Goal: Information Seeking & Learning: Find specific fact

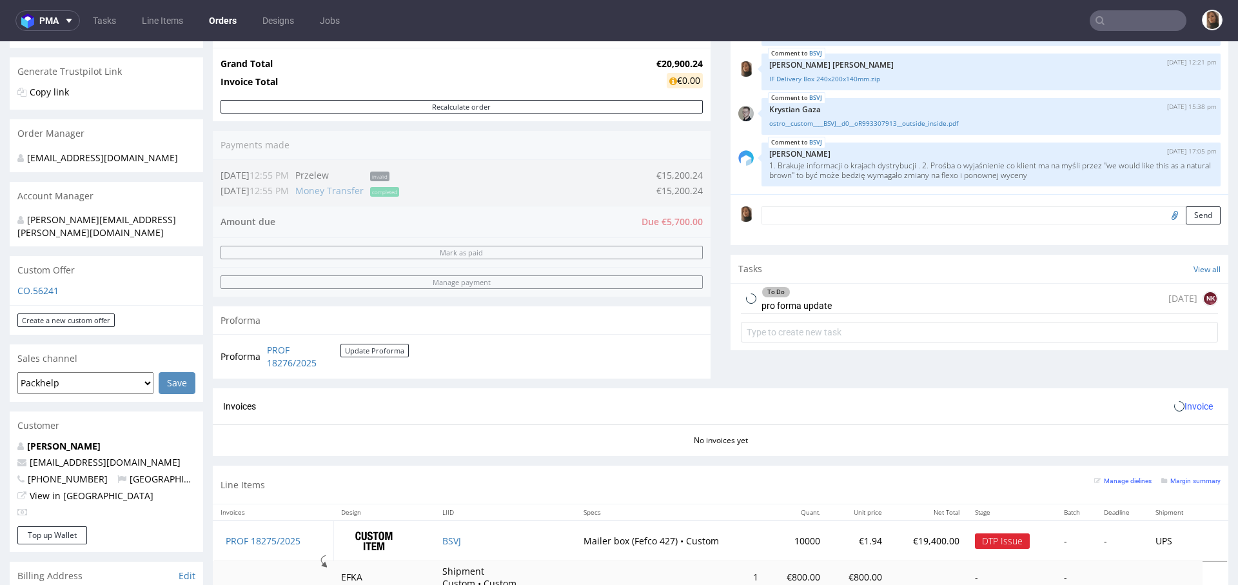
scroll to position [353, 0]
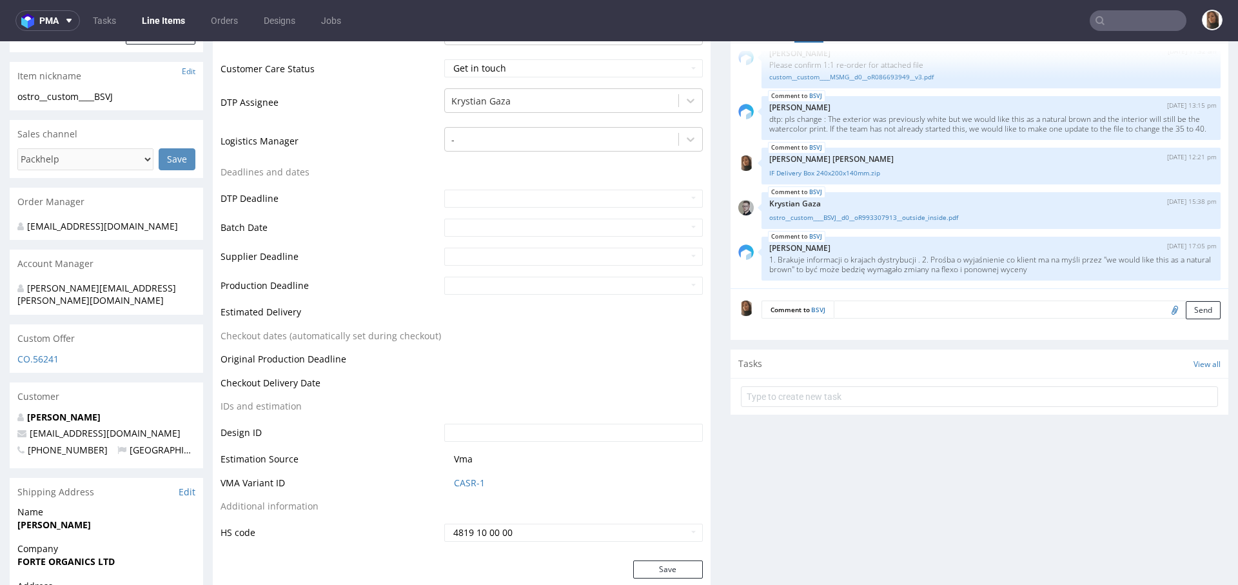
scroll to position [514, 0]
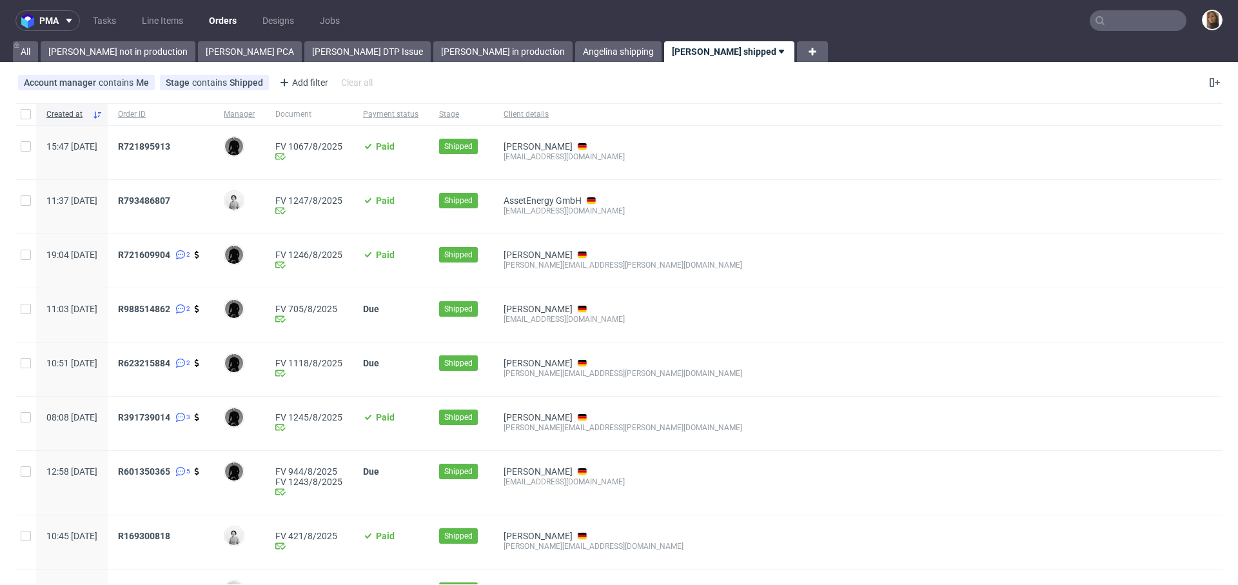
click at [1126, 17] on input "text" at bounding box center [1137, 20] width 97 height 21
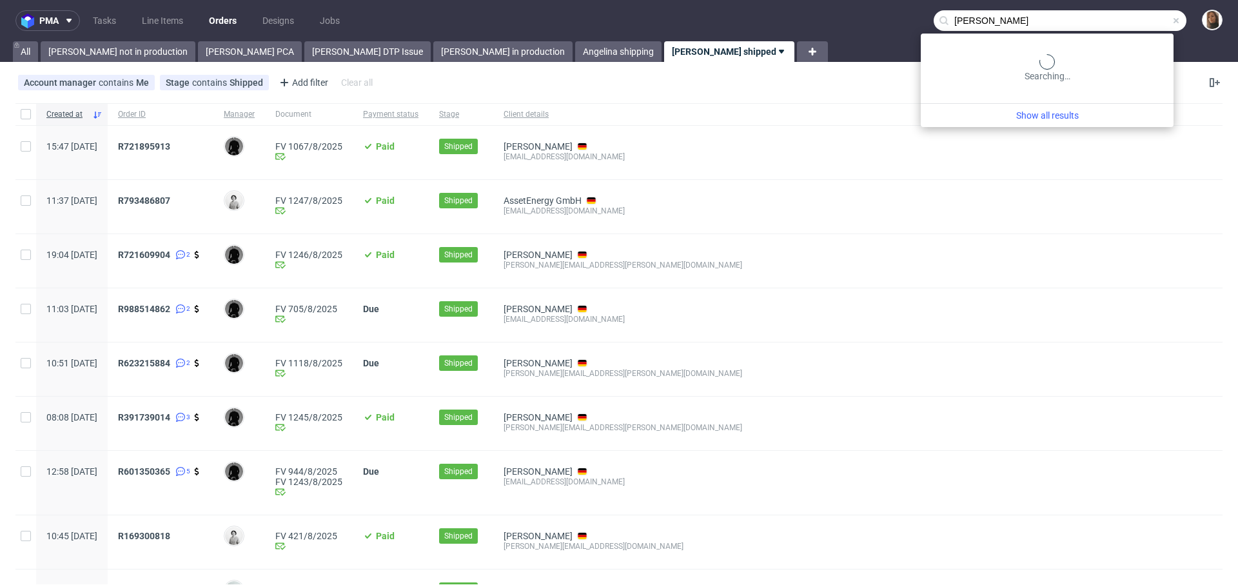
type input "karla emcke"
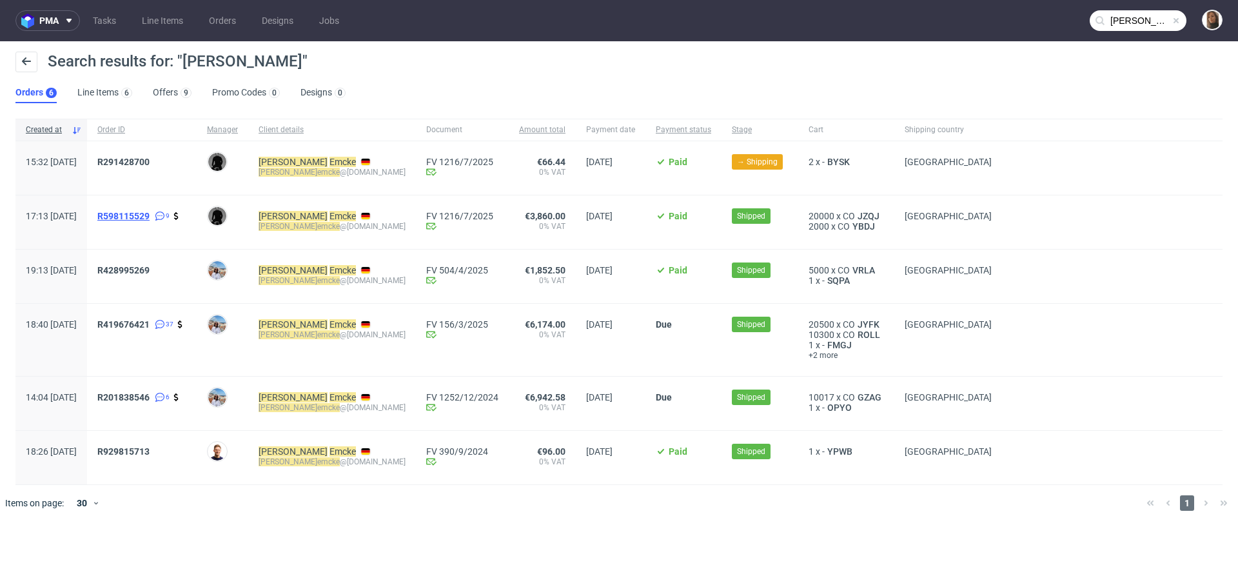
click at [150, 213] on span "R598115529" at bounding box center [123, 216] width 52 height 10
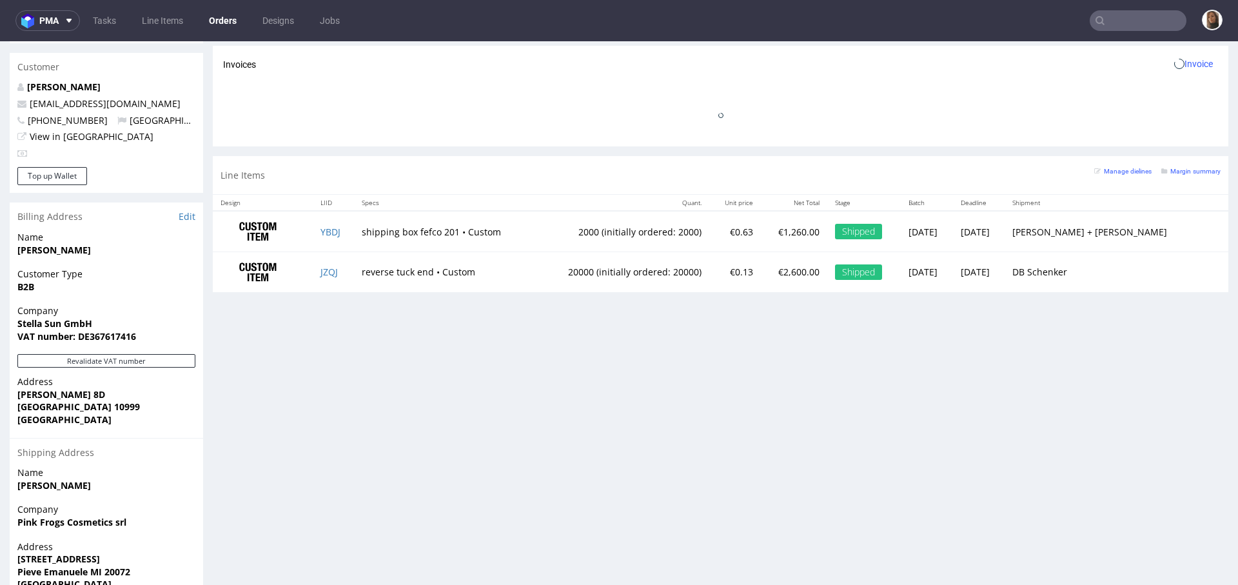
scroll to position [410, 0]
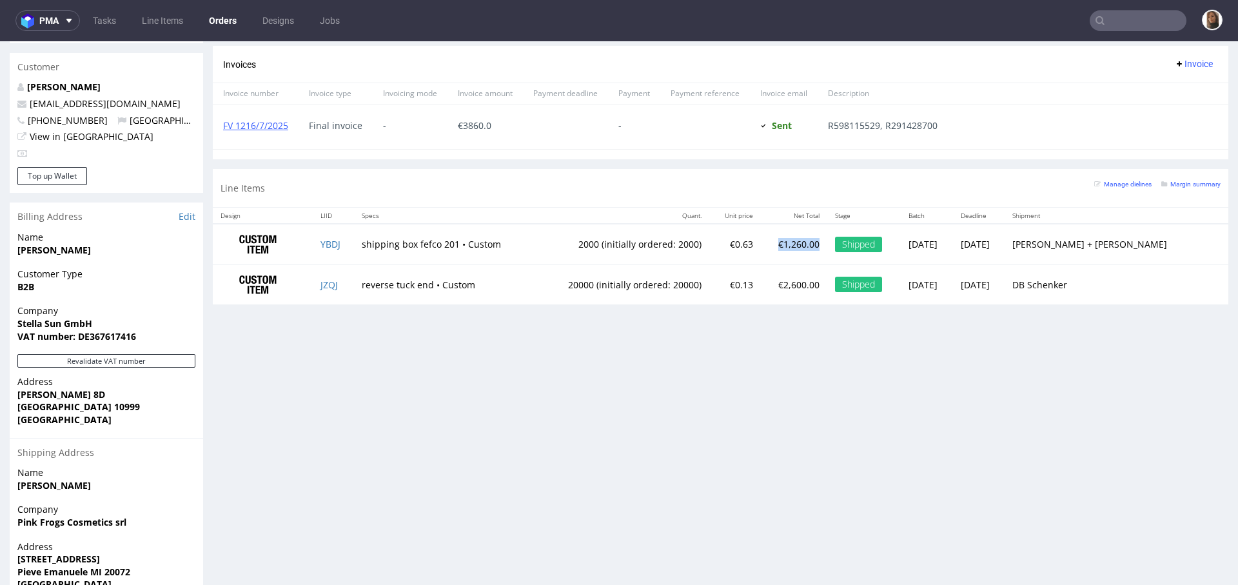
drag, startPoint x: 802, startPoint y: 241, endPoint x: 839, endPoint y: 242, distance: 37.4
click at [819, 242] on p "€1,260.00" at bounding box center [793, 244] width 51 height 13
copy p "€1,260.00"
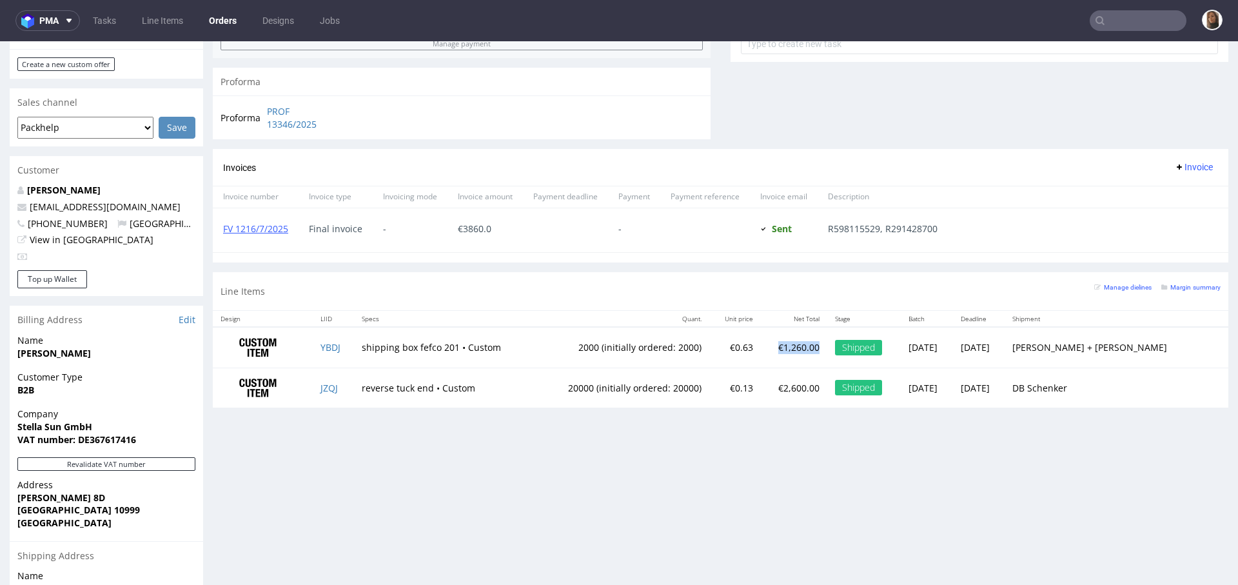
scroll to position [569, 0]
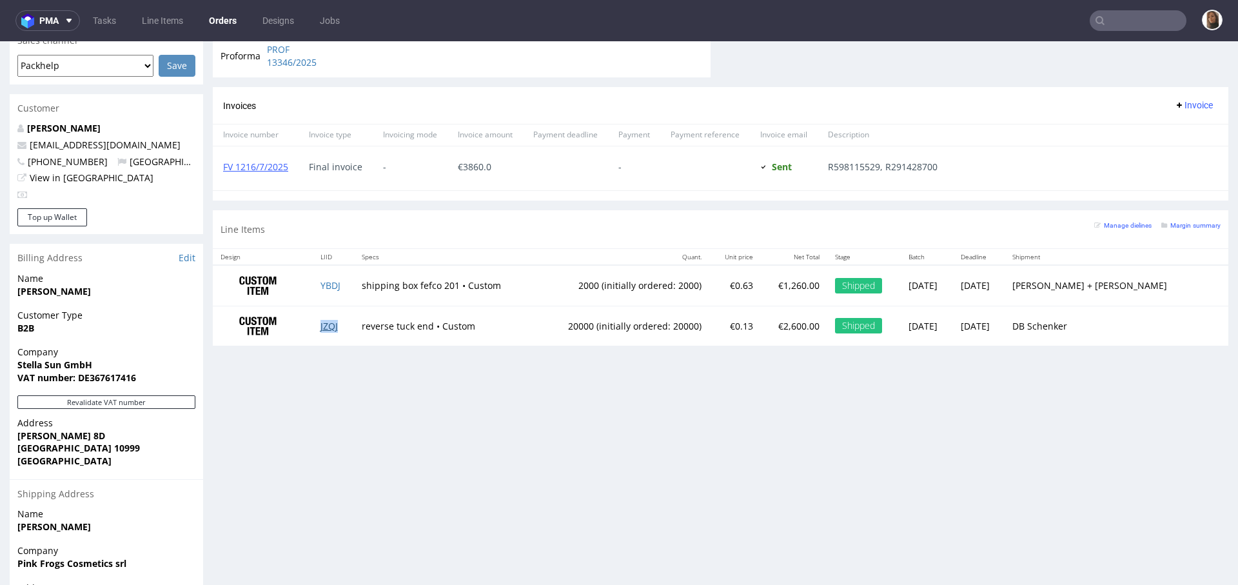
click at [337, 320] on link "JZQJ" at bounding box center [328, 326] width 17 height 12
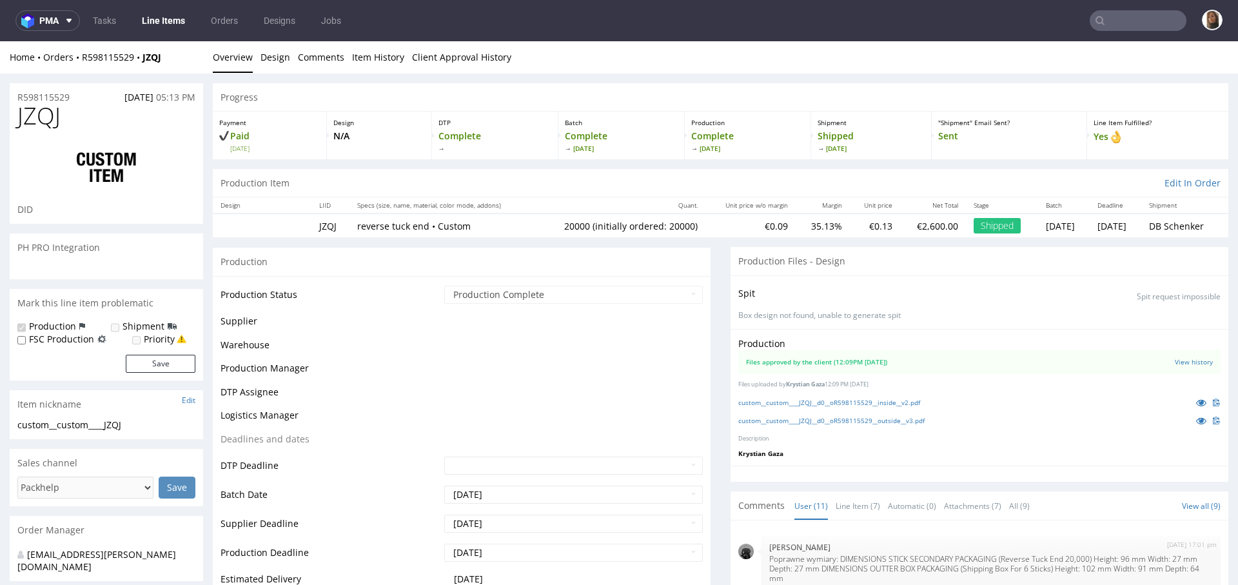
scroll to position [410, 0]
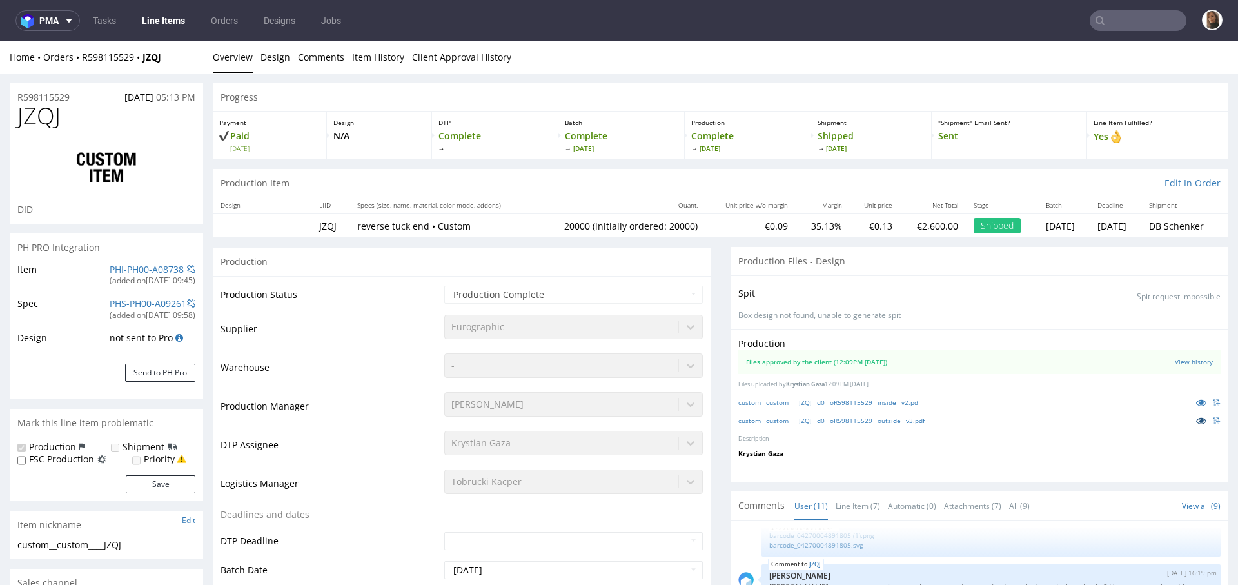
click at [1196, 420] on icon at bounding box center [1201, 420] width 10 height 9
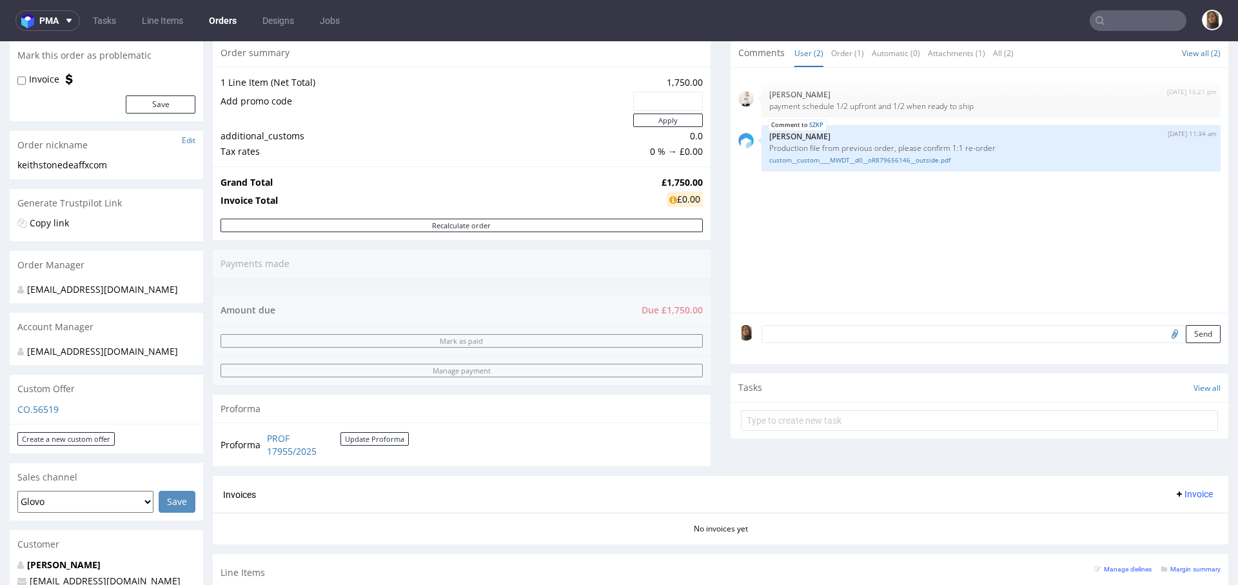
scroll to position [302, 0]
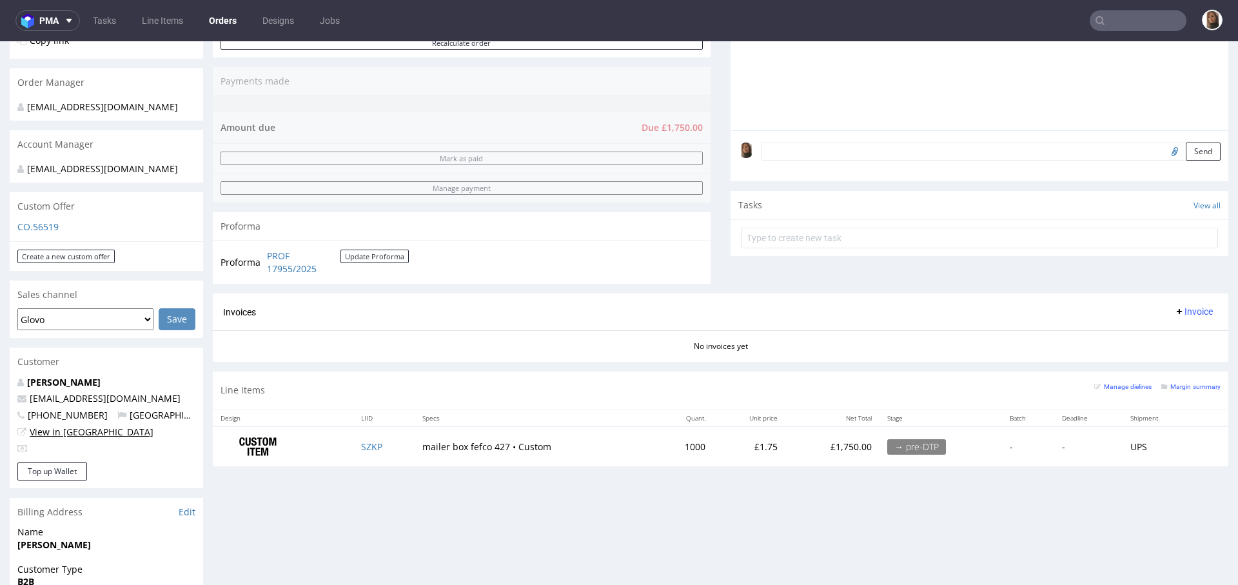
click at [49, 438] on link "View in [GEOGRAPHIC_DATA]" at bounding box center [92, 431] width 124 height 12
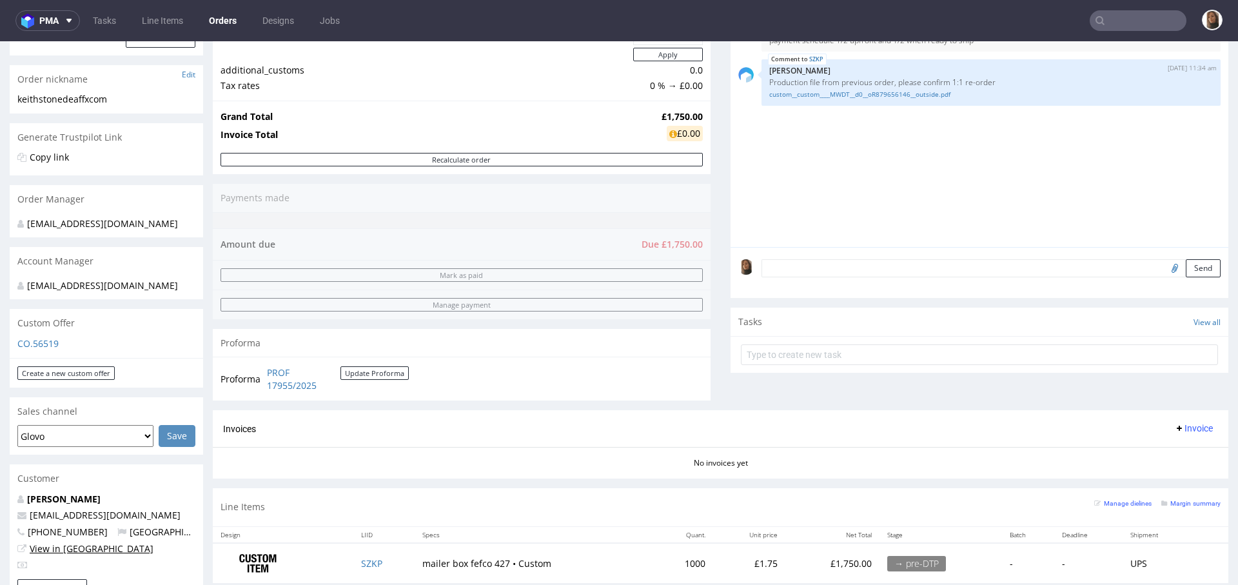
scroll to position [177, 0]
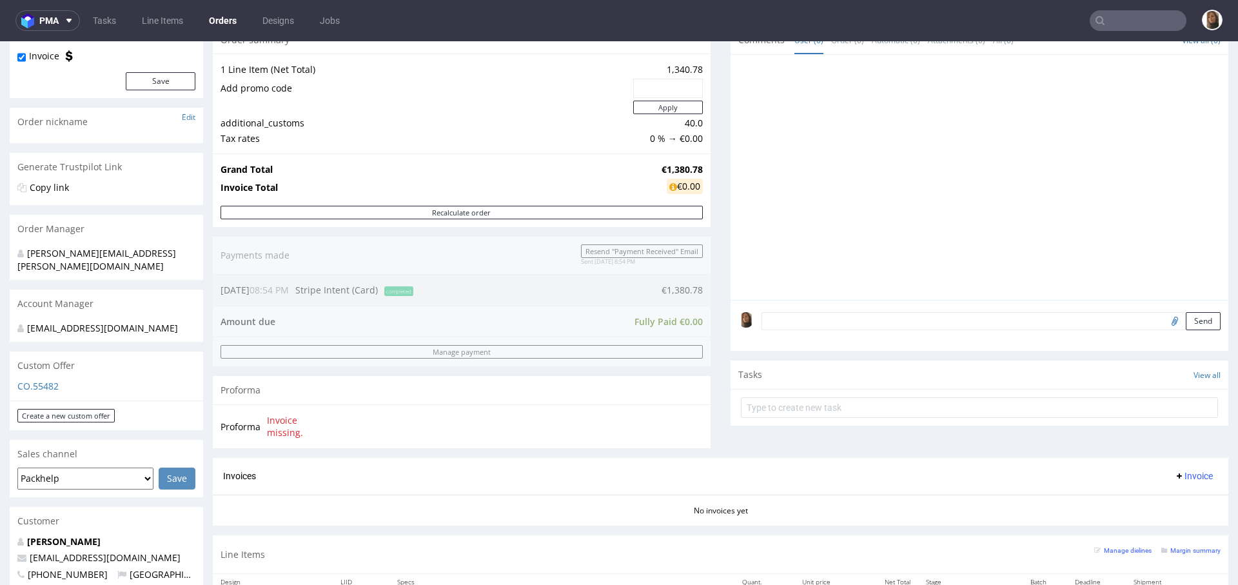
scroll to position [441, 0]
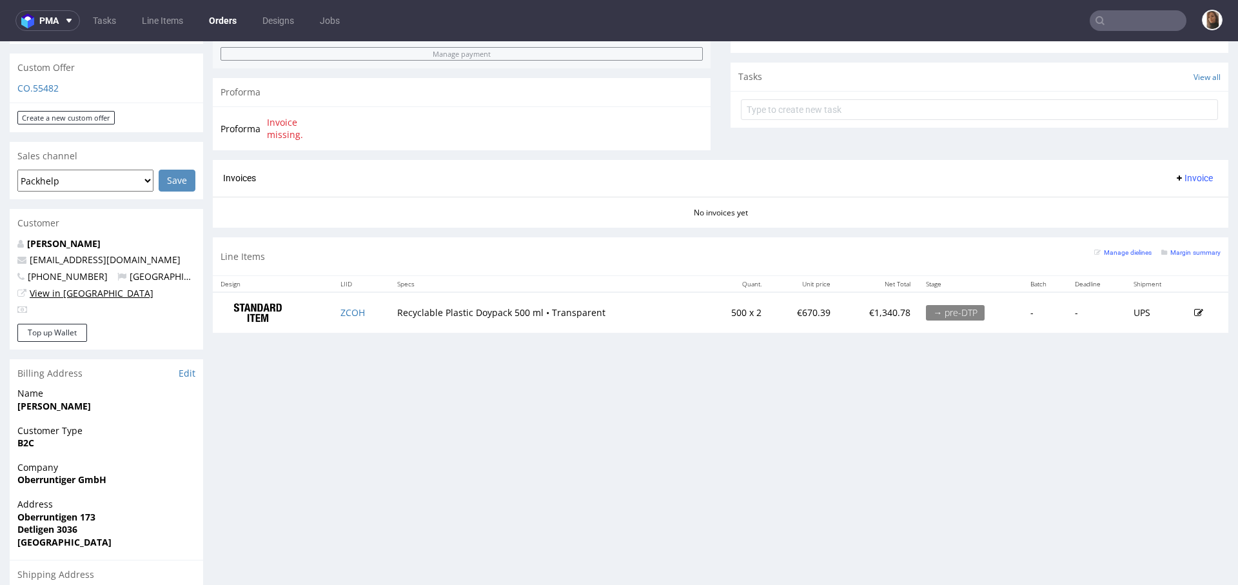
click at [61, 288] on link "View in [GEOGRAPHIC_DATA]" at bounding box center [92, 293] width 124 height 12
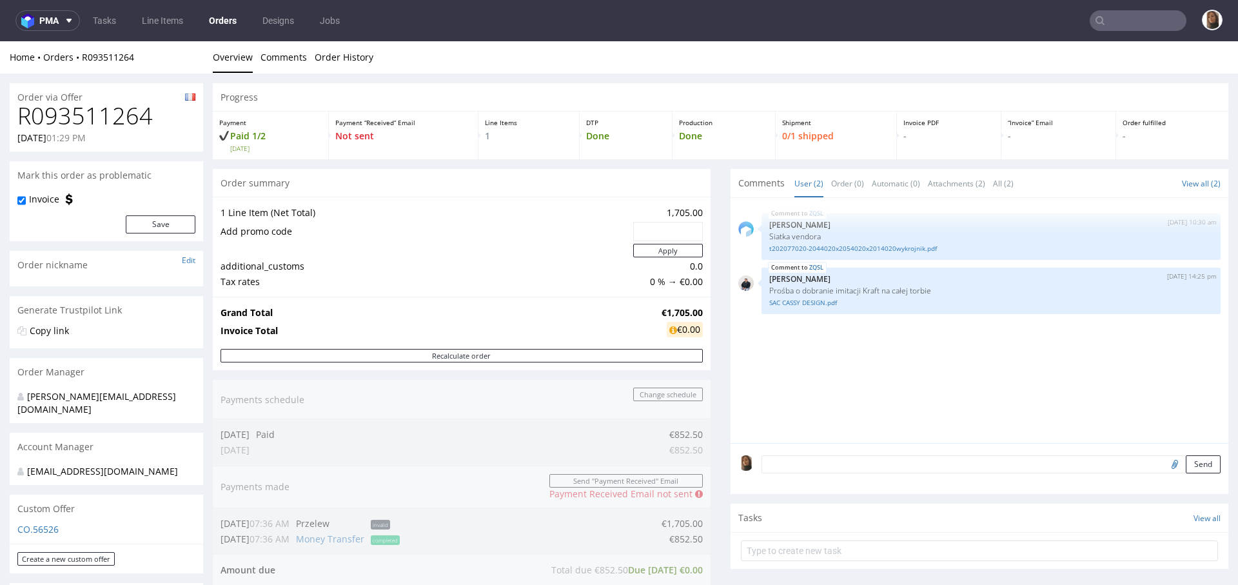
scroll to position [367, 0]
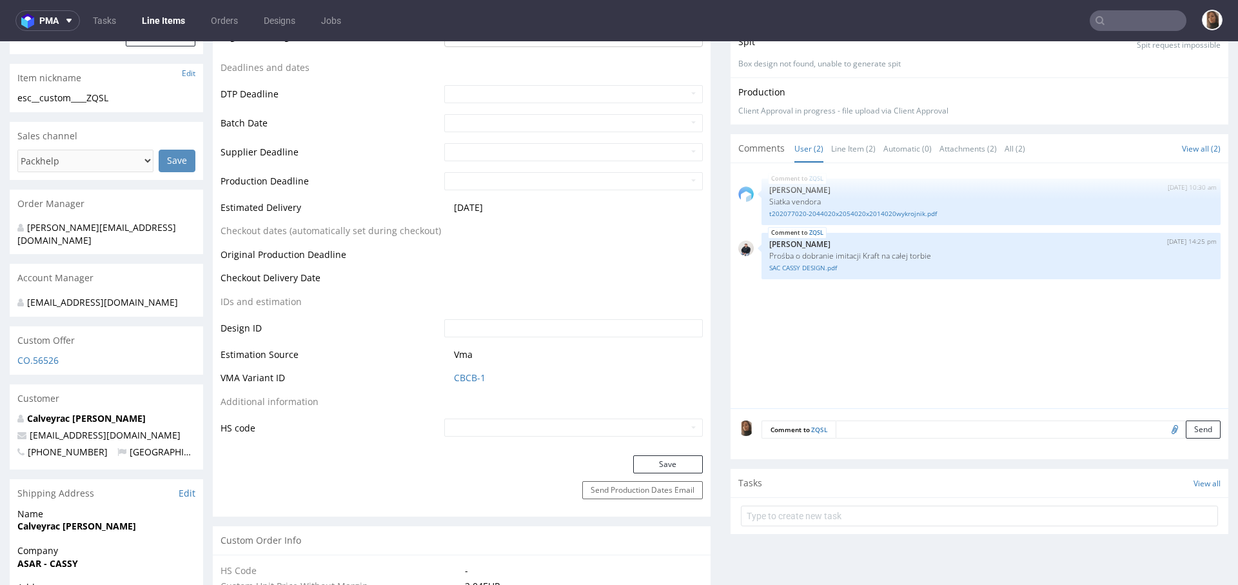
scroll to position [558, 0]
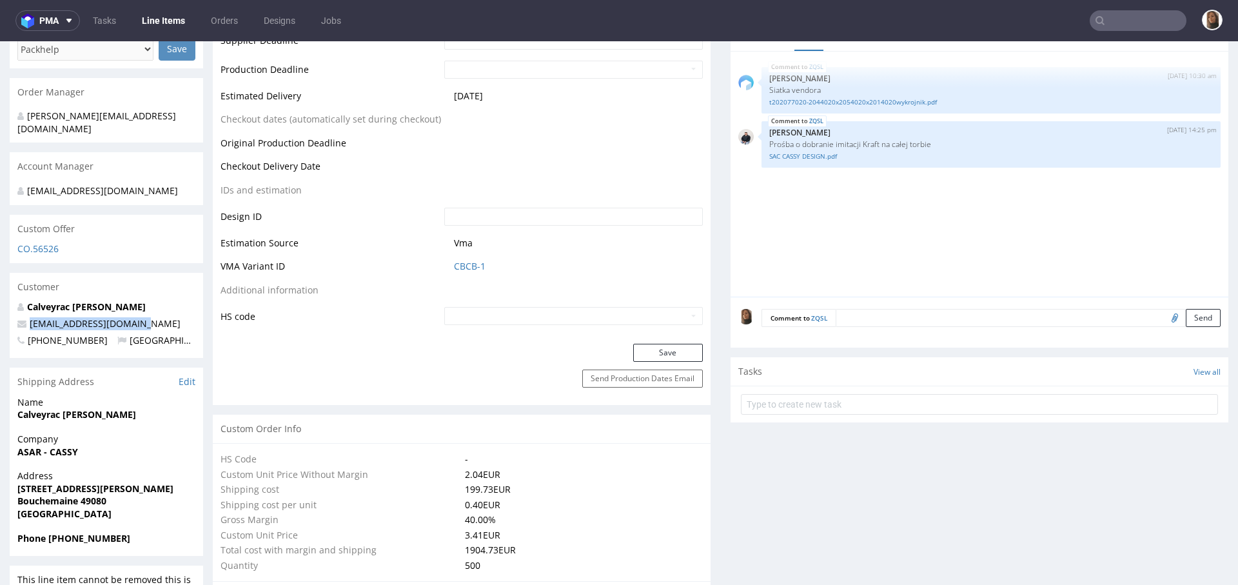
drag, startPoint x: 151, startPoint y: 320, endPoint x: 19, endPoint y: 320, distance: 132.1
click at [19, 320] on p "kencalveyrac@icloud.com" at bounding box center [106, 323] width 178 height 13
copy span "kencalveyrac@icloud.com"
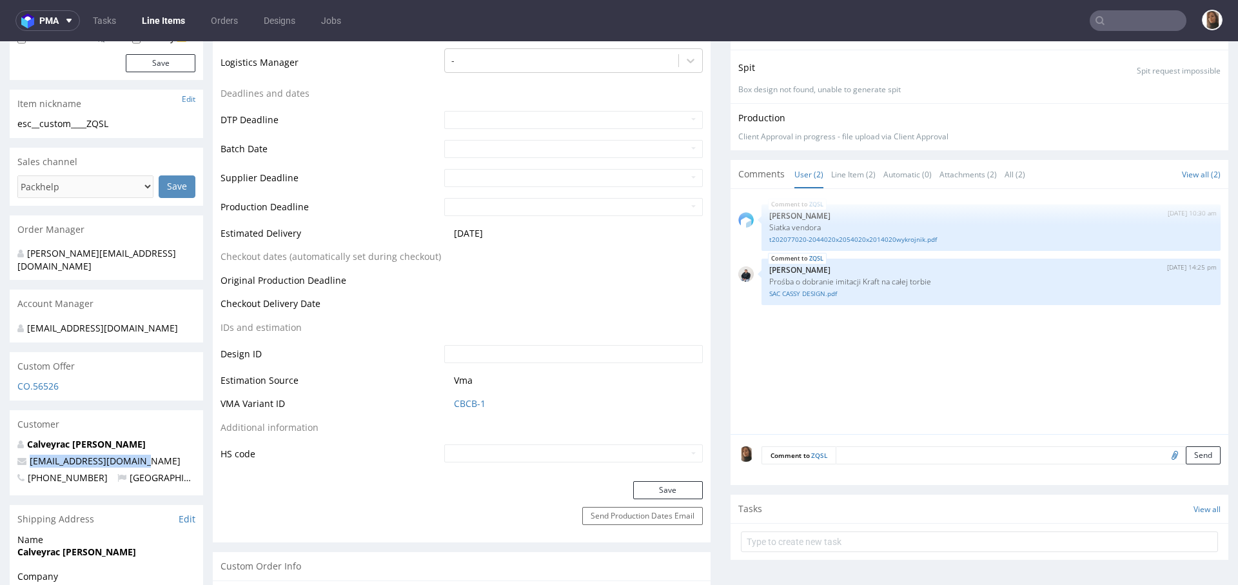
scroll to position [422, 0]
copy span "kencalveyrac@icloud.com"
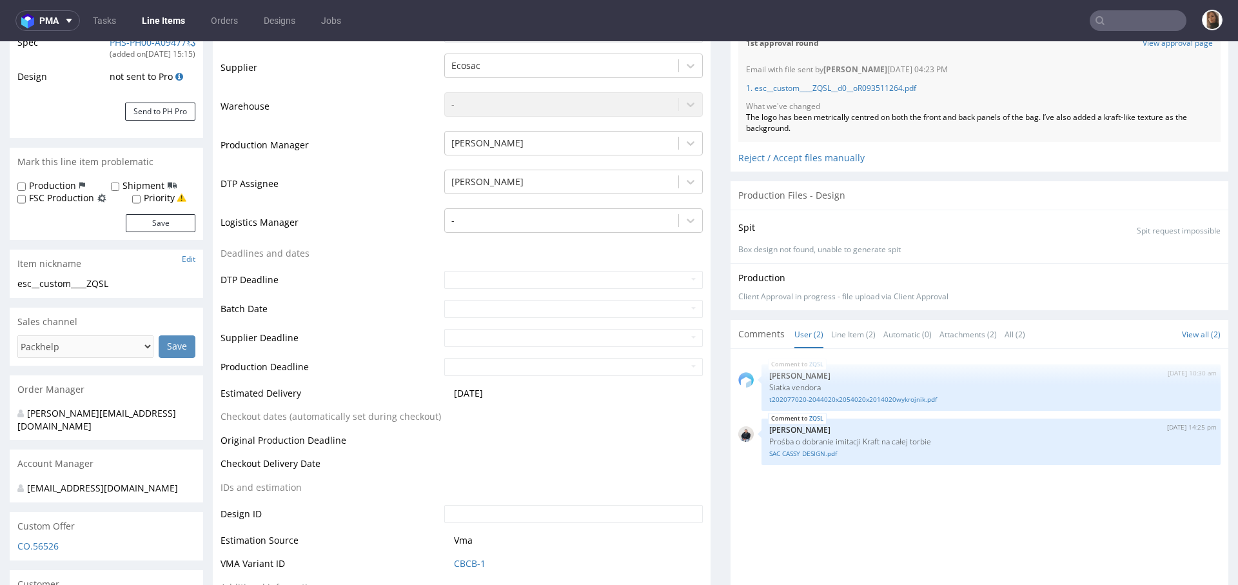
scroll to position [0, 0]
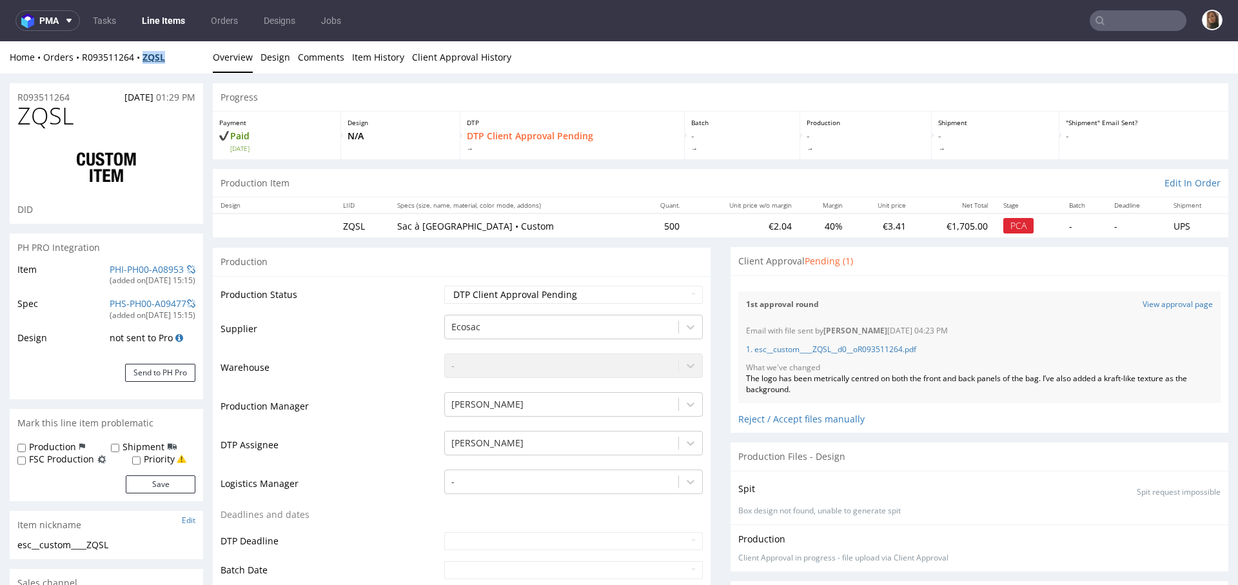
copy strong "ZQSL"
click at [827, 346] on link "1. esc__custom____ZQSL__d0__oR093511264.pdf" at bounding box center [831, 349] width 170 height 11
copy strong "ZQSL"
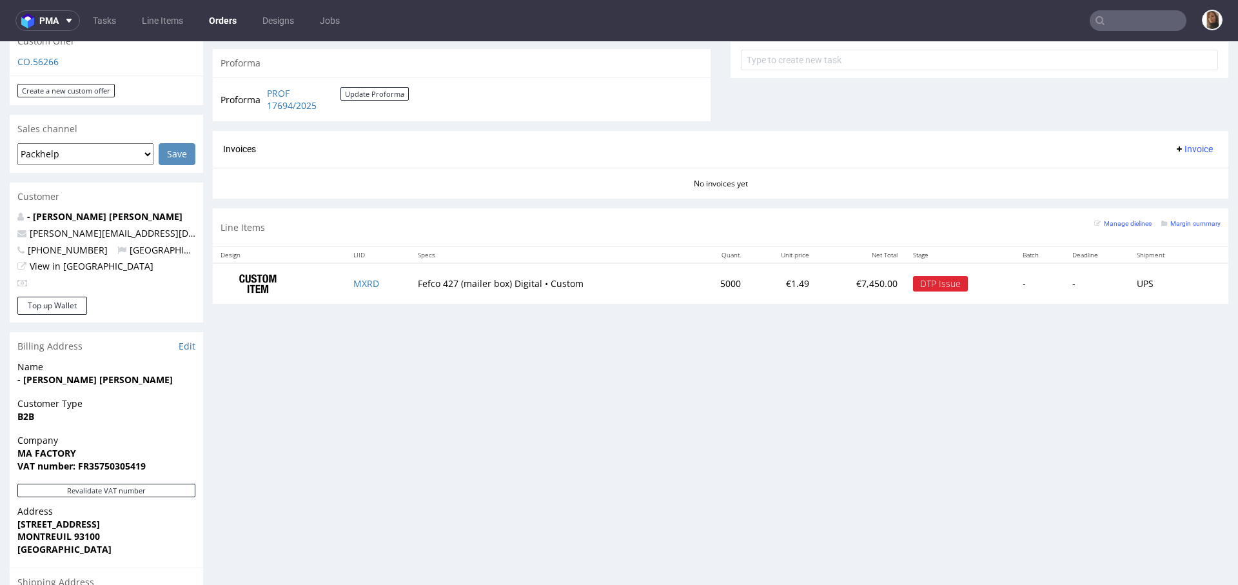
scroll to position [603, 0]
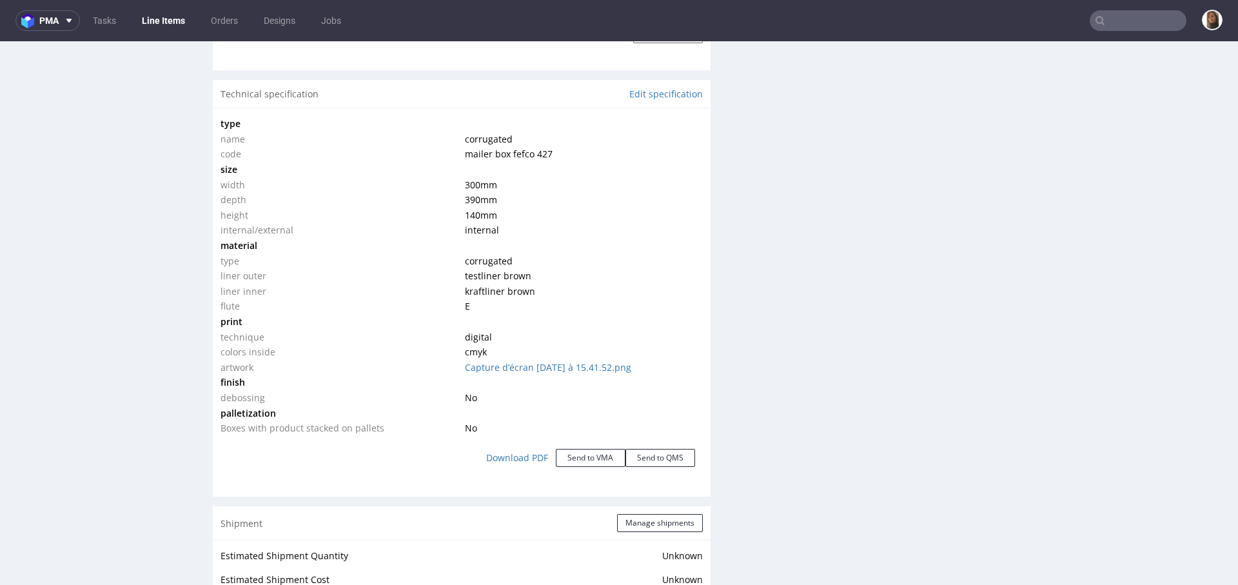
scroll to position [1217, 0]
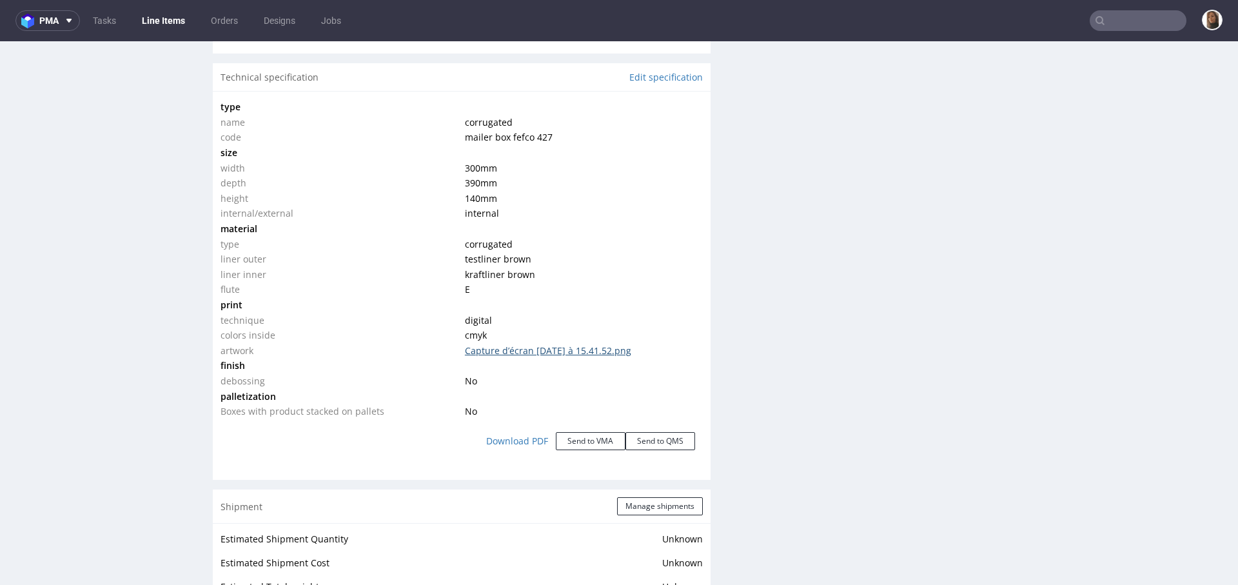
click at [567, 347] on link "Capture d’écran 2025-07-18 à 15.41.52.png" at bounding box center [548, 350] width 166 height 12
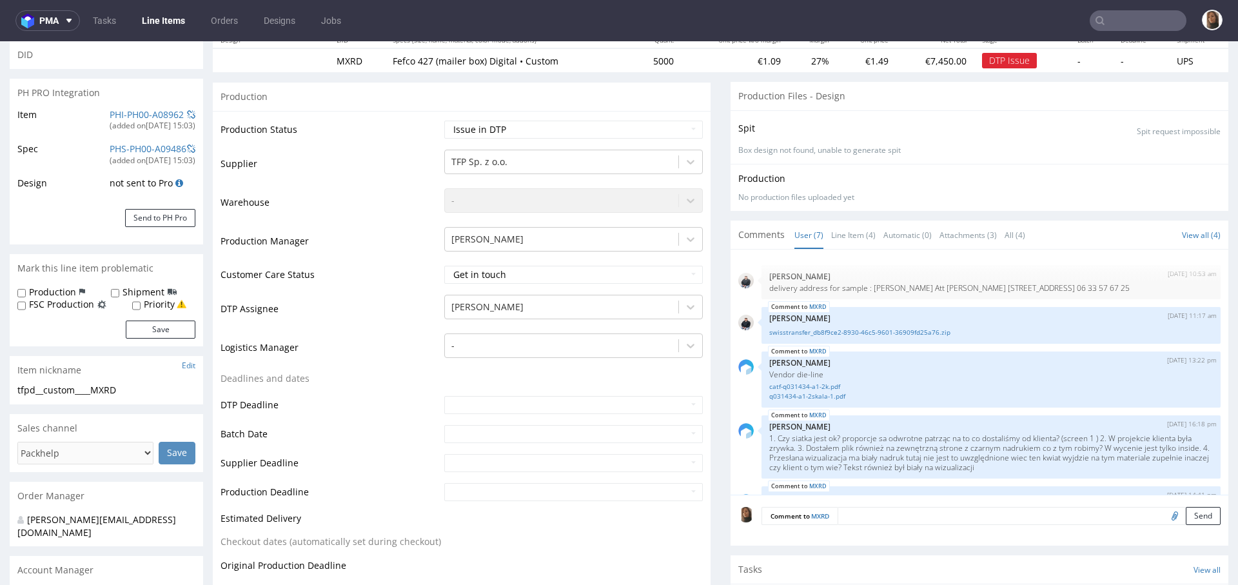
scroll to position [104, 0]
click at [817, 339] on link "swisstransfer_db8f9ce2-8930-46c5-9601-36909fd25a76.zip" at bounding box center [991, 334] width 444 height 10
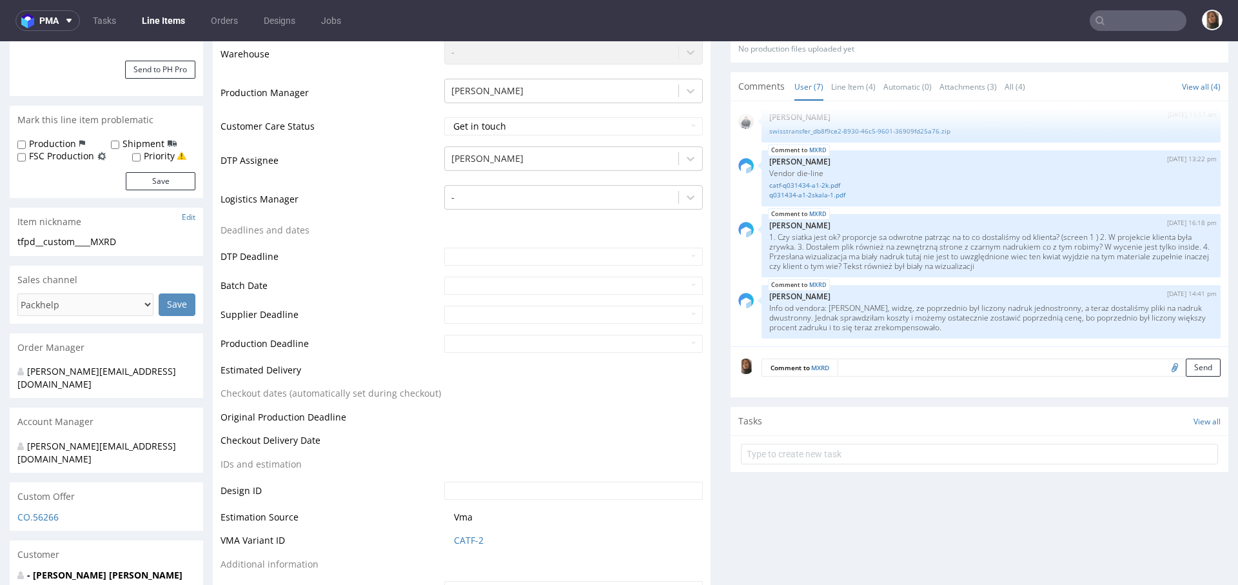
scroll to position [0, 0]
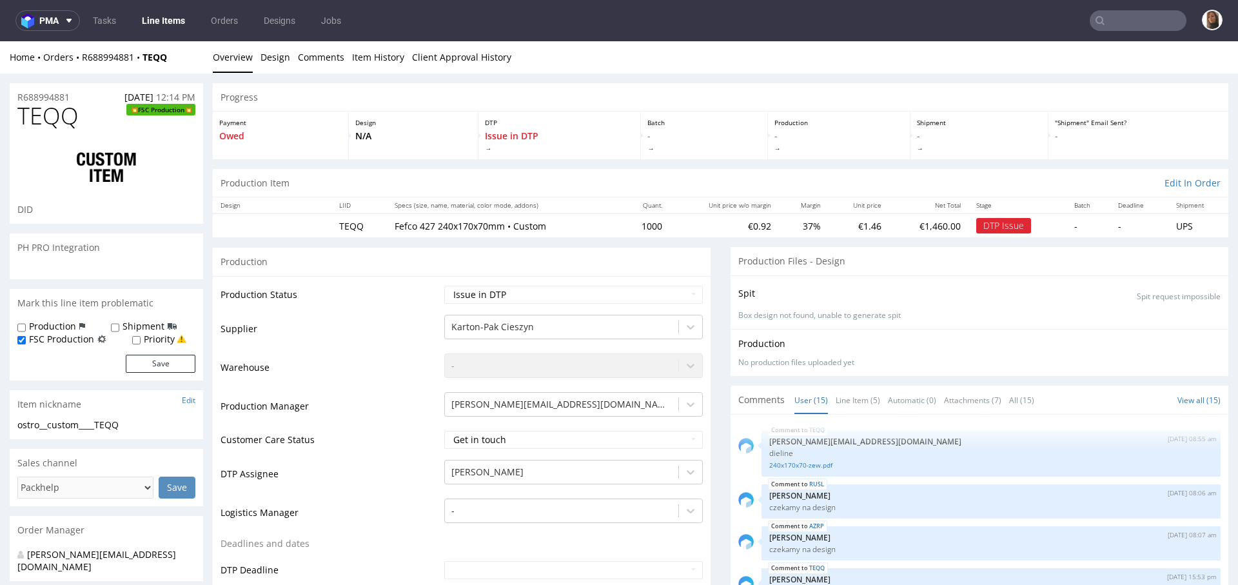
scroll to position [620, 0]
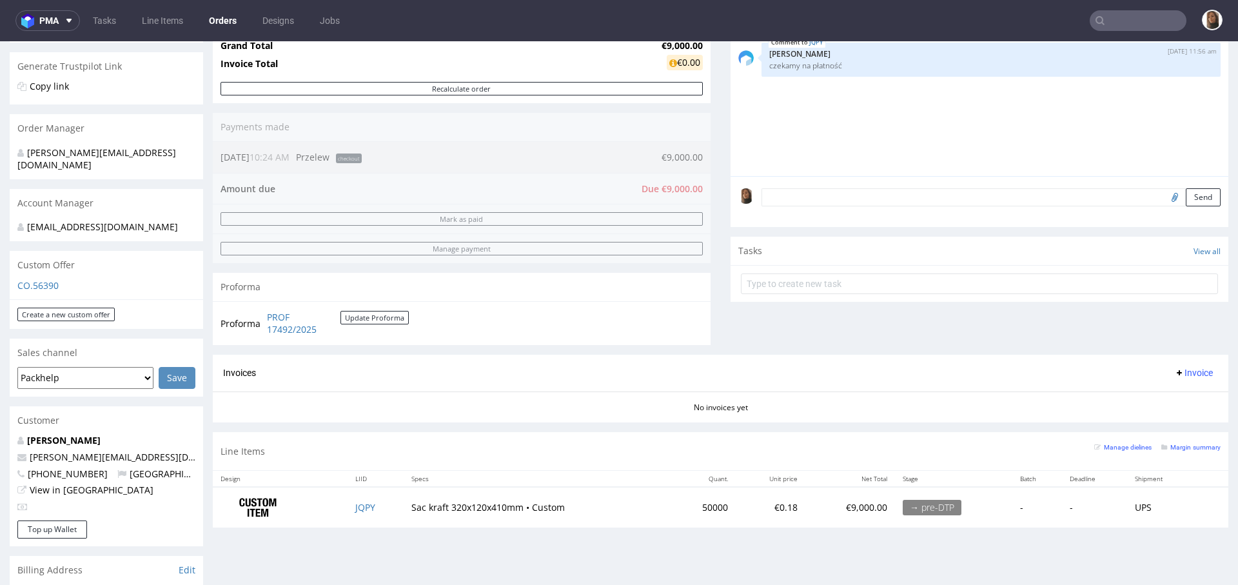
scroll to position [188, 0]
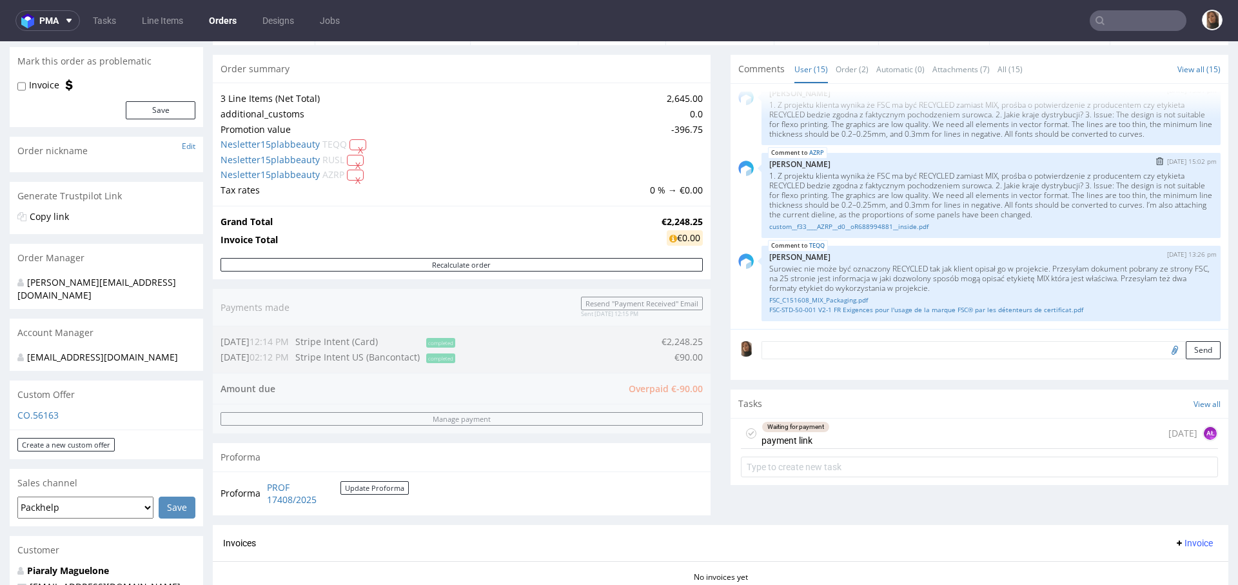
scroll to position [620, 0]
click at [794, 300] on link "FSC_C151608_MIX_Packaging.pdf" at bounding box center [991, 300] width 444 height 10
click at [829, 307] on link "FSC-STD-50-001 V2-1 FR Exigences pour l'usage de la marque FSC® par les détent…" at bounding box center [991, 310] width 444 height 10
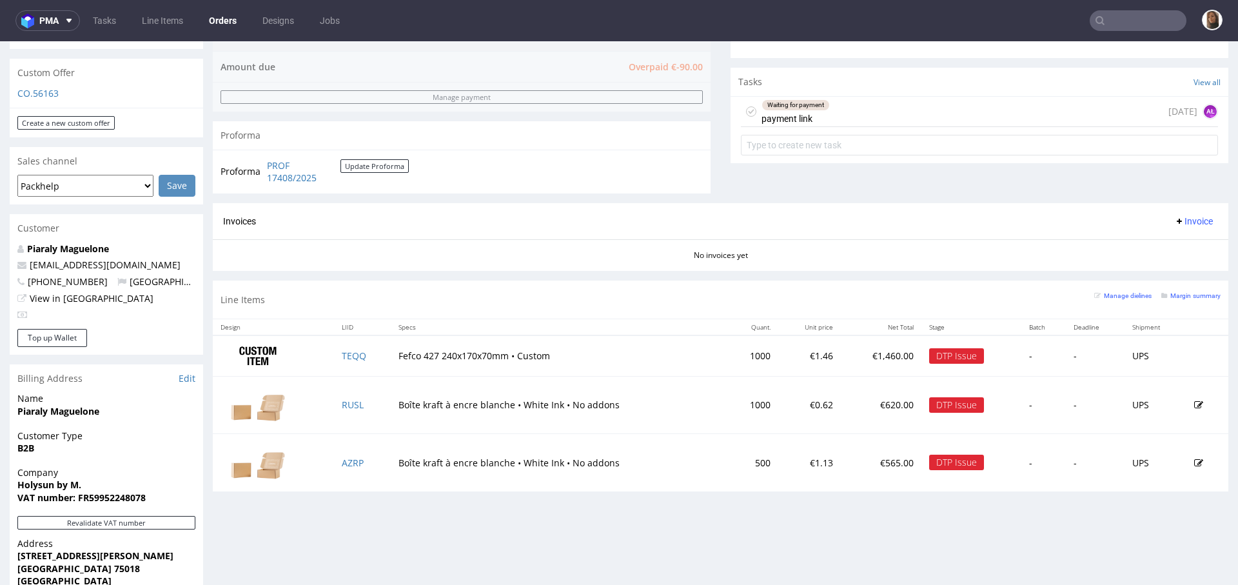
scroll to position [526, 0]
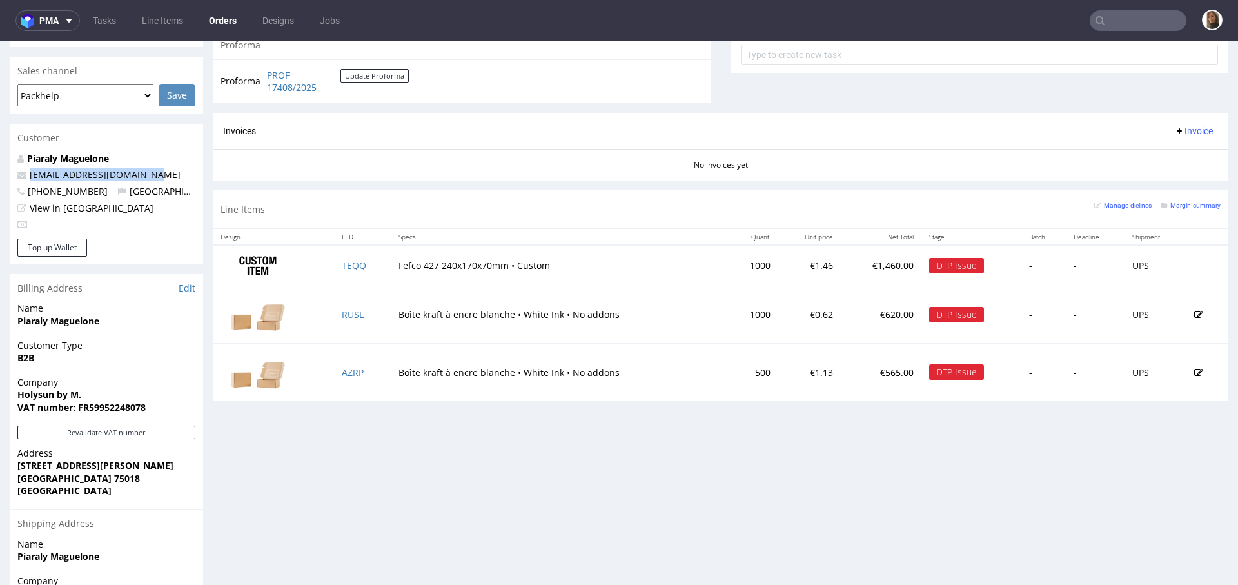
drag, startPoint x: 164, startPoint y: 172, endPoint x: 12, endPoint y: 172, distance: 151.5
click at [12, 172] on div "Piaraly Maguelone maguelone@plab-beauty.com +33672789328 France View in Hubspot" at bounding box center [106, 195] width 193 height 86
copy span "maguelone@plab-beauty.com"
click at [61, 206] on link "View in [GEOGRAPHIC_DATA]" at bounding box center [92, 208] width 124 height 12
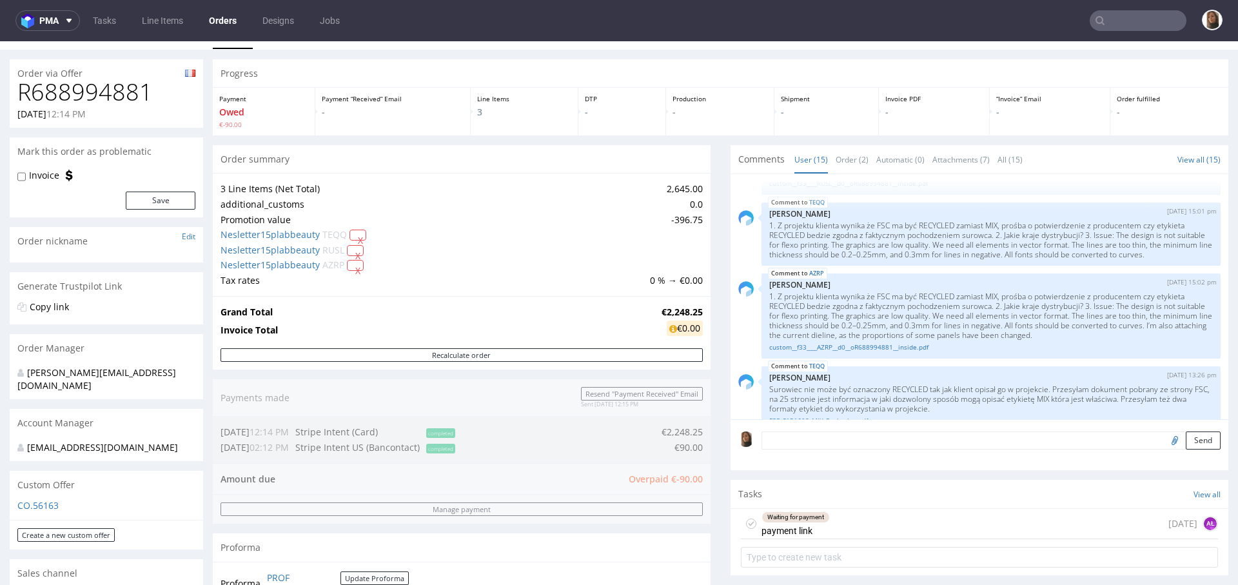
scroll to position [22, 0]
click at [1151, 322] on p "1. Z projektu klienta wynika że FSC ma być RECYCLED zamiast MIX, prośba o potwi…" at bounding box center [991, 317] width 444 height 48
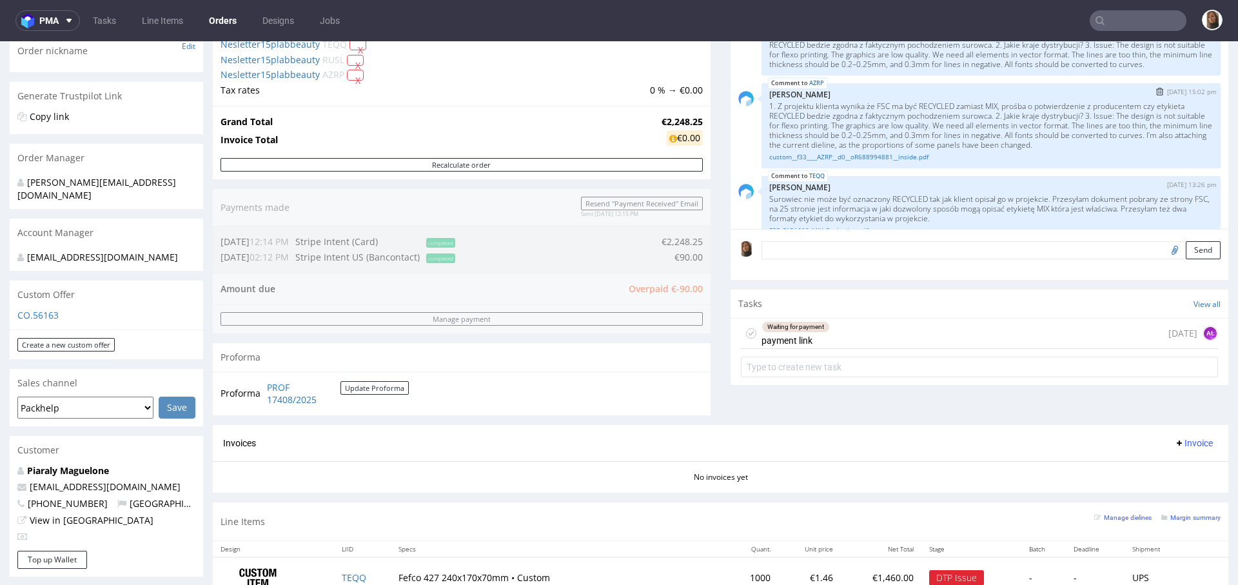
scroll to position [620, 0]
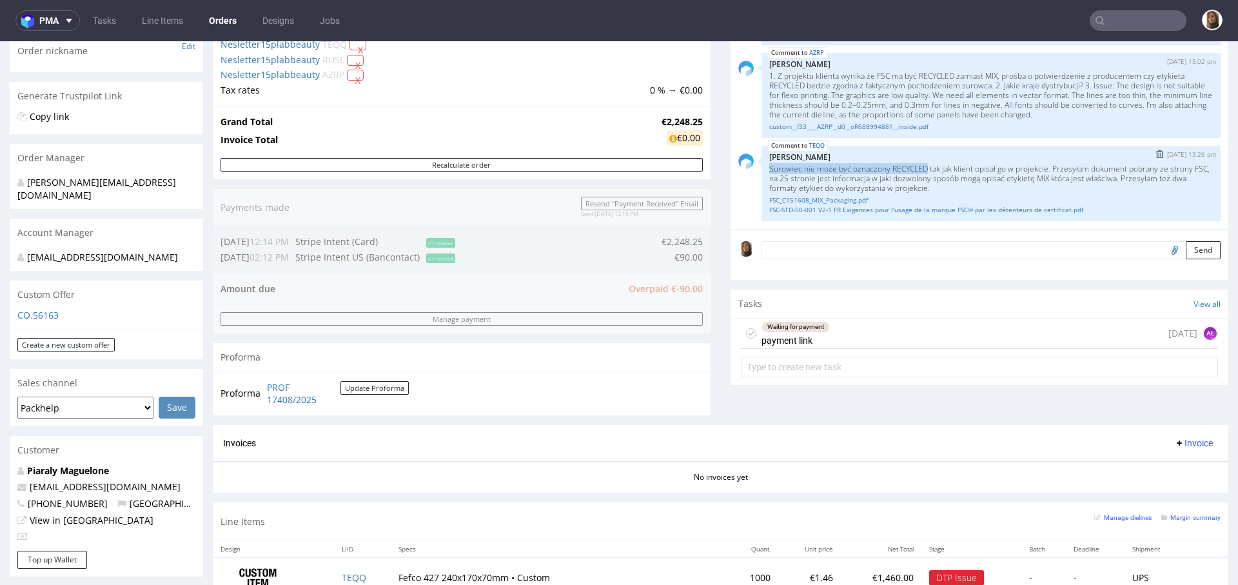
drag, startPoint x: 757, startPoint y: 168, endPoint x: 920, endPoint y: 164, distance: 163.1
click at [920, 164] on p "Surowiec nie może być oznaczony RECYCLED tak jak klient opisał go w projekcie. …" at bounding box center [991, 178] width 444 height 29
copy p "Surowiec nie może być oznaczony RECYCLED"
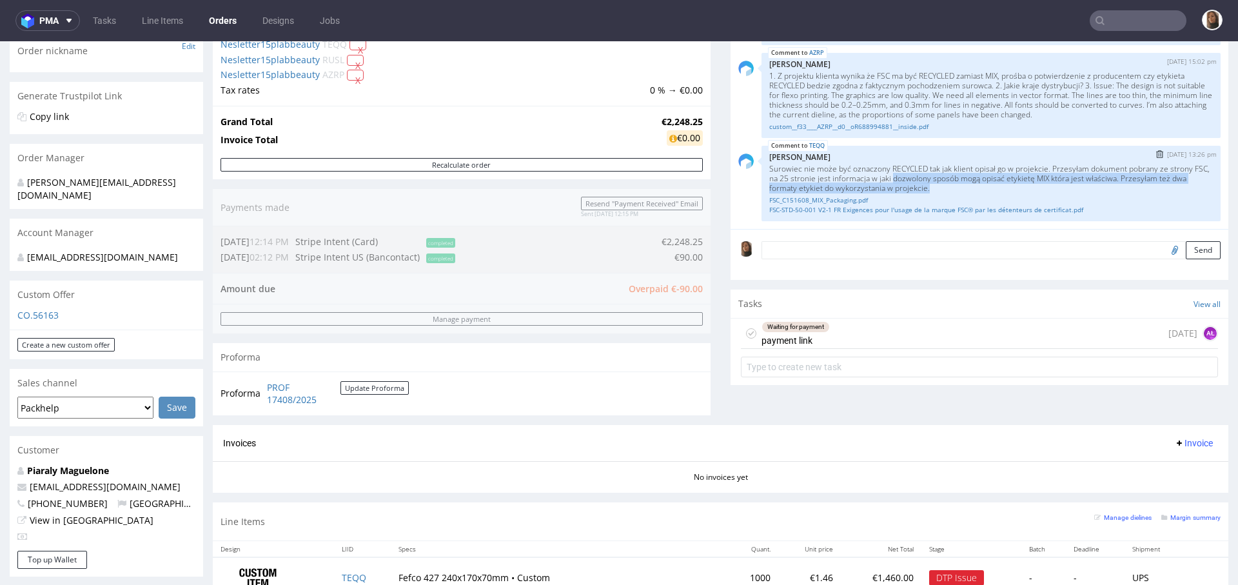
drag, startPoint x: 926, startPoint y: 179, endPoint x: 1087, endPoint y: 186, distance: 162.0
click at [1087, 186] on p "Surowiec nie może być oznaczony RECYCLED tak jak klient opisał go w projekcie. …" at bounding box center [991, 178] width 444 height 29
copy p "dozwolony sposób mogą opisać etykietę MIX która jest właściwa. Przesyłam też dw…"
click at [882, 85] on p "1. Z projektu klienta wynika że FSC ma być RECYCLED zamiast MIX, prośba o potwi…" at bounding box center [991, 95] width 444 height 48
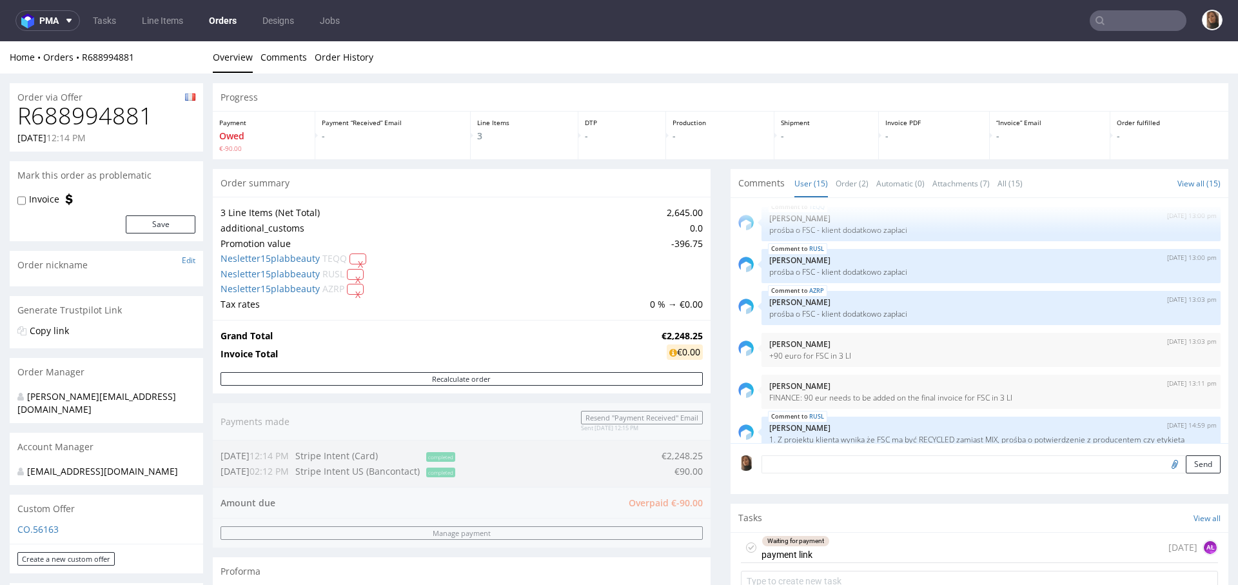
scroll to position [177, 0]
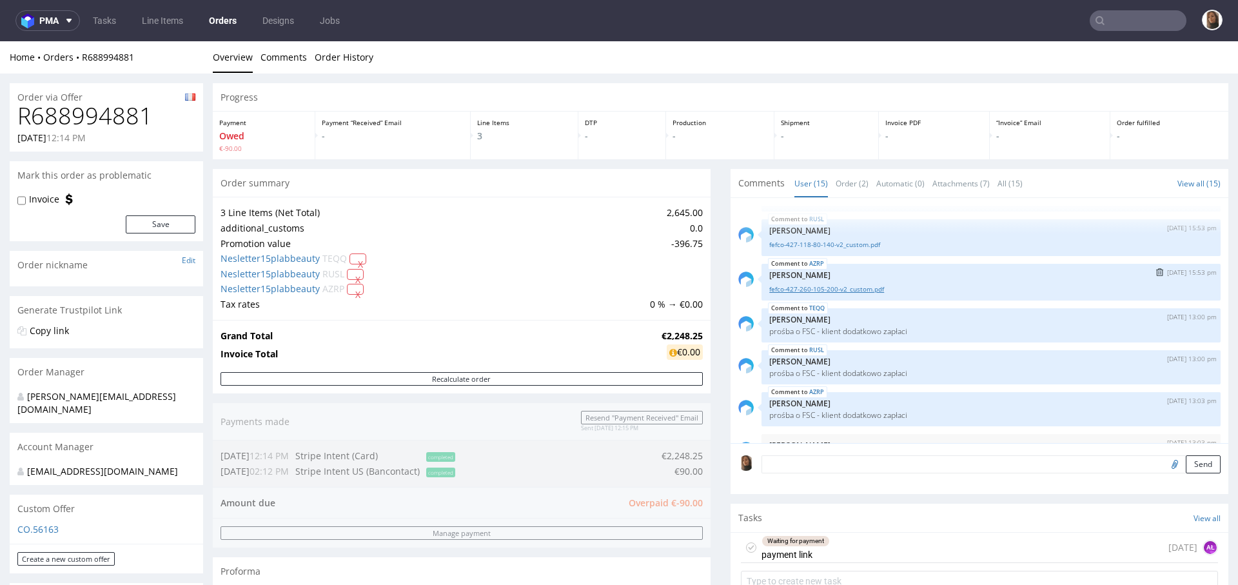
click at [838, 291] on link "fefco-427-260-105-200-v2_custom.pdf" at bounding box center [991, 289] width 444 height 10
click at [826, 248] on link "fefco-427-118-80-140-v2_custom.pdf" at bounding box center [991, 245] width 444 height 10
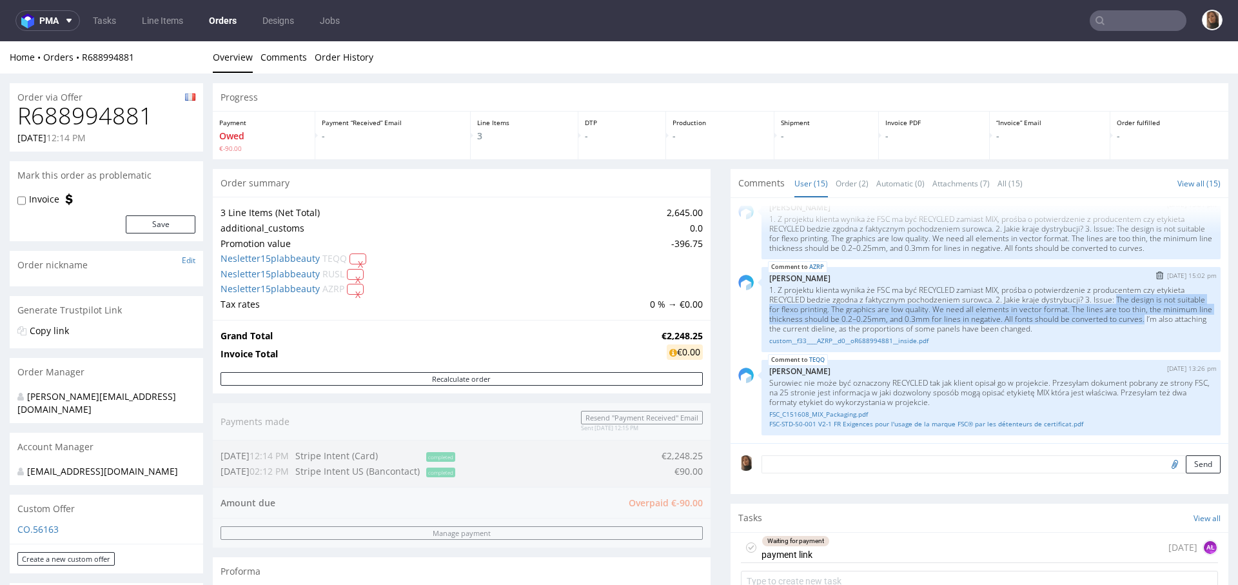
drag, startPoint x: 1150, startPoint y: 286, endPoint x: 868, endPoint y: 318, distance: 283.5
click at [868, 318] on p "1. Z projektu klienta wynika że FSC ma być RECYCLED zamiast MIX, prośba o potwi…" at bounding box center [991, 309] width 444 height 48
copy p "The design is not suitable for flexo printing. The graphics are low quality. We…"
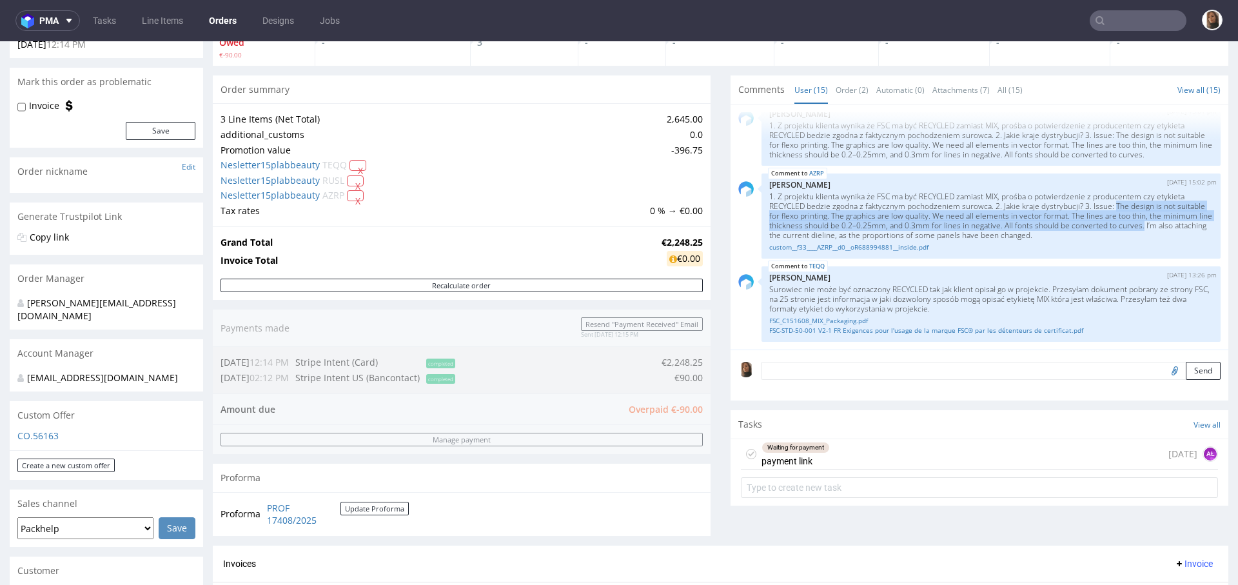
scroll to position [0, 0]
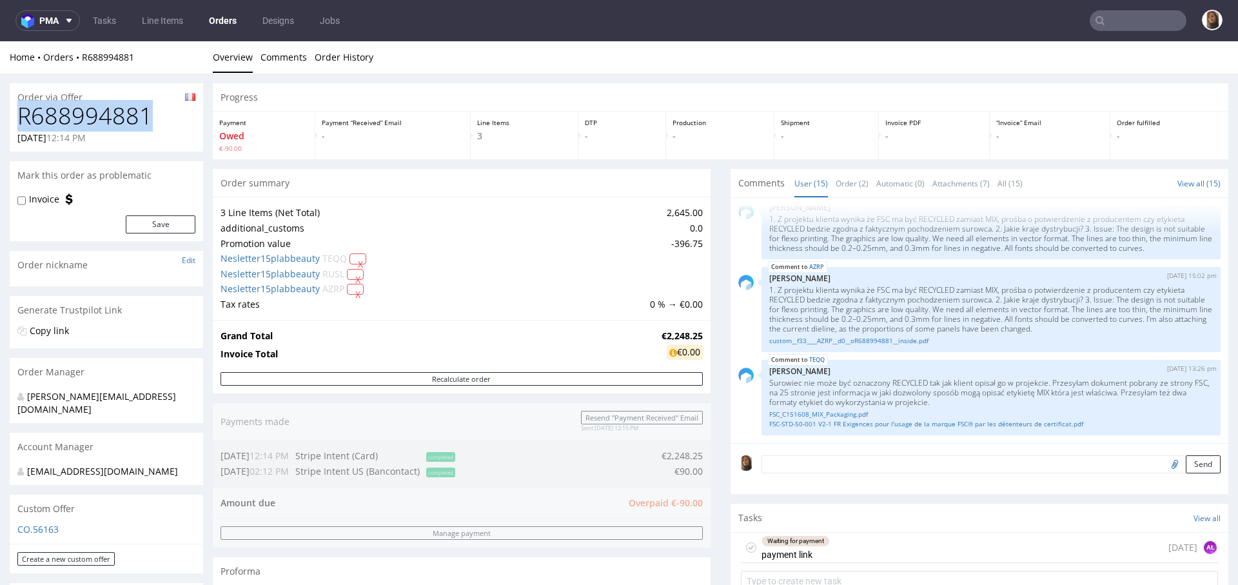
drag, startPoint x: 161, startPoint y: 112, endPoint x: 0, endPoint y: 110, distance: 160.5
copy h1 "R688994881"
click at [826, 412] on link "FSC_C151608_MIX_Packaging.pdf" at bounding box center [991, 414] width 444 height 10
click at [850, 424] on link "FSC-STD-50-001 V2-1 FR Exigences pour l'usage de la marque FSC® par les détent…" at bounding box center [991, 424] width 444 height 10
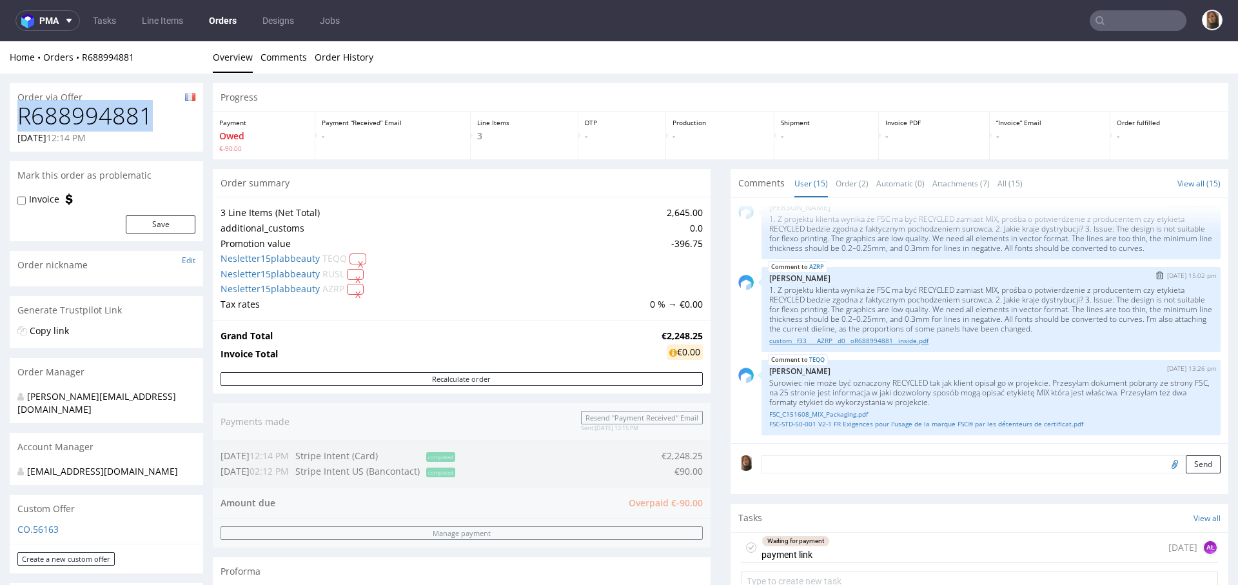
click at [819, 336] on link "custom__f33____AZRP__d0__oR688994881__inside.pdf" at bounding box center [991, 341] width 444 height 10
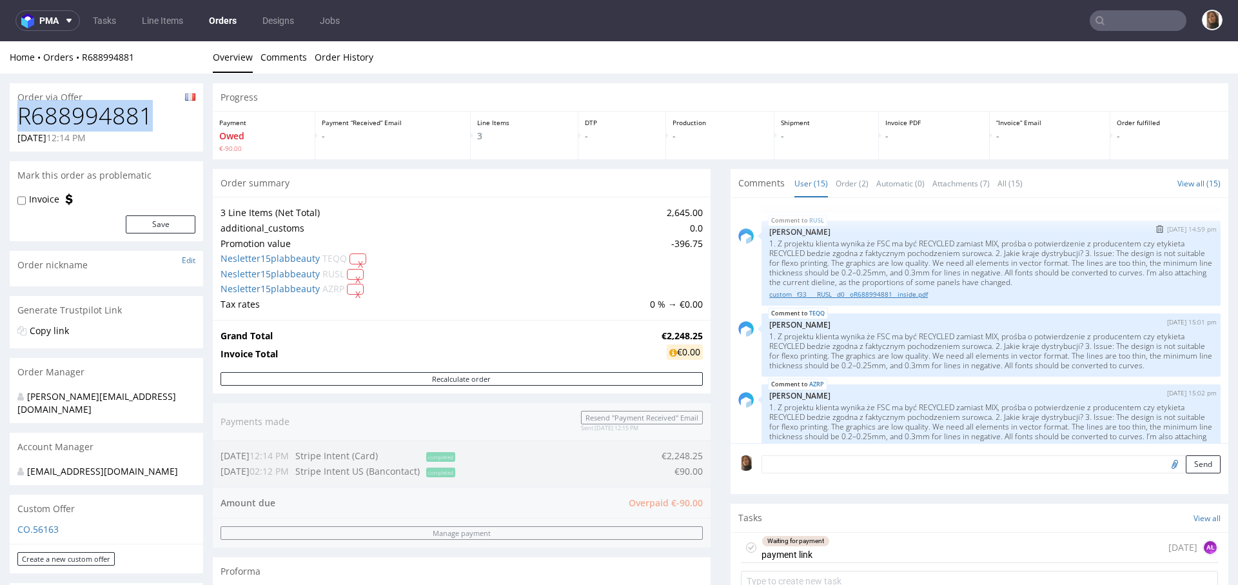
scroll to position [473, 0]
click at [821, 300] on link "custom__f33____RUSL__d0__oR688994881__inside.pdf" at bounding box center [991, 295] width 444 height 10
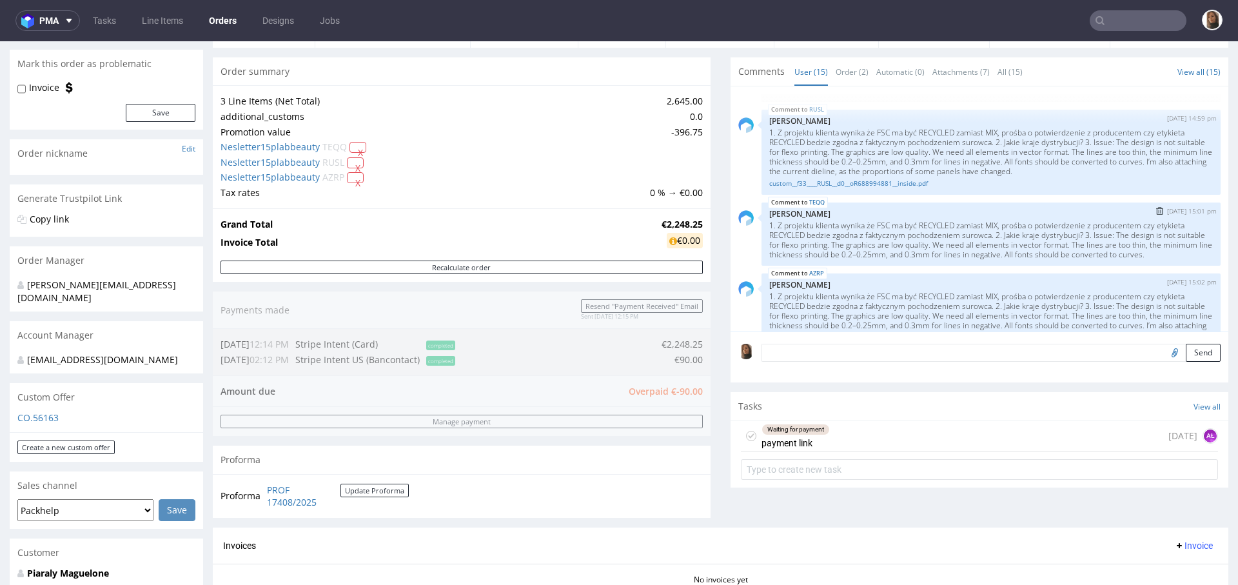
scroll to position [620, 0]
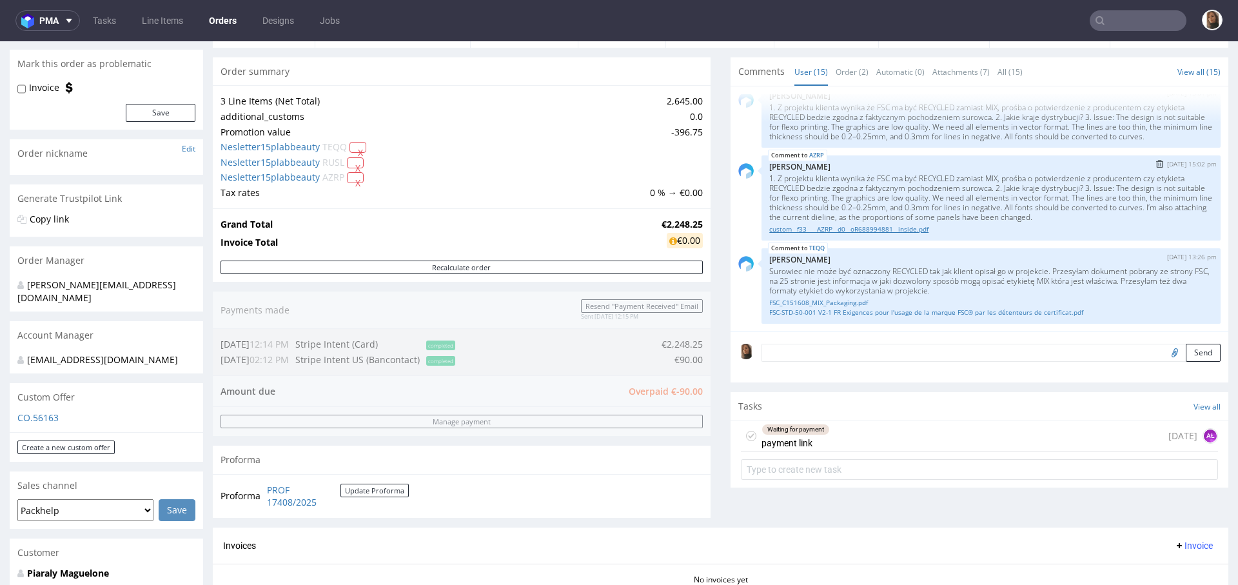
click at [810, 226] on link "custom__f33____AZRP__d0__oR688994881__inside.pdf" at bounding box center [991, 229] width 444 height 10
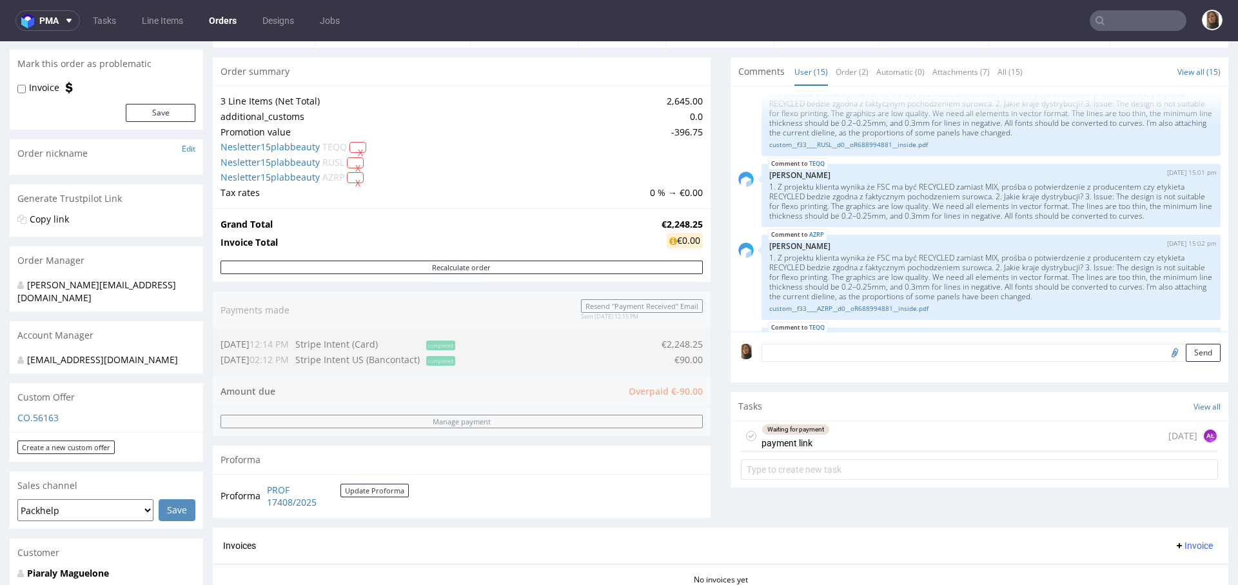
scroll to position [509, 0]
click at [812, 152] on link "custom__f33____RUSL__d0__oR688994881__inside.pdf" at bounding box center [991, 147] width 444 height 10
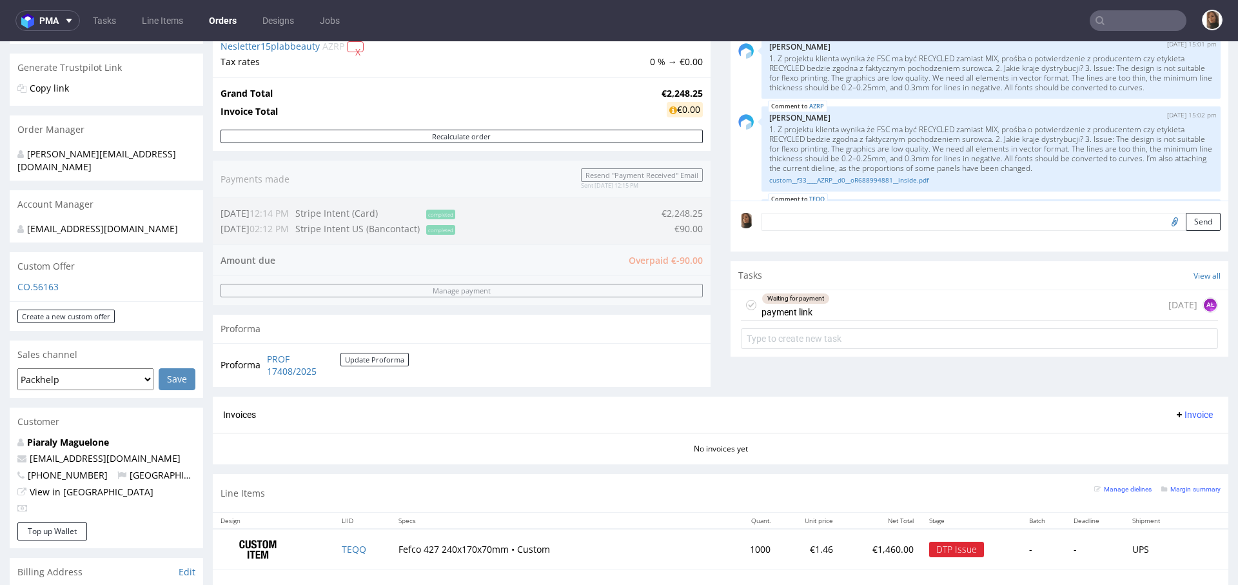
scroll to position [462, 0]
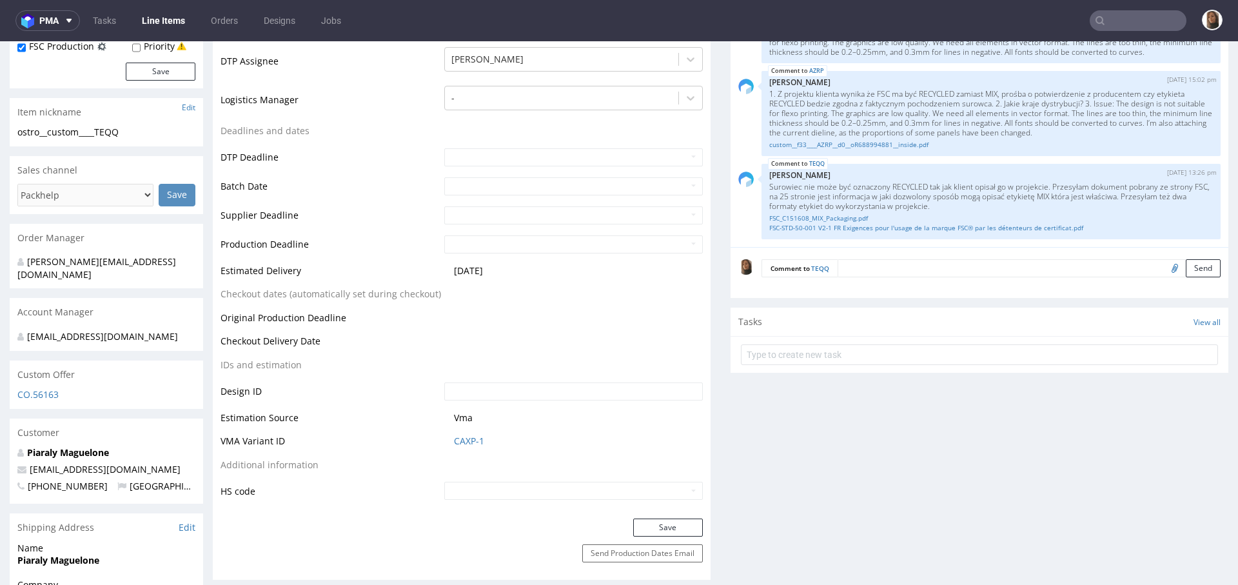
scroll to position [230, 0]
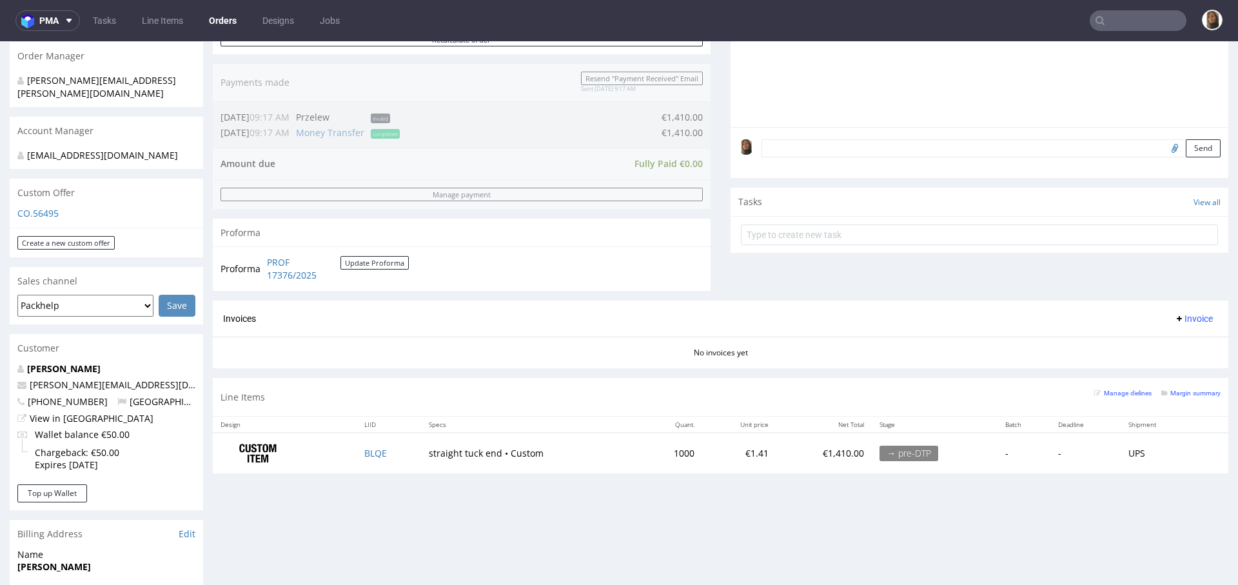
scroll to position [331, 0]
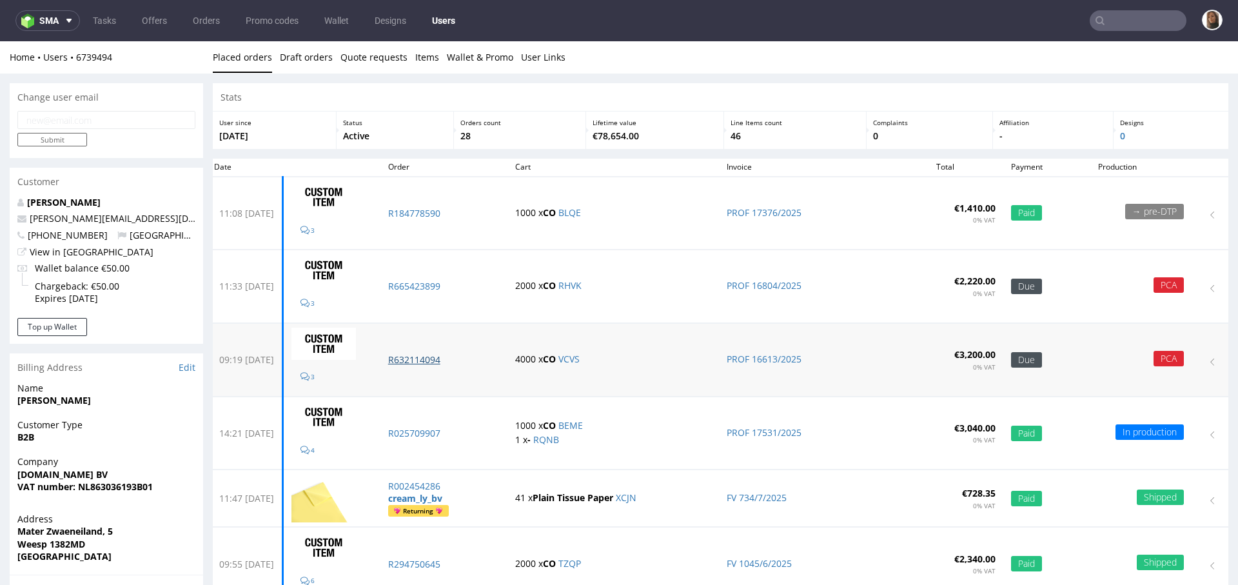
click at [445, 357] on p "R632114094" at bounding box center [444, 359] width 112 height 13
click at [445, 285] on p "R665423899" at bounding box center [444, 286] width 112 height 13
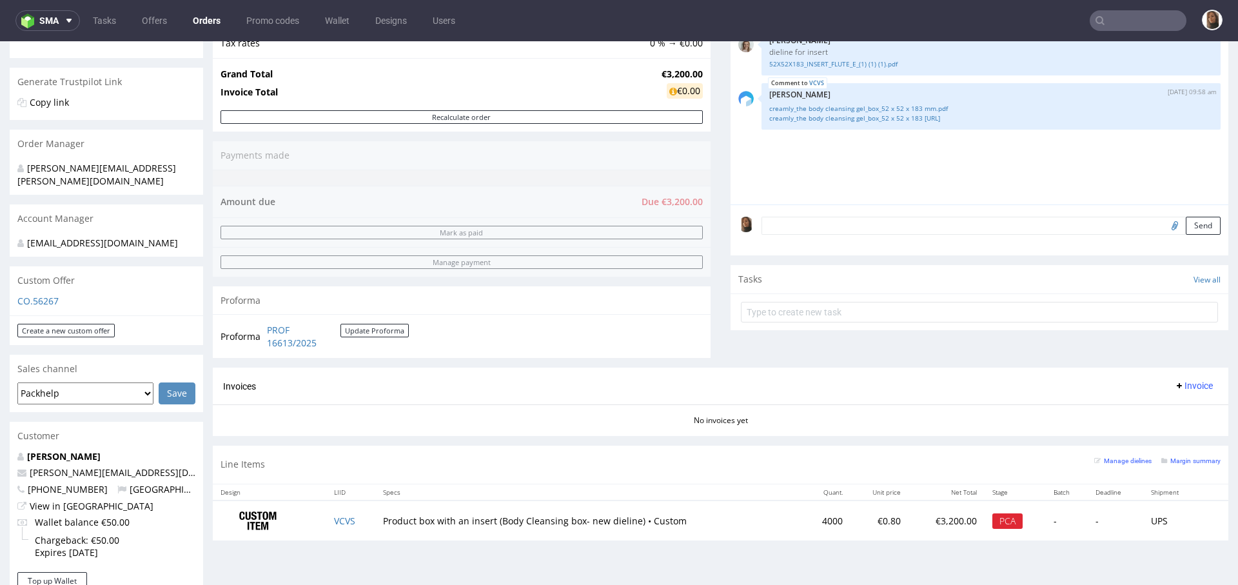
scroll to position [410, 0]
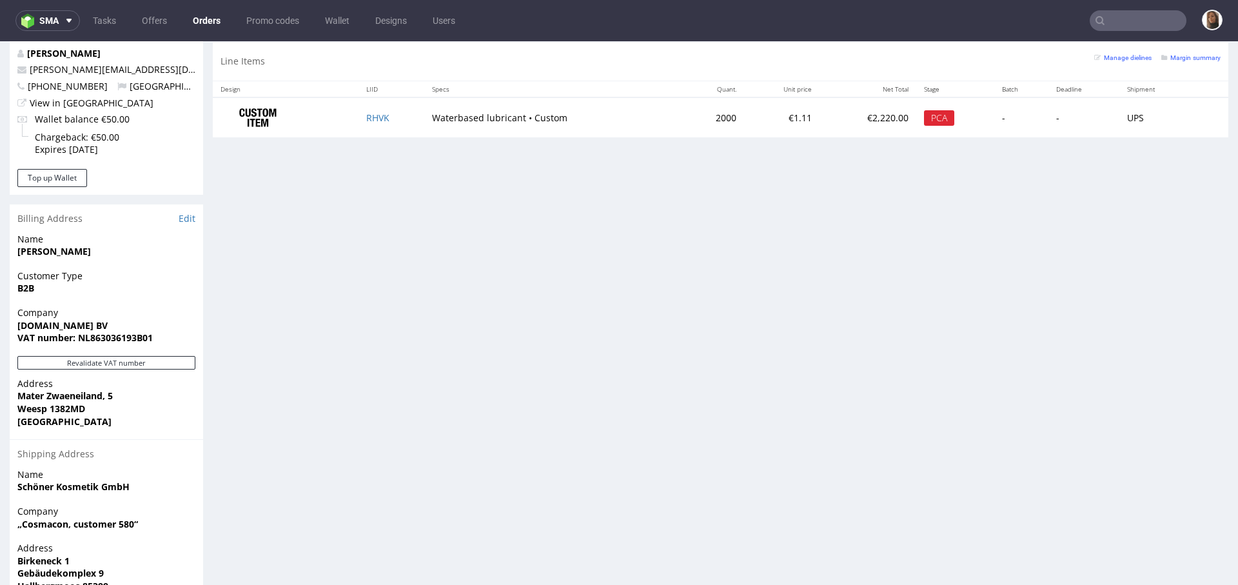
scroll to position [532, 0]
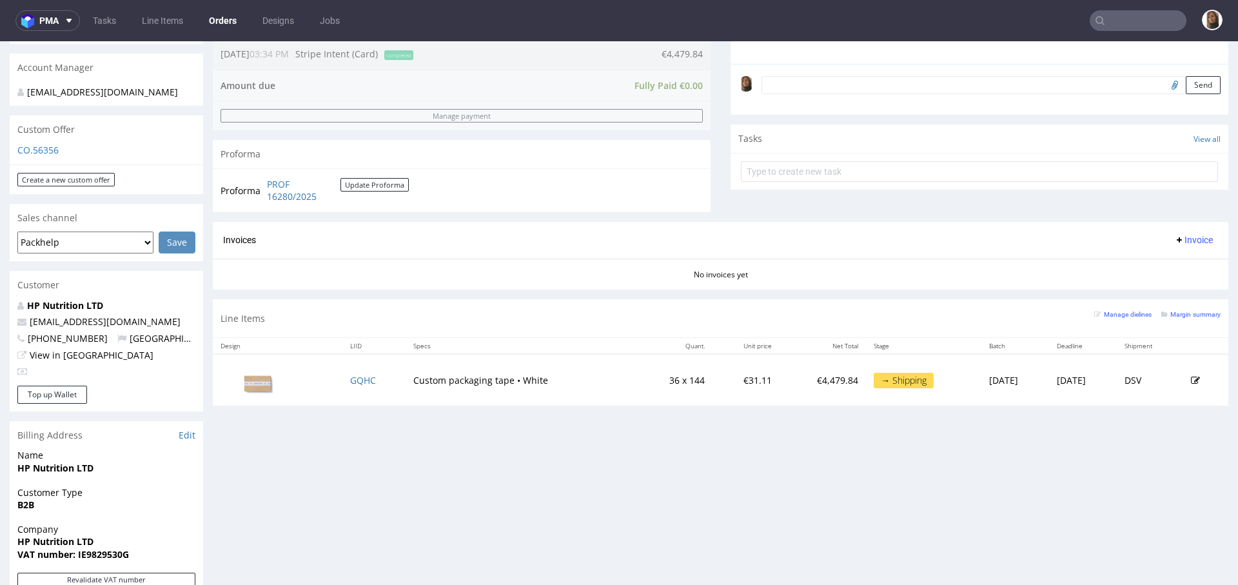
scroll to position [616, 0]
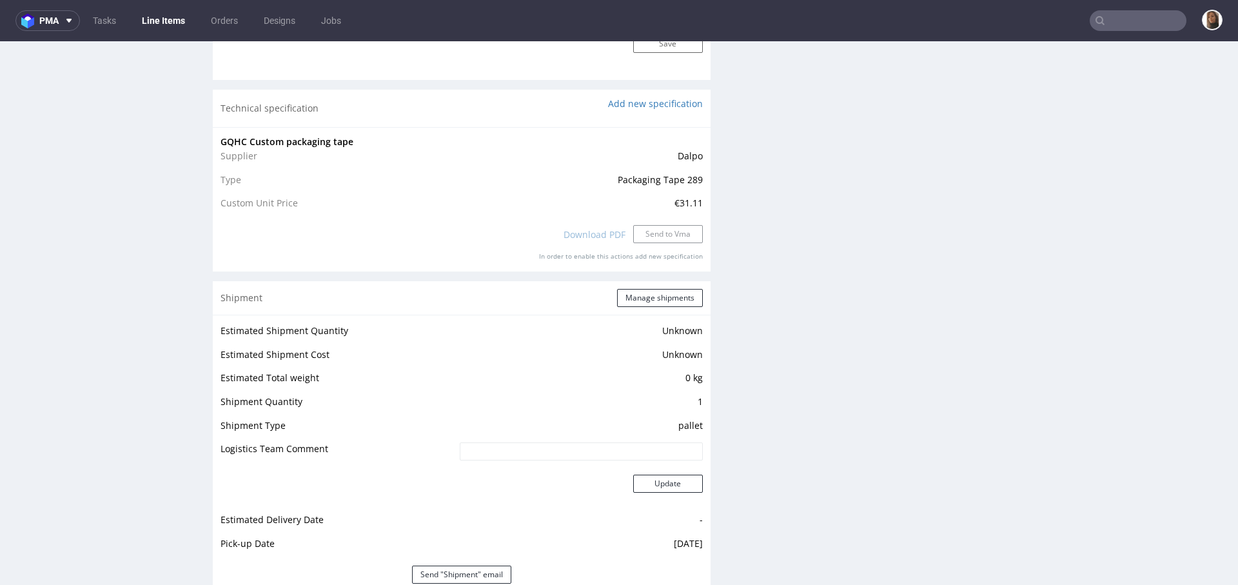
scroll to position [1473, 0]
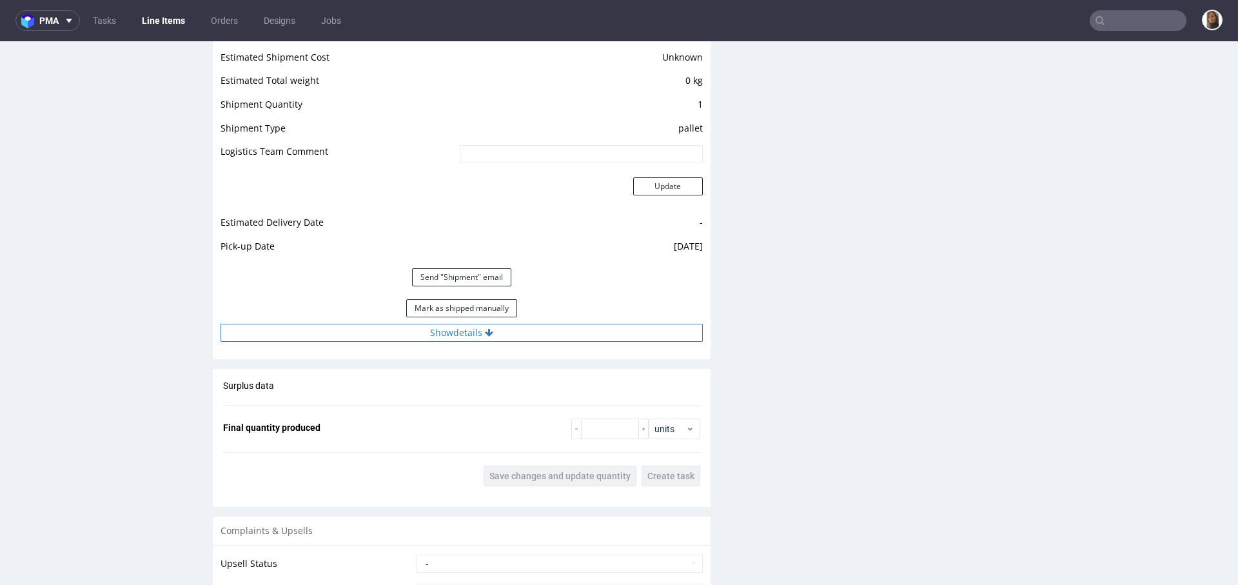
click at [442, 334] on button "Show details" at bounding box center [461, 333] width 482 height 18
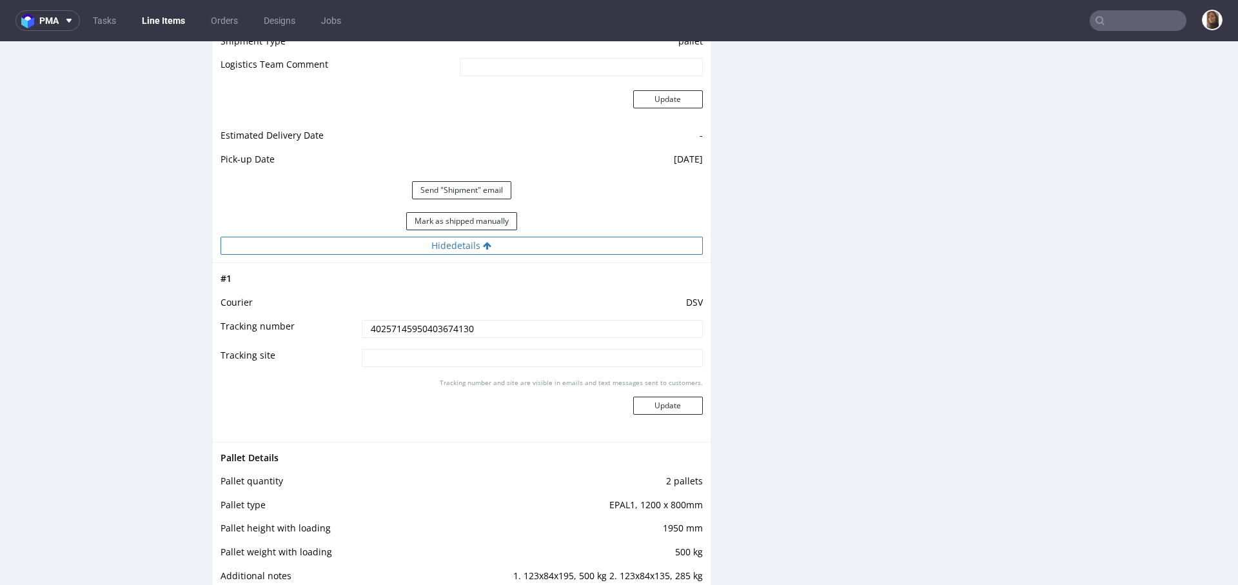
scroll to position [1561, 0]
drag, startPoint x: 452, startPoint y: 327, endPoint x: 284, endPoint y: 327, distance: 167.6
click at [284, 327] on tr "Tracking number 40257145950403674130" at bounding box center [461, 332] width 482 height 29
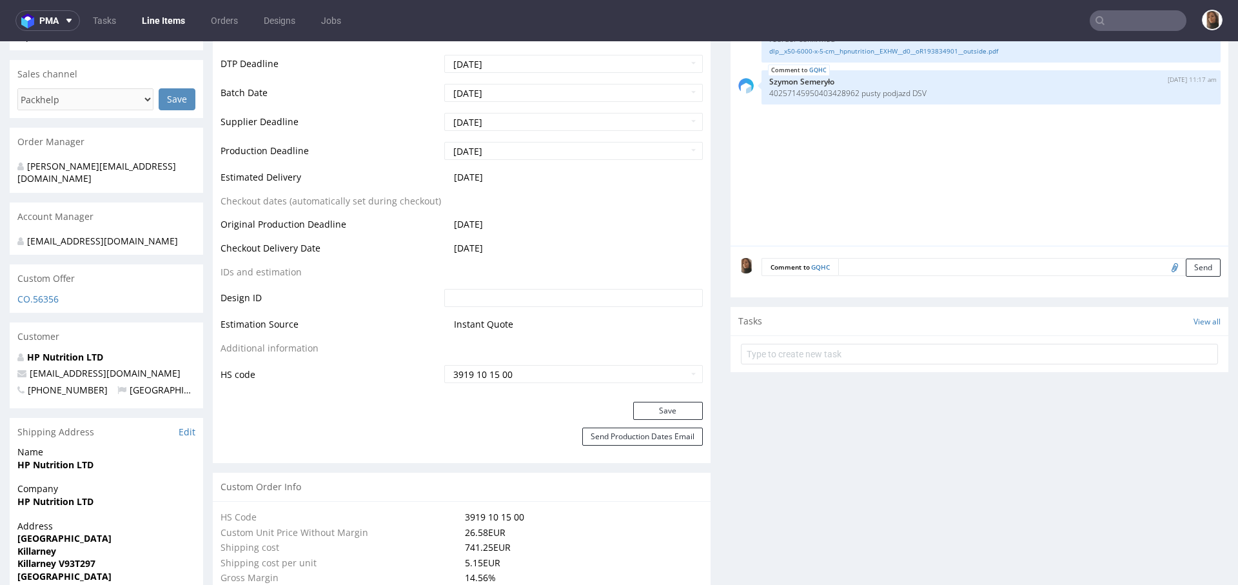
scroll to position [465, 0]
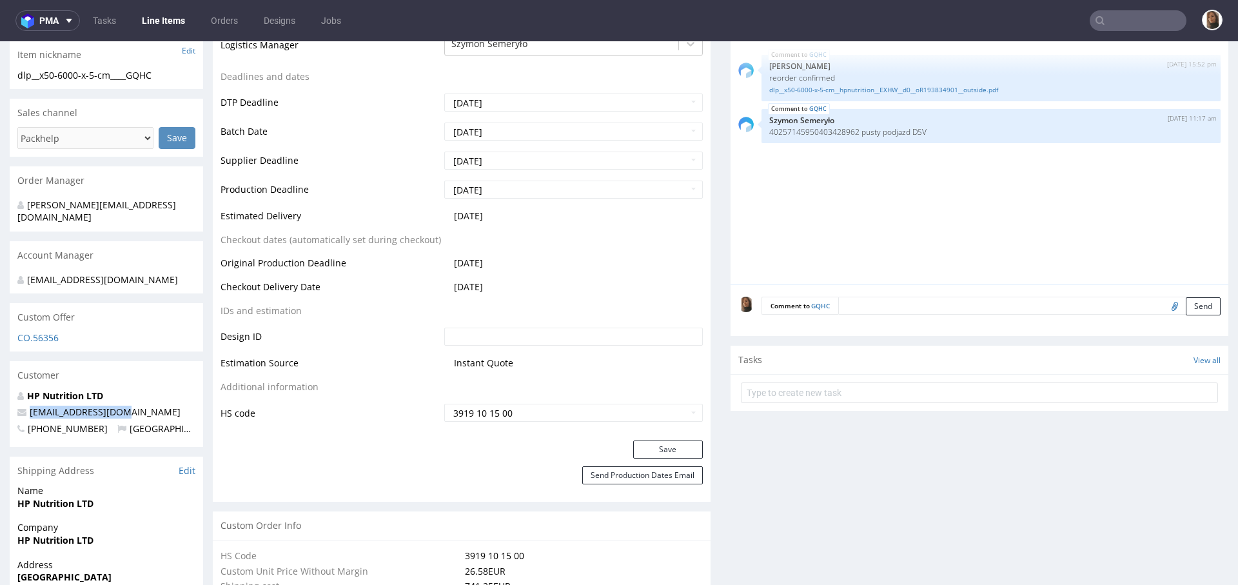
drag, startPoint x: 121, startPoint y: 415, endPoint x: 16, endPoint y: 414, distance: 104.4
click at [15, 414] on div "HP Nutrition LTD info@hpnutrition.ie +353861777340 Ireland" at bounding box center [106, 417] width 193 height 57
copy span "info@hpnutrition.ie"
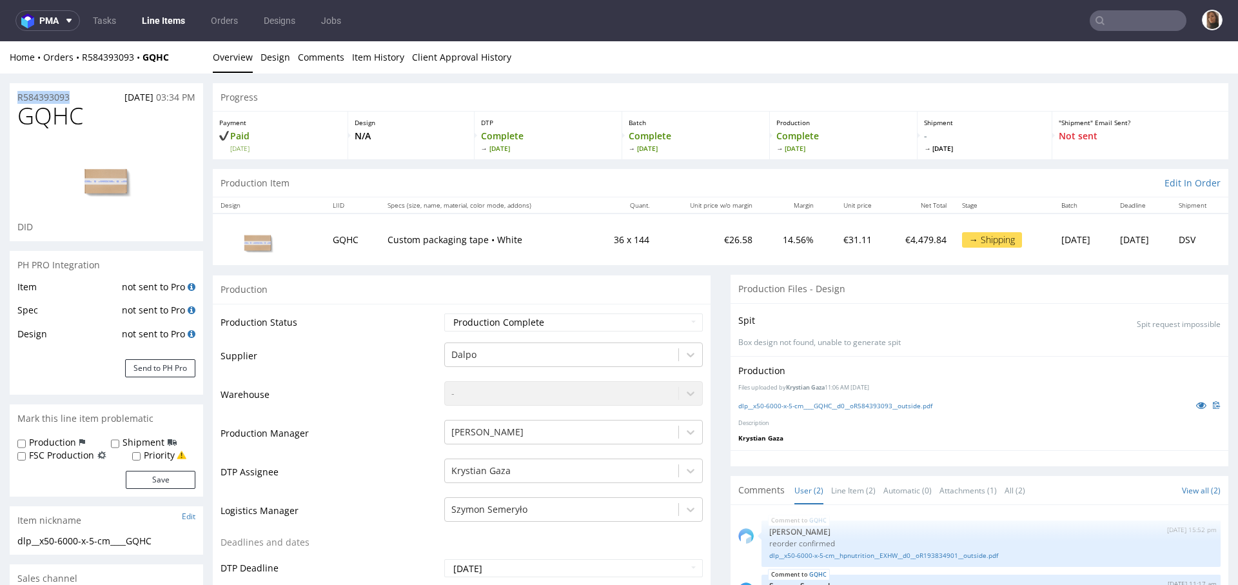
drag, startPoint x: 83, startPoint y: 95, endPoint x: 7, endPoint y: 95, distance: 75.4
copy p "R584393093"
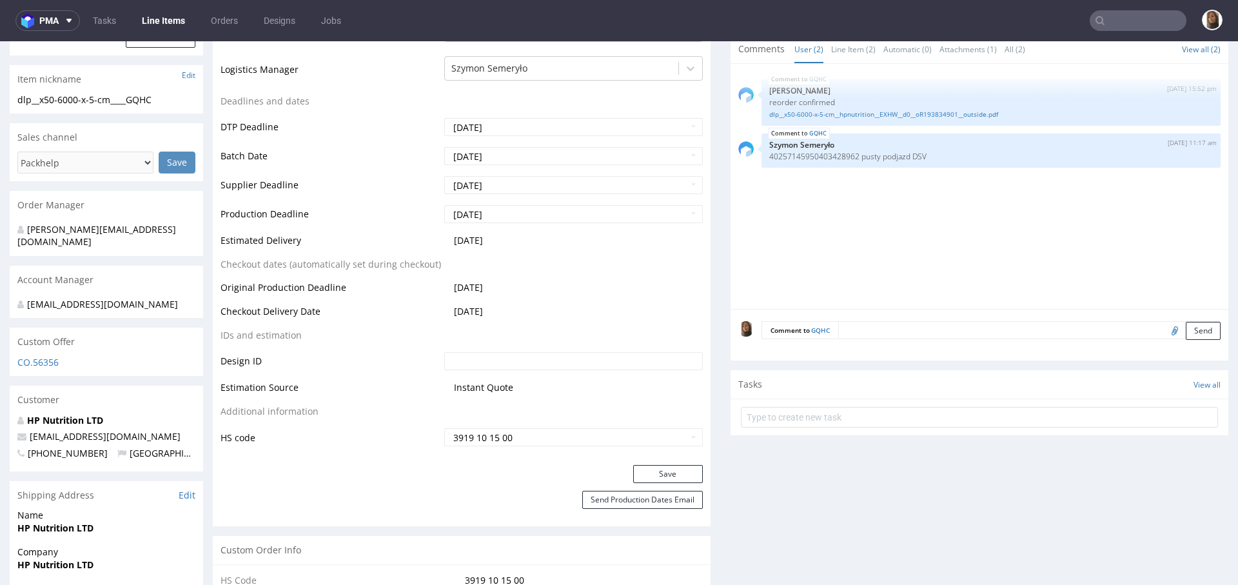
scroll to position [442, 0]
drag, startPoint x: 119, startPoint y: 434, endPoint x: 0, endPoint y: 434, distance: 118.6
copy span "info@hpnutrition.ie"
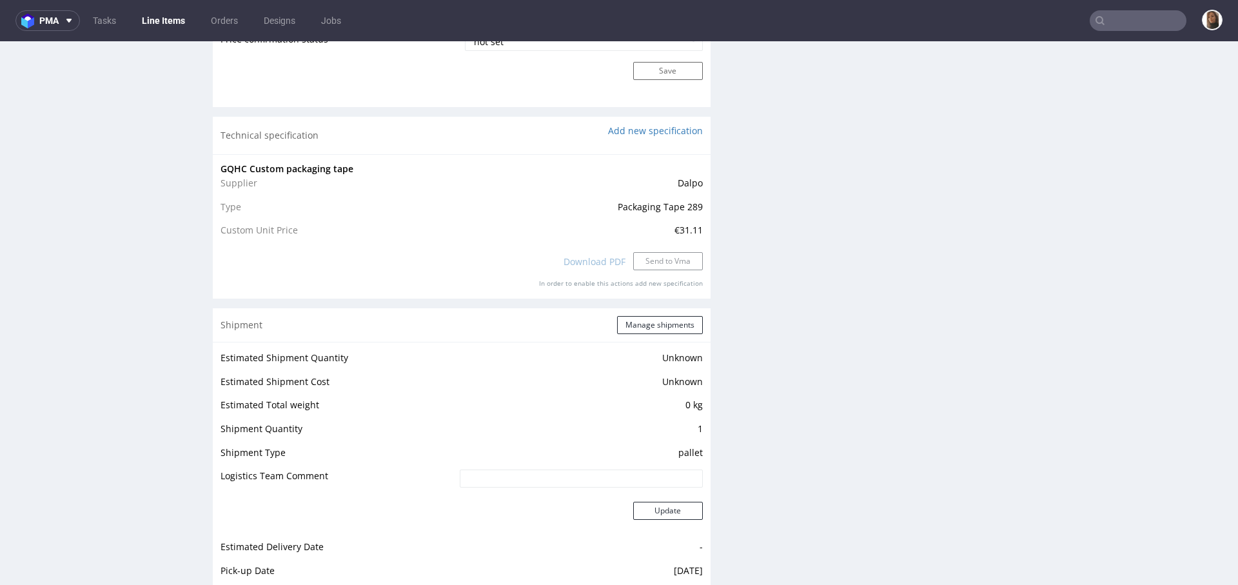
scroll to position [1803, 0]
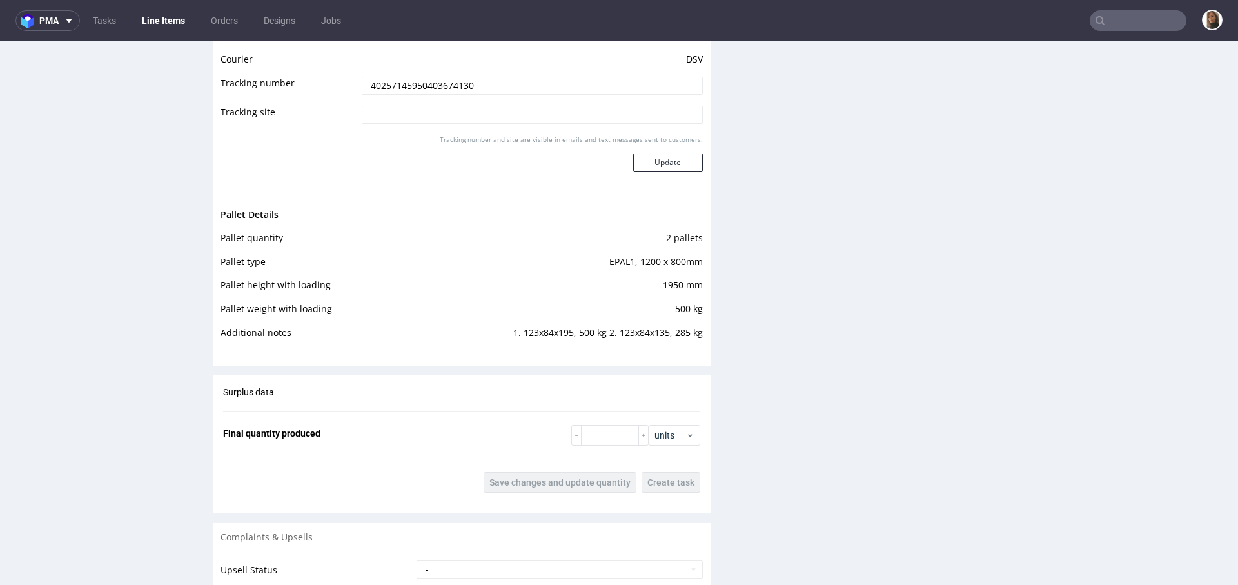
drag, startPoint x: 471, startPoint y: 85, endPoint x: 313, endPoint y: 85, distance: 157.9
click at [313, 85] on tr "Tracking number 40257145950403674130" at bounding box center [461, 89] width 482 height 29
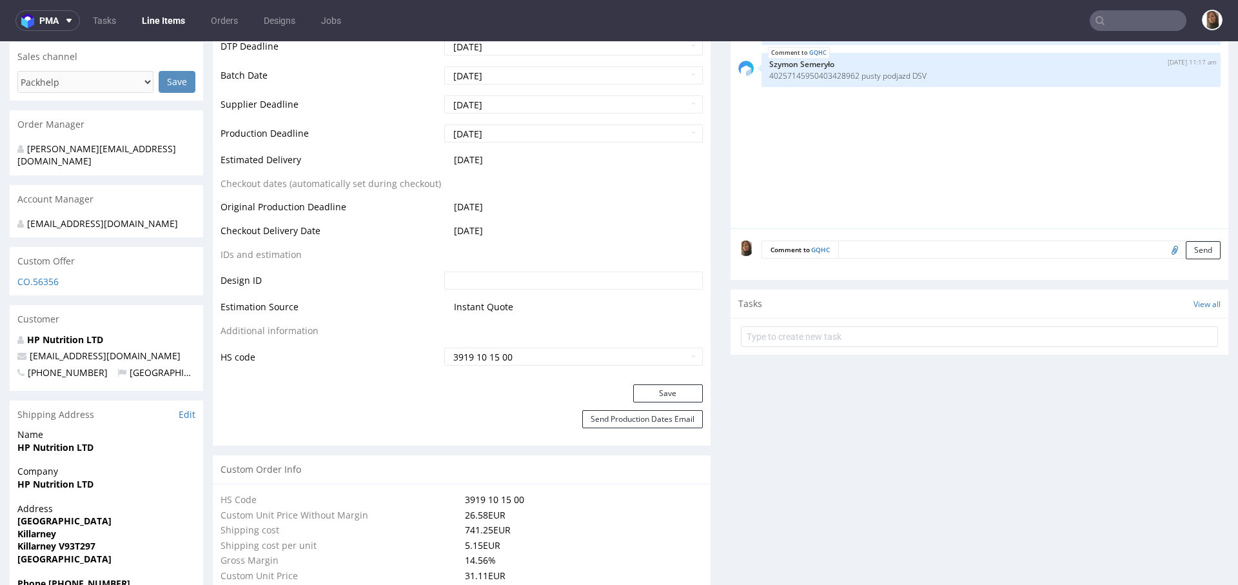
scroll to position [0, 0]
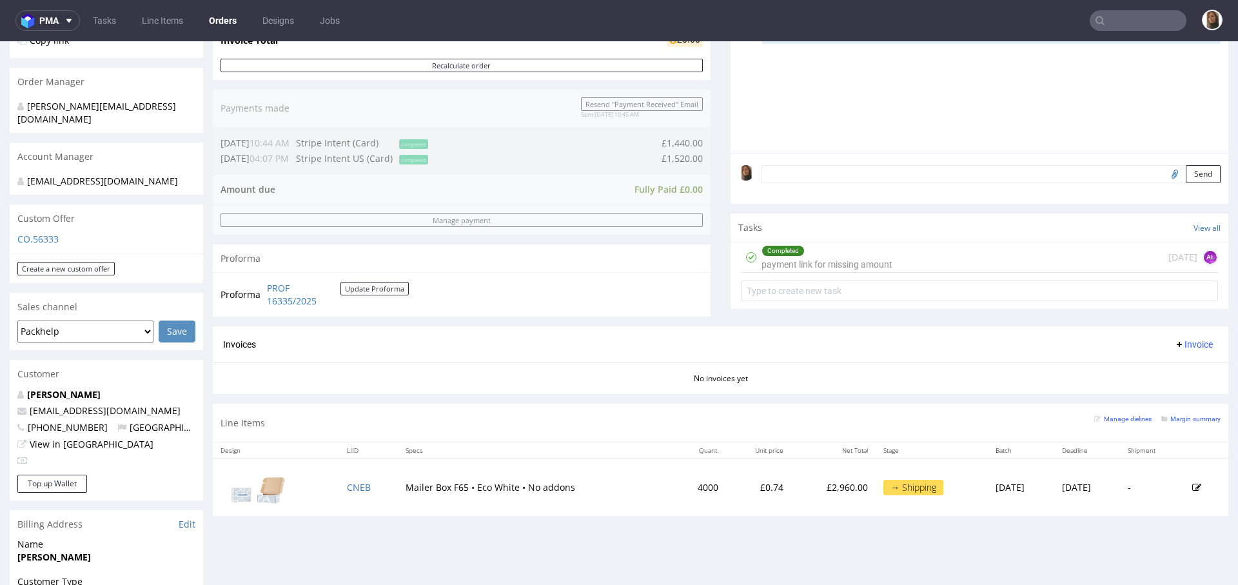
scroll to position [83, 0]
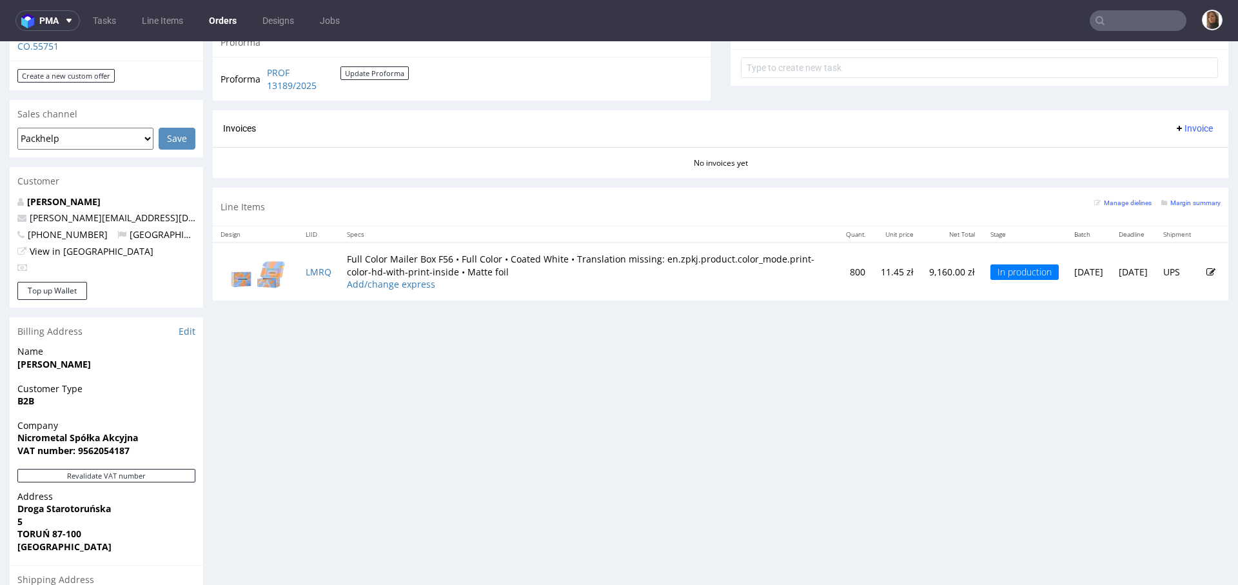
scroll to position [480, 0]
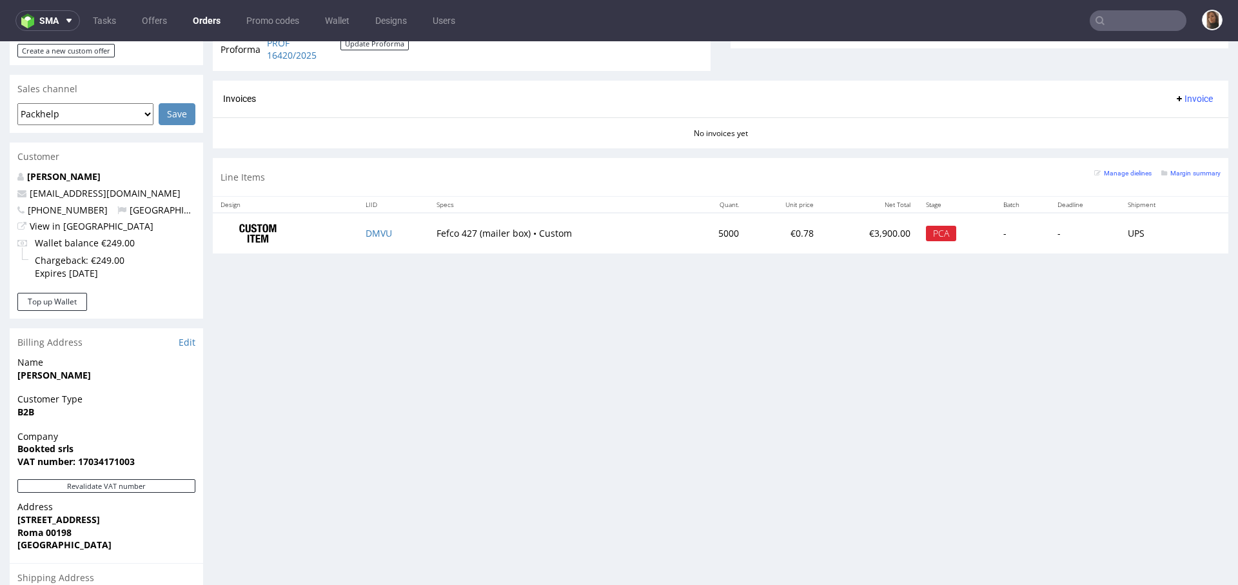
scroll to position [447, 0]
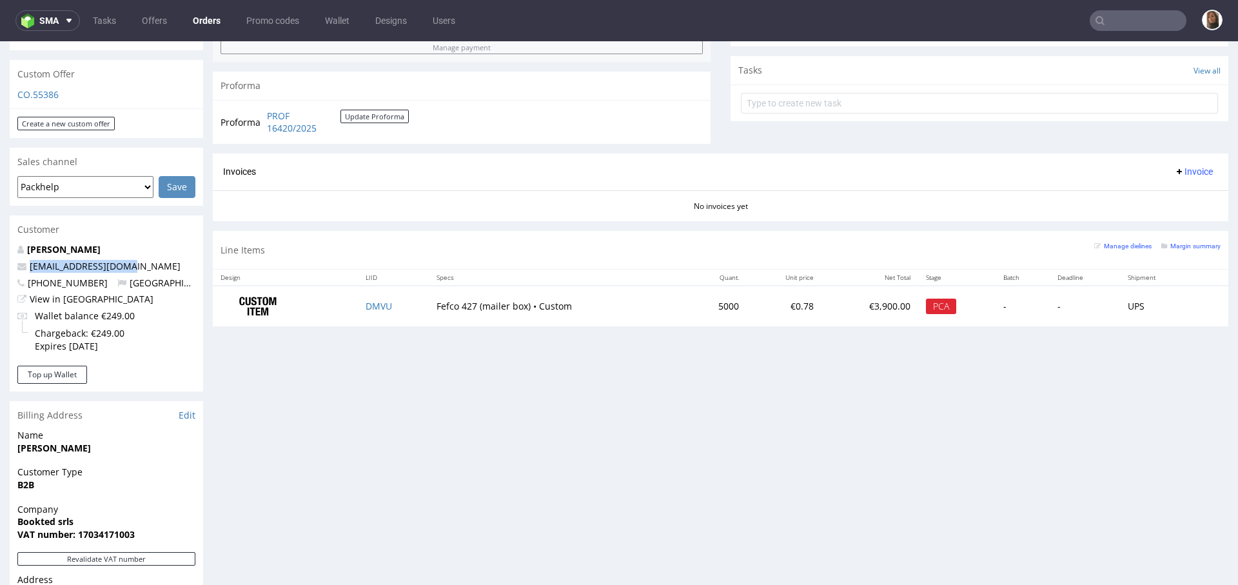
drag, startPoint x: 142, startPoint y: 242, endPoint x: 0, endPoint y: 240, distance: 142.5
click at [0, 240] on div "Order via Offer R966331997 04.08.2025 12:16 PM Mark this order as problematic I…" at bounding box center [619, 230] width 1238 height 1208
copy span "matteocs95@gmail.com"
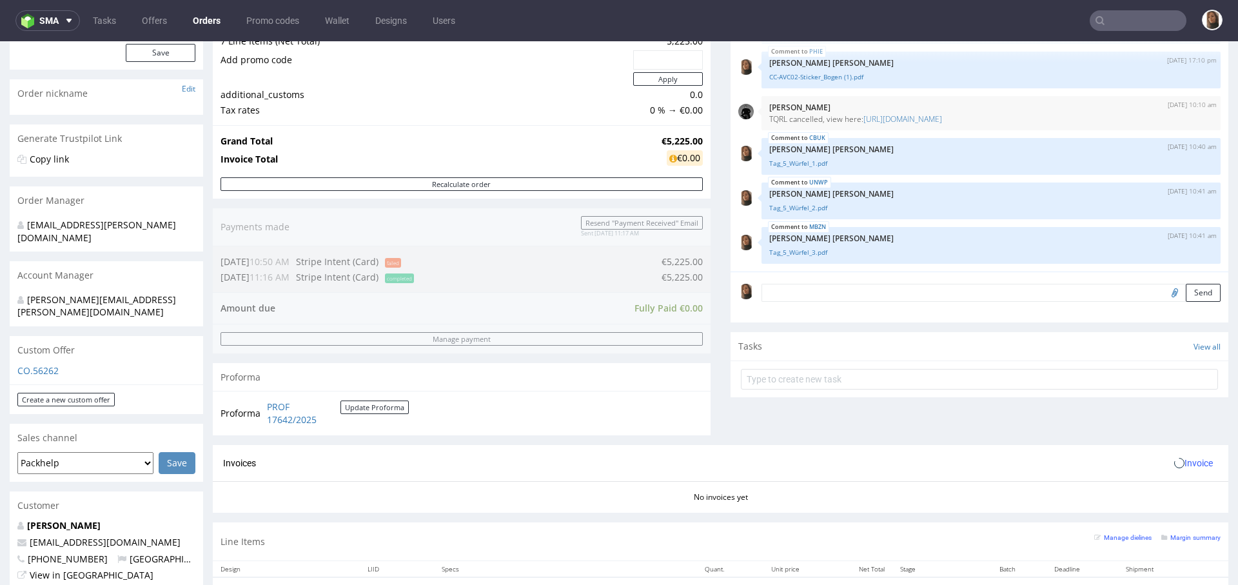
scroll to position [543, 0]
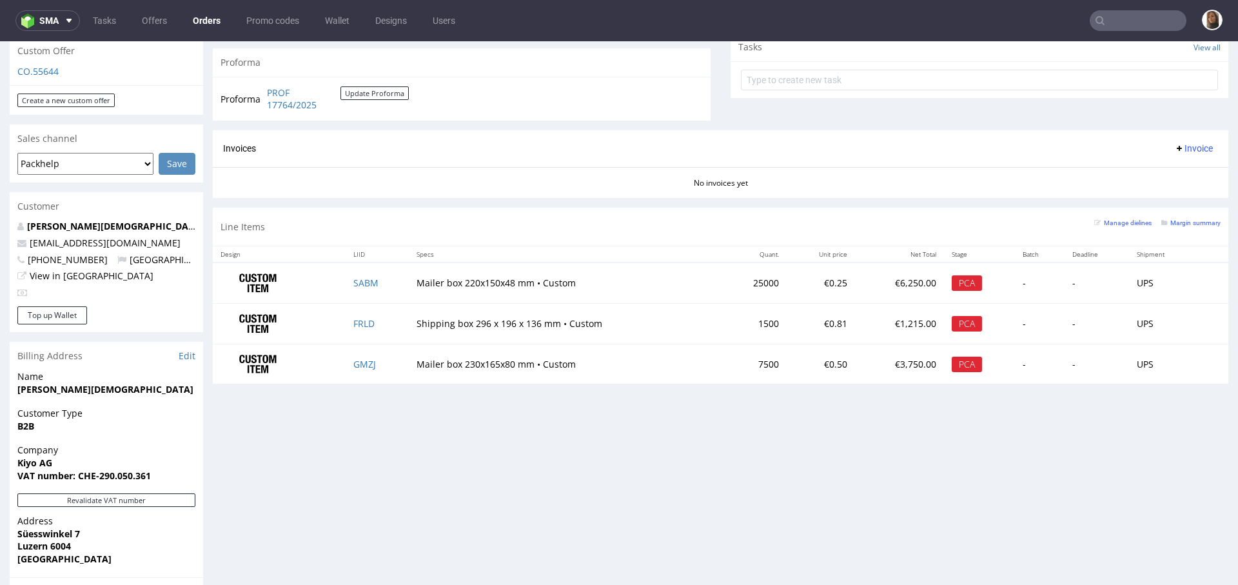
scroll to position [521, 0]
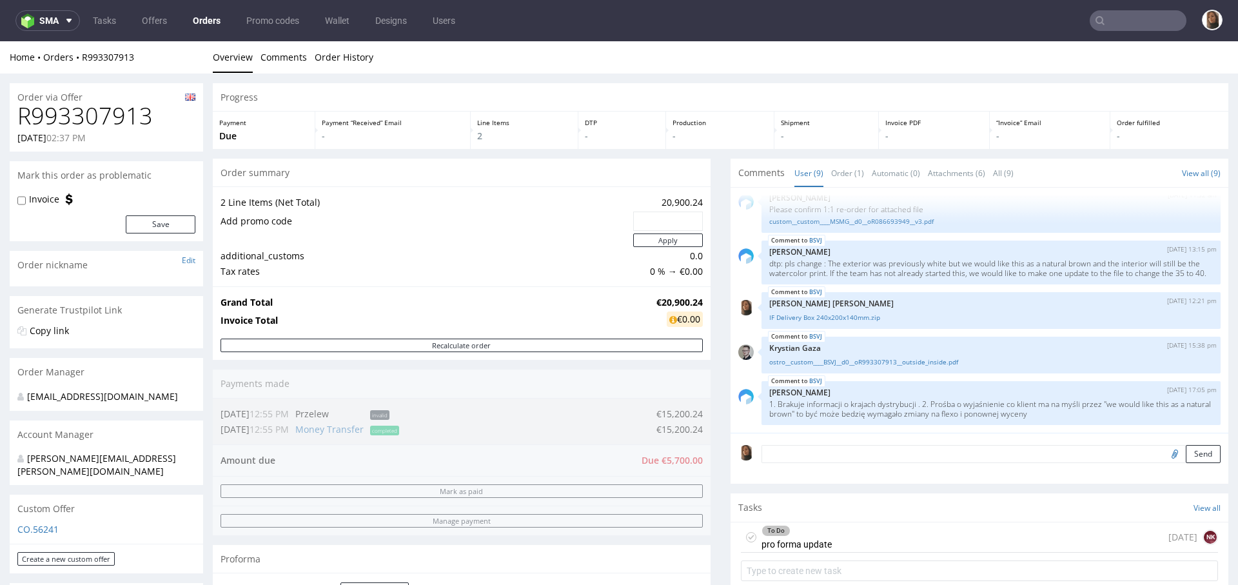
scroll to position [464, 0]
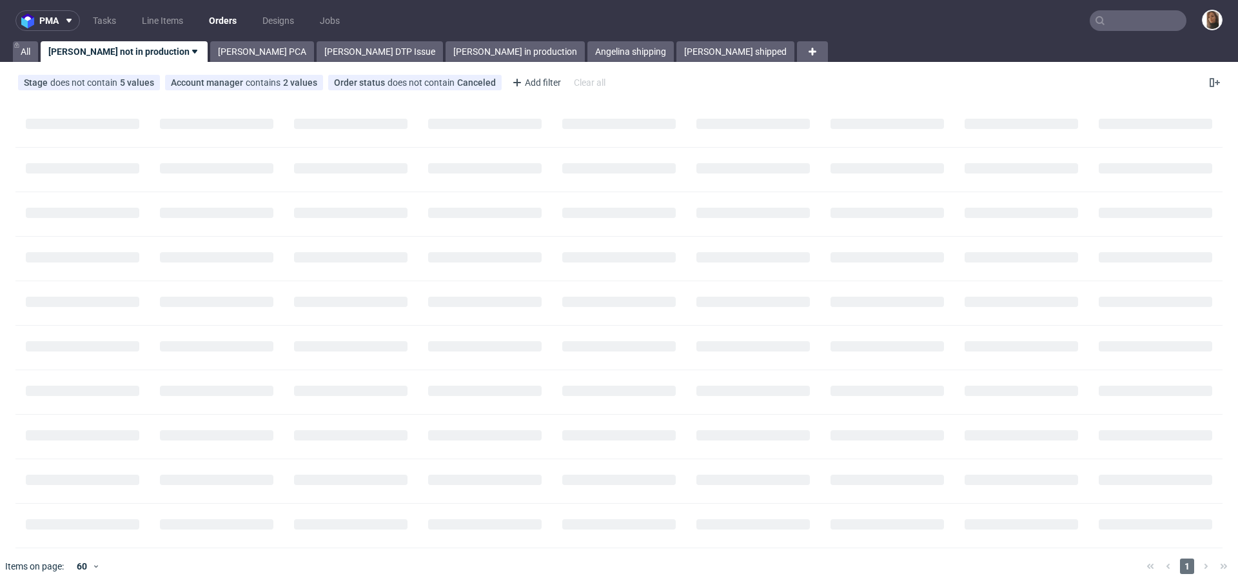
click at [1137, 23] on input "text" at bounding box center [1137, 20] width 97 height 21
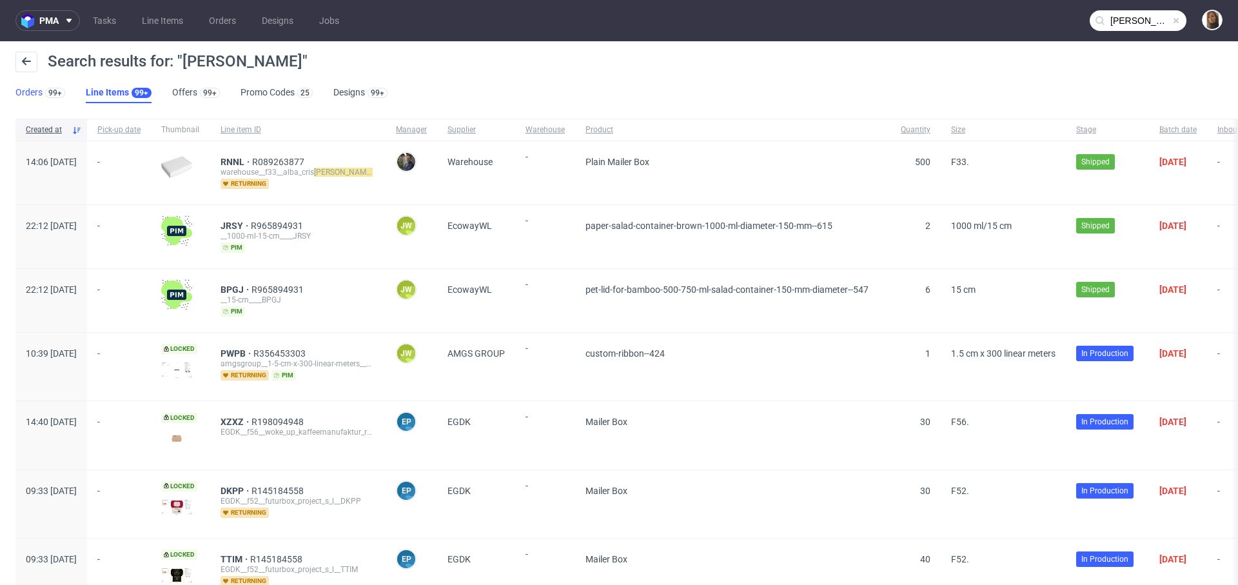
click at [30, 91] on link "Orders 99+" at bounding box center [40, 93] width 50 height 21
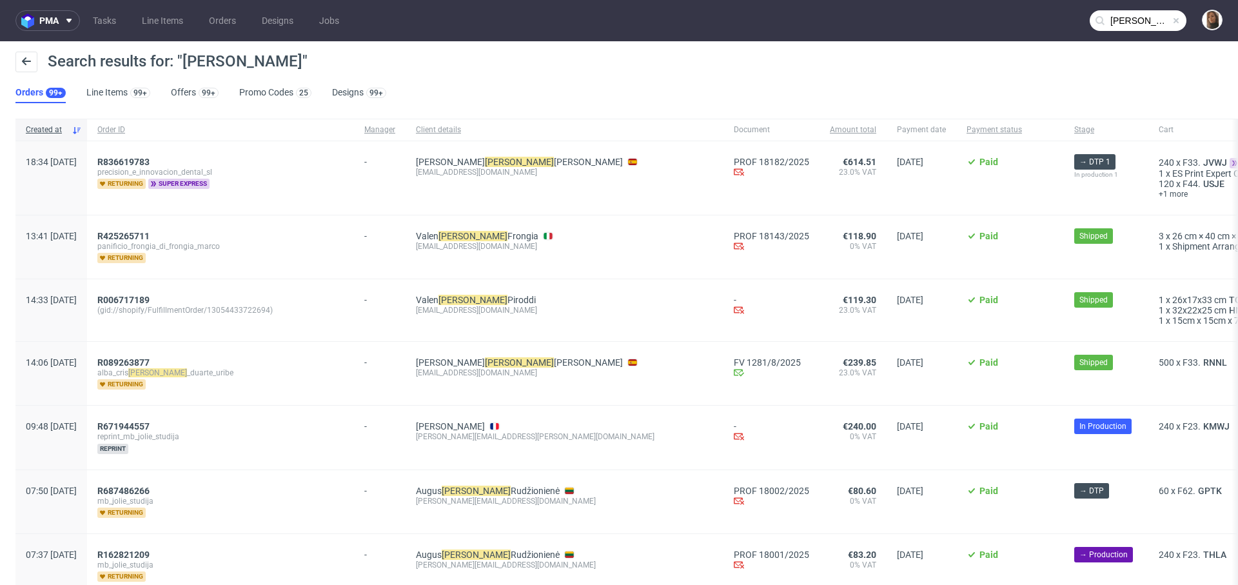
click at [1123, 24] on input "tina" at bounding box center [1137, 20] width 97 height 21
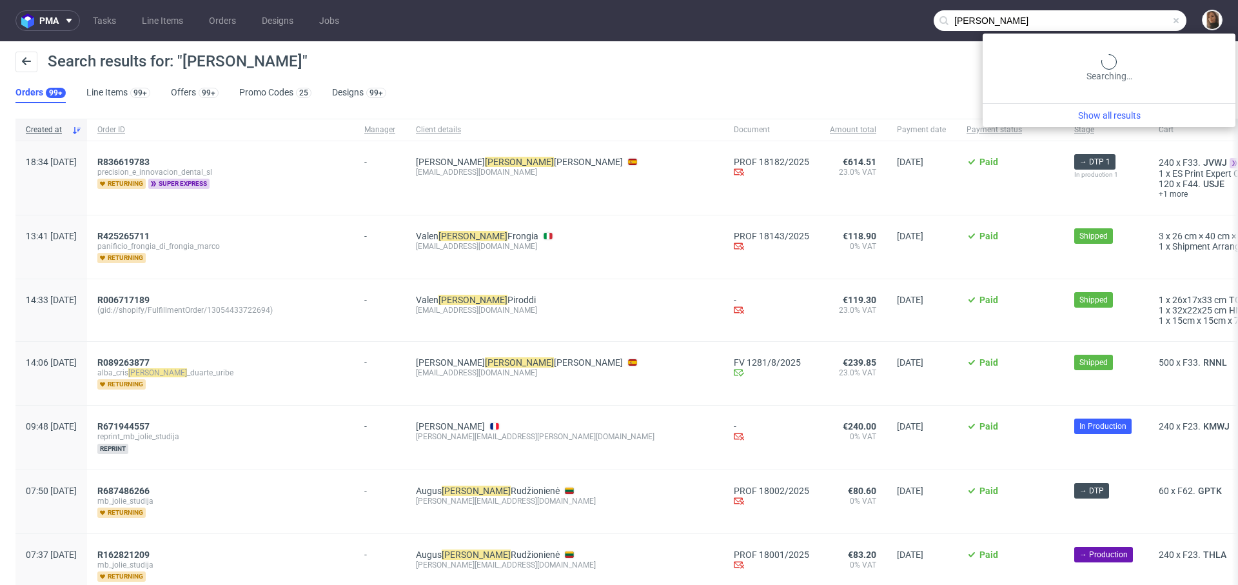
click at [1123, 24] on input "tina" at bounding box center [1059, 20] width 253 height 21
click at [1123, 22] on input "tina" at bounding box center [1059, 20] width 253 height 21
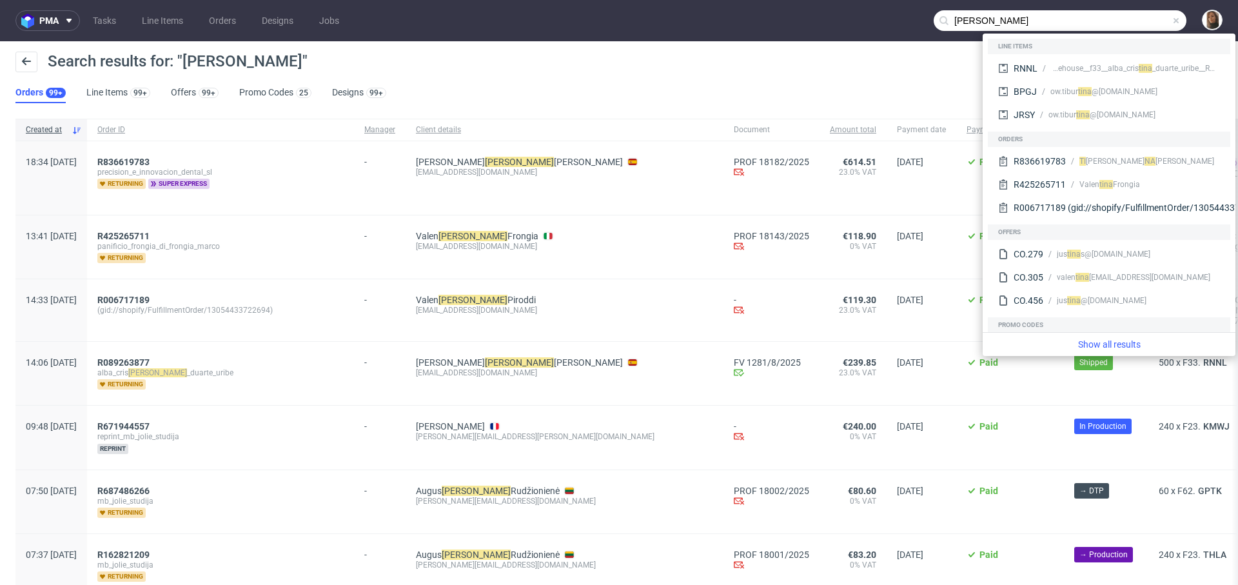
click at [1118, 15] on input "tina" at bounding box center [1059, 20] width 253 height 21
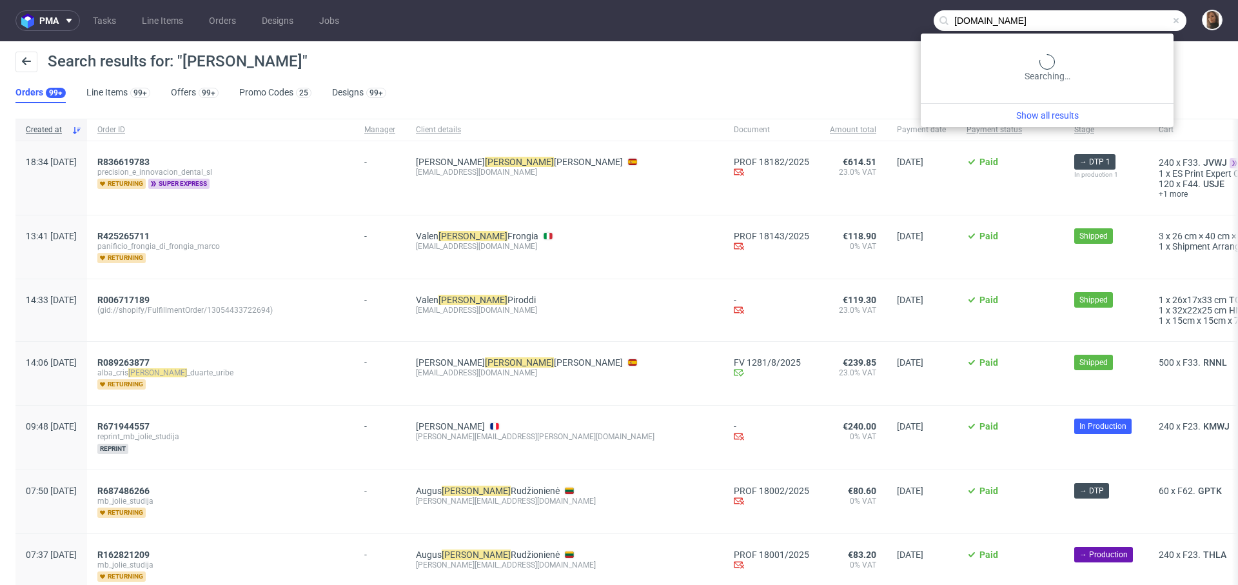
type input "sh.no"
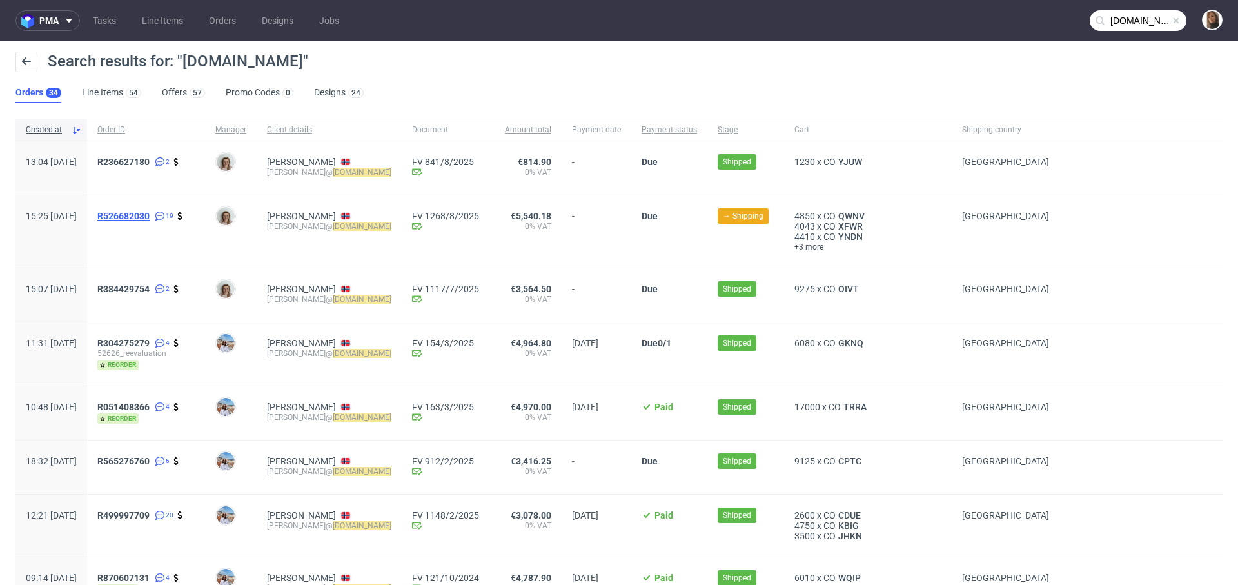
click at [150, 217] on span "R526682030" at bounding box center [123, 216] width 52 height 10
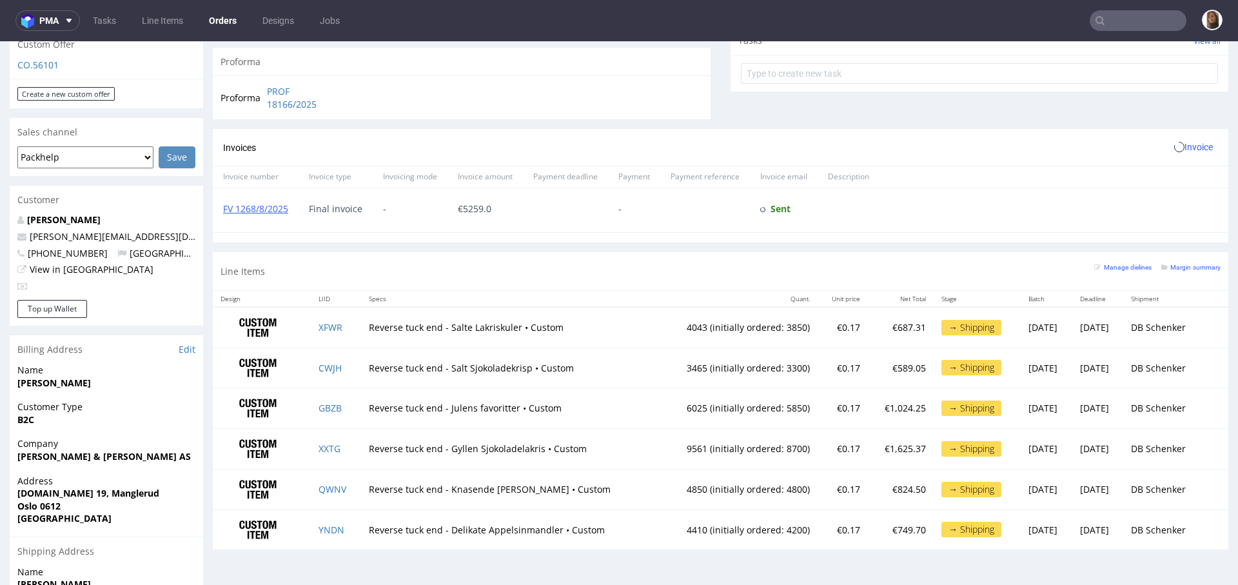
scroll to position [608, 0]
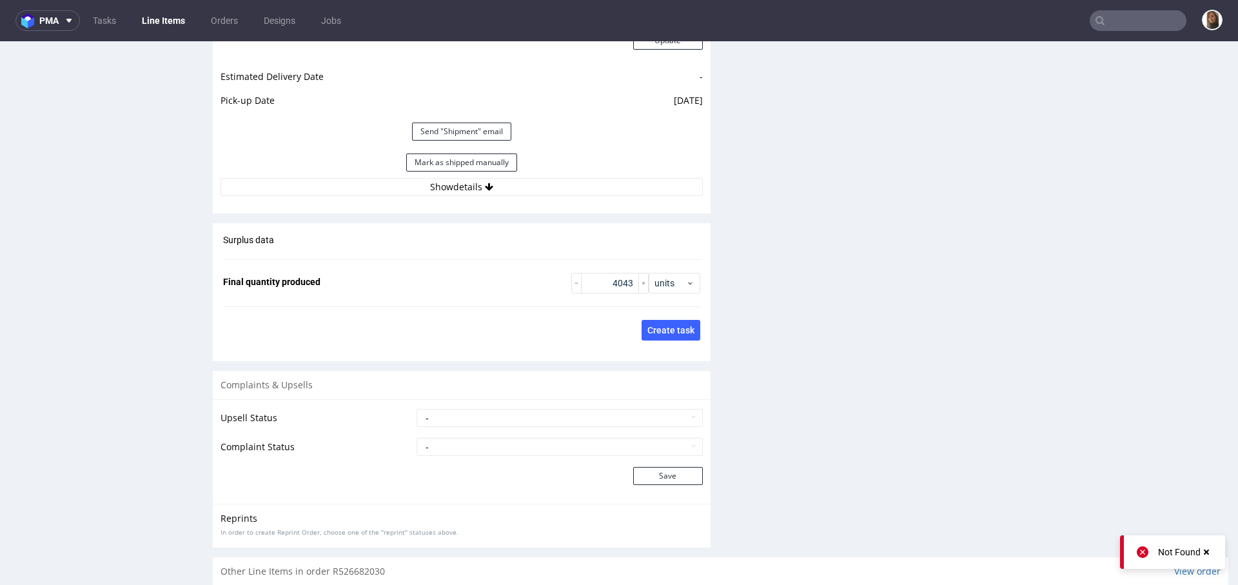
scroll to position [1543, 0]
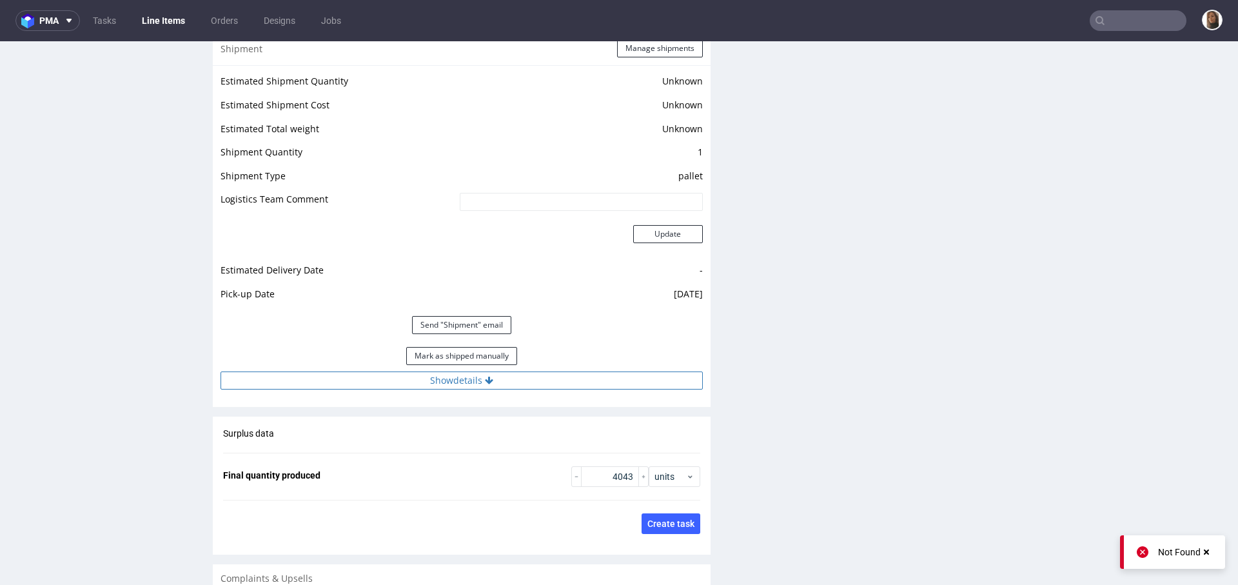
click at [444, 384] on button "Show details" at bounding box center [461, 380] width 482 height 18
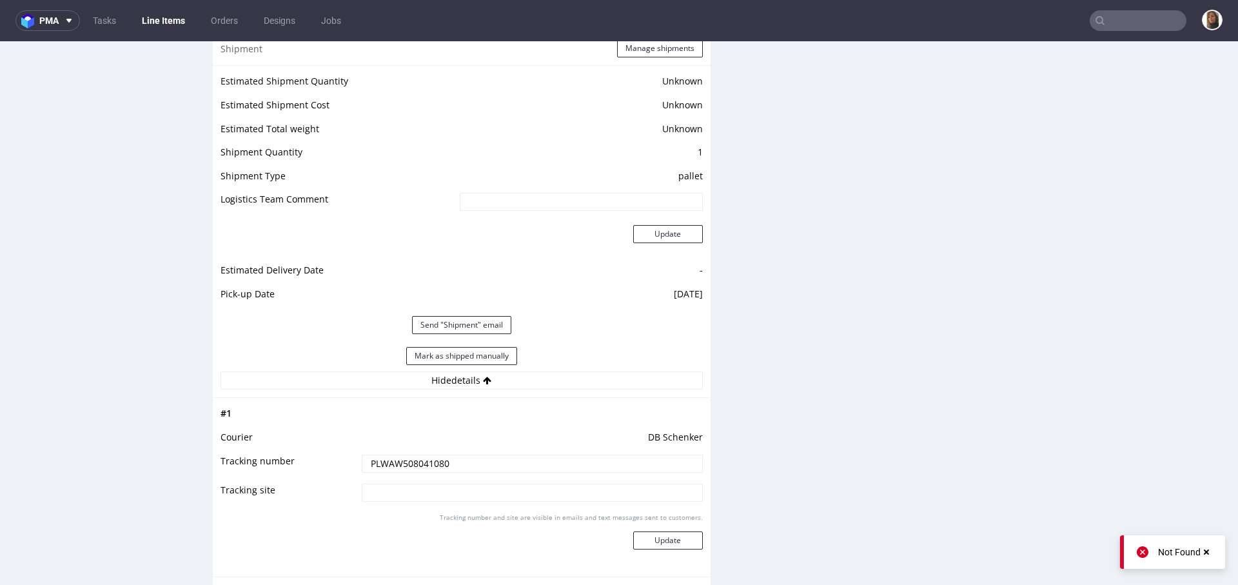
drag, startPoint x: 464, startPoint y: 461, endPoint x: 313, endPoint y: 461, distance: 151.5
click at [313, 461] on tr "Tracking number PLWAW508041080" at bounding box center [461, 467] width 482 height 29
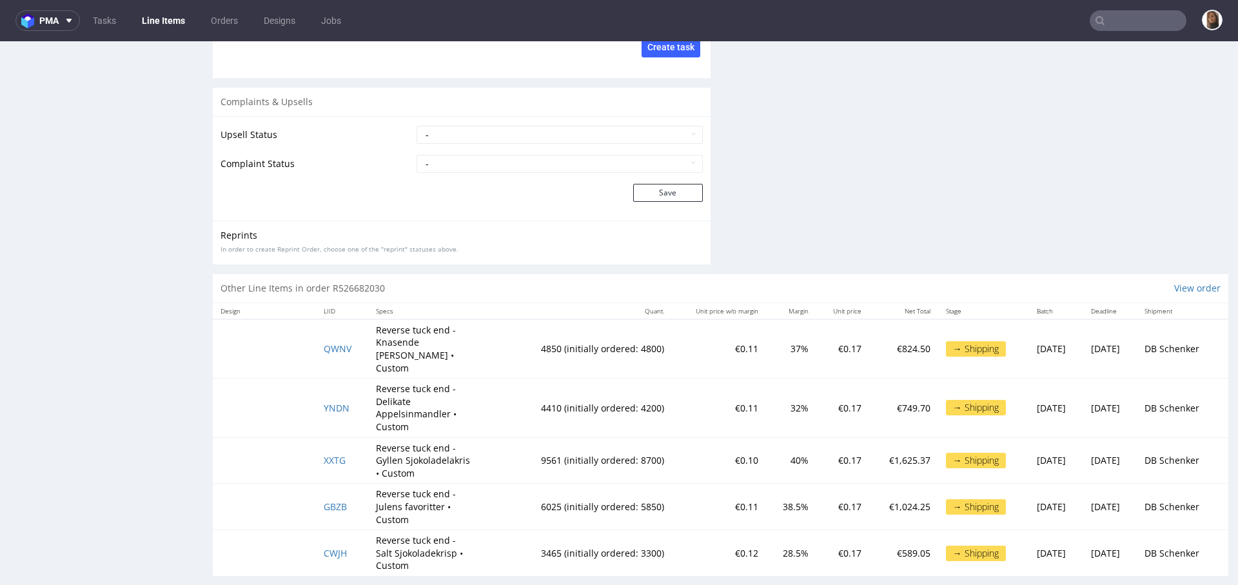
scroll to position [3, 0]
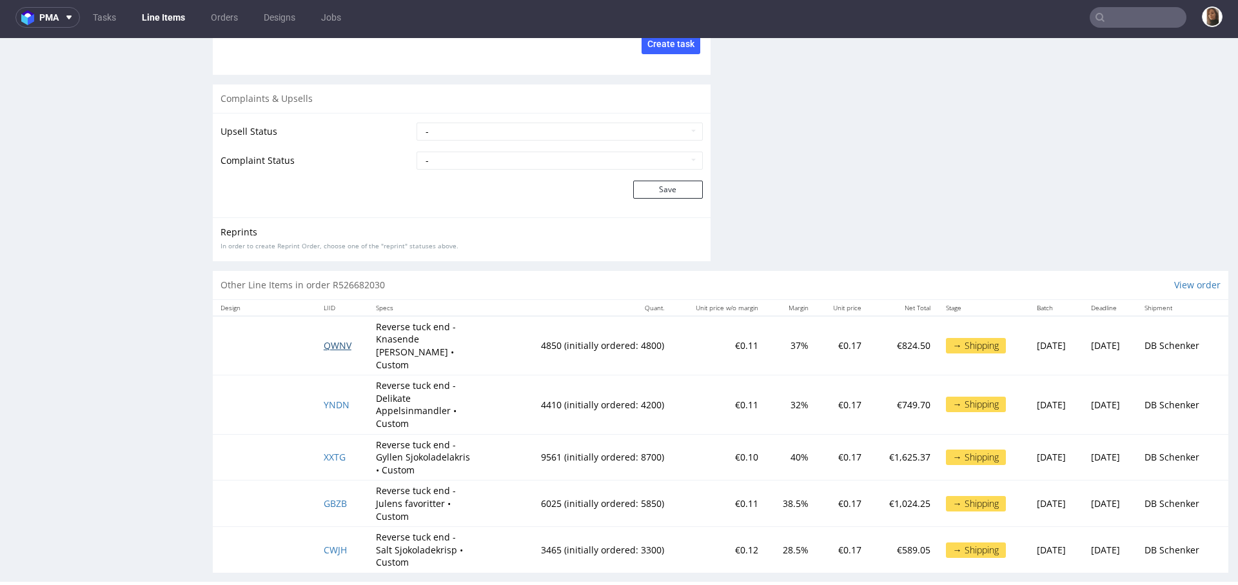
click at [328, 339] on span "QWNV" at bounding box center [338, 345] width 28 height 12
click at [327, 398] on span "YNDN" at bounding box center [337, 404] width 26 height 12
click at [324, 451] on span "XXTG" at bounding box center [335, 457] width 22 height 12
click at [331, 497] on span "GBZB" at bounding box center [335, 503] width 23 height 12
click at [333, 543] on span "CWJH" at bounding box center [335, 549] width 23 height 12
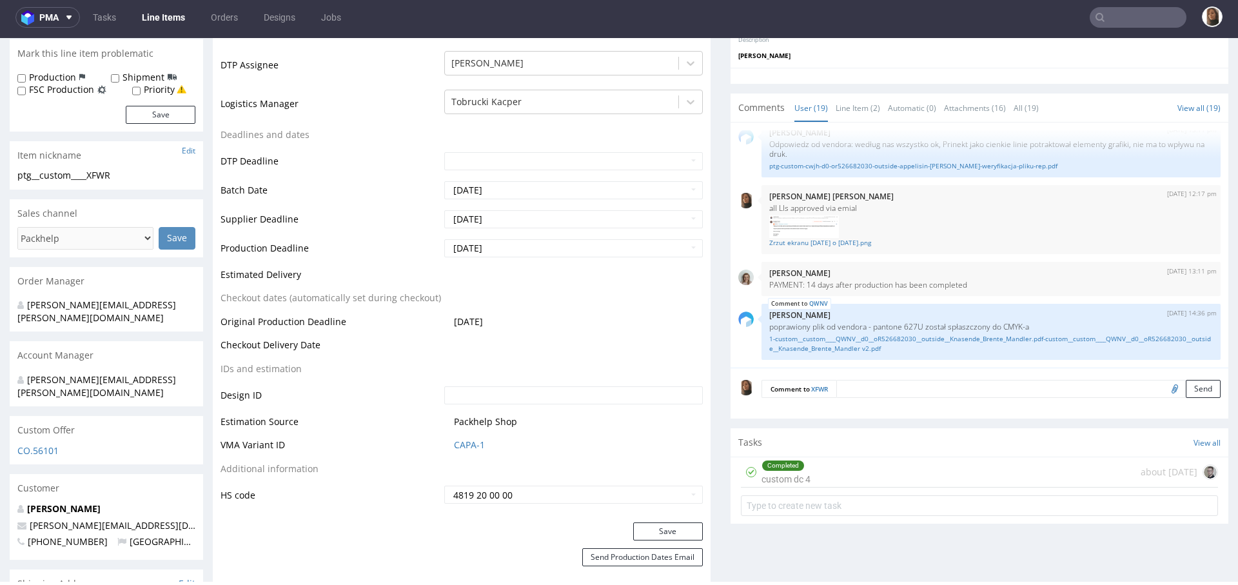
scroll to position [0, 0]
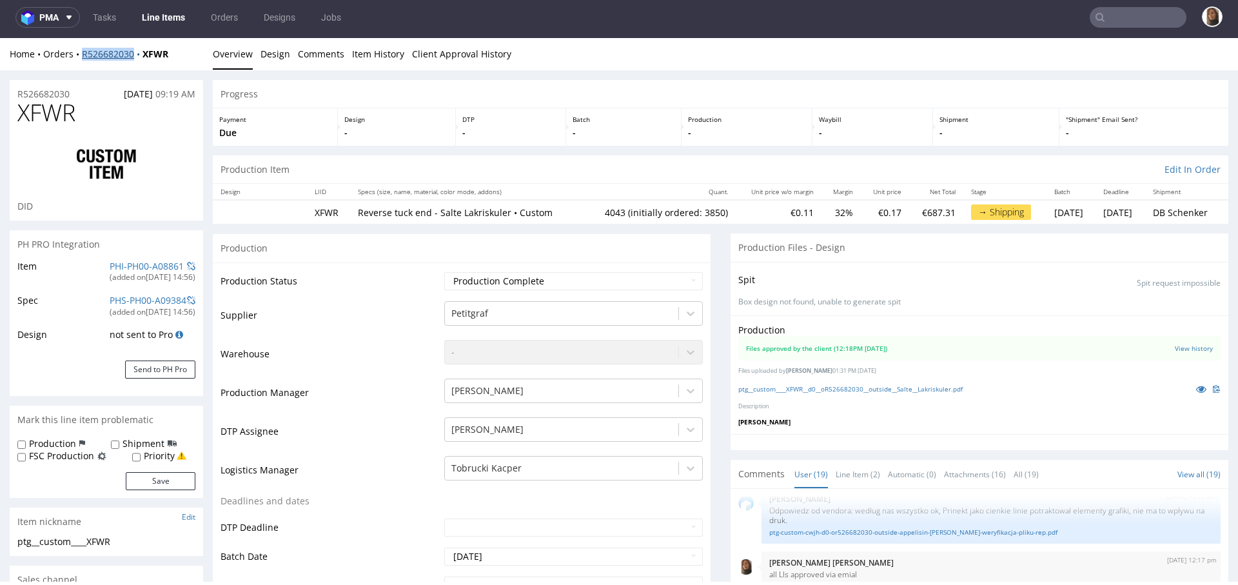
copy link "R526682030"
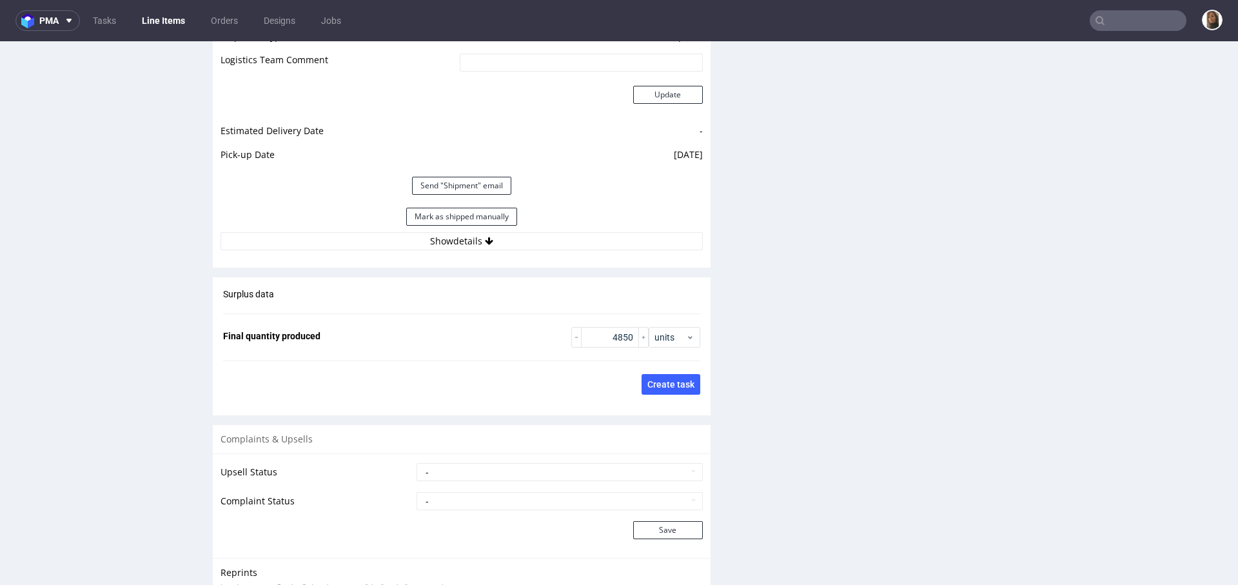
scroll to position [1813, 0]
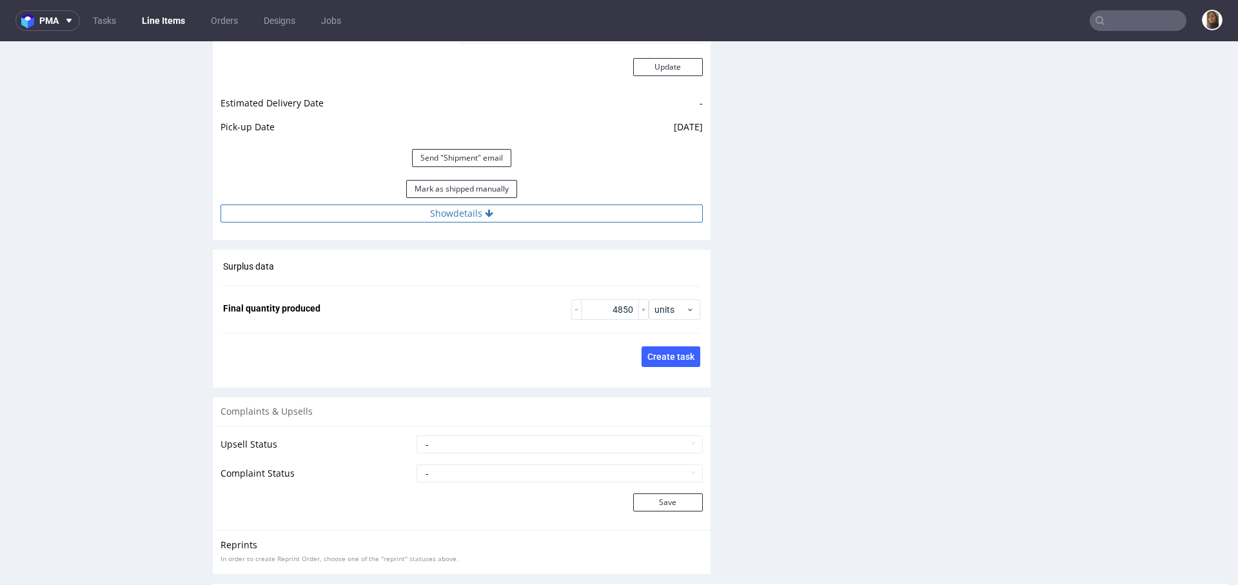
click at [447, 213] on button "Show details" at bounding box center [461, 213] width 482 height 18
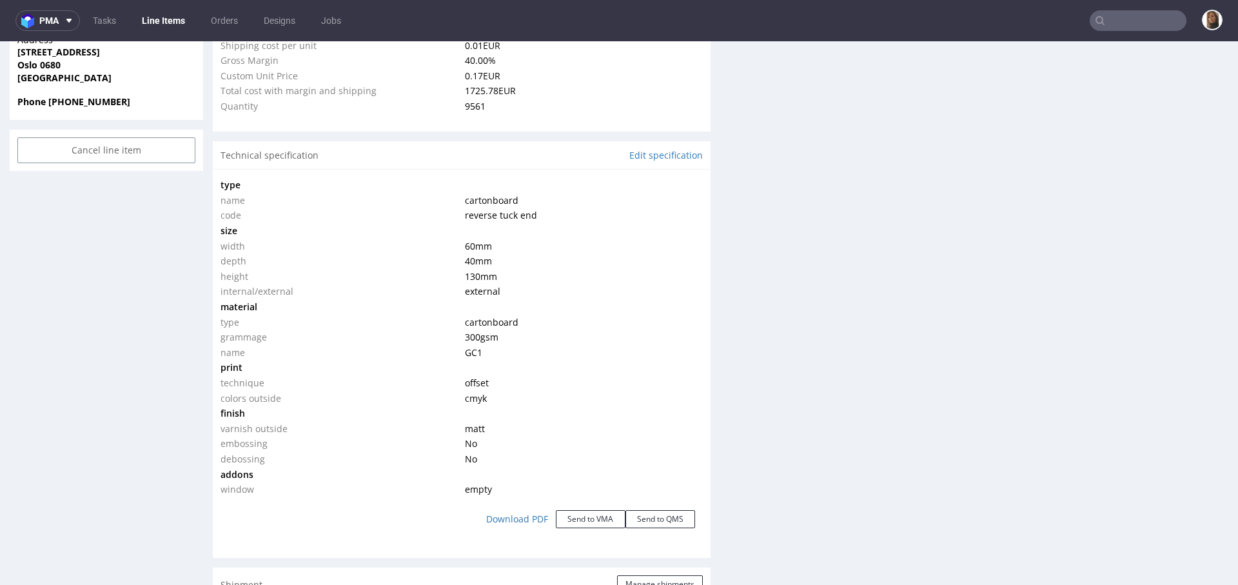
scroll to position [1525, 0]
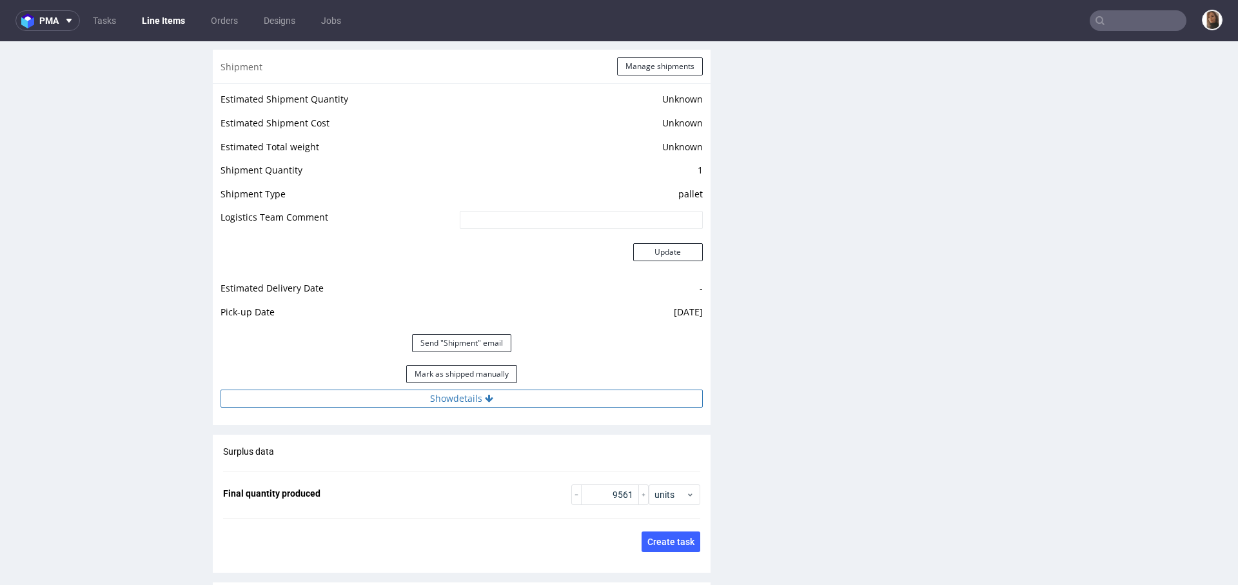
click at [462, 391] on button "Show details" at bounding box center [461, 398] width 482 height 18
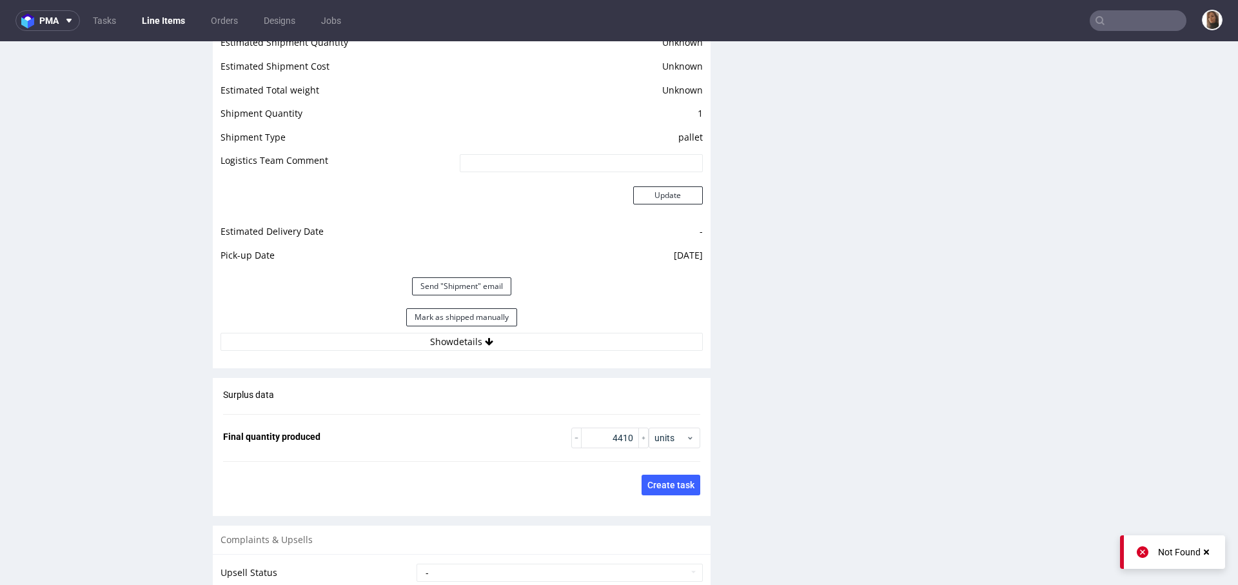
scroll to position [1827, 0]
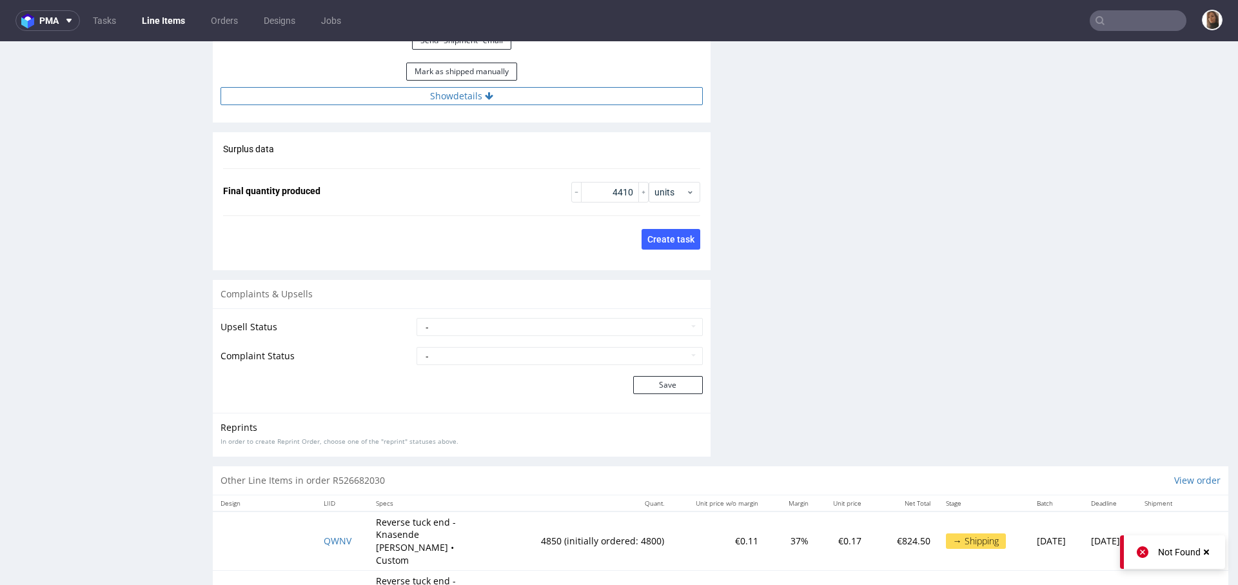
click at [454, 97] on button "Show details" at bounding box center [461, 96] width 482 height 18
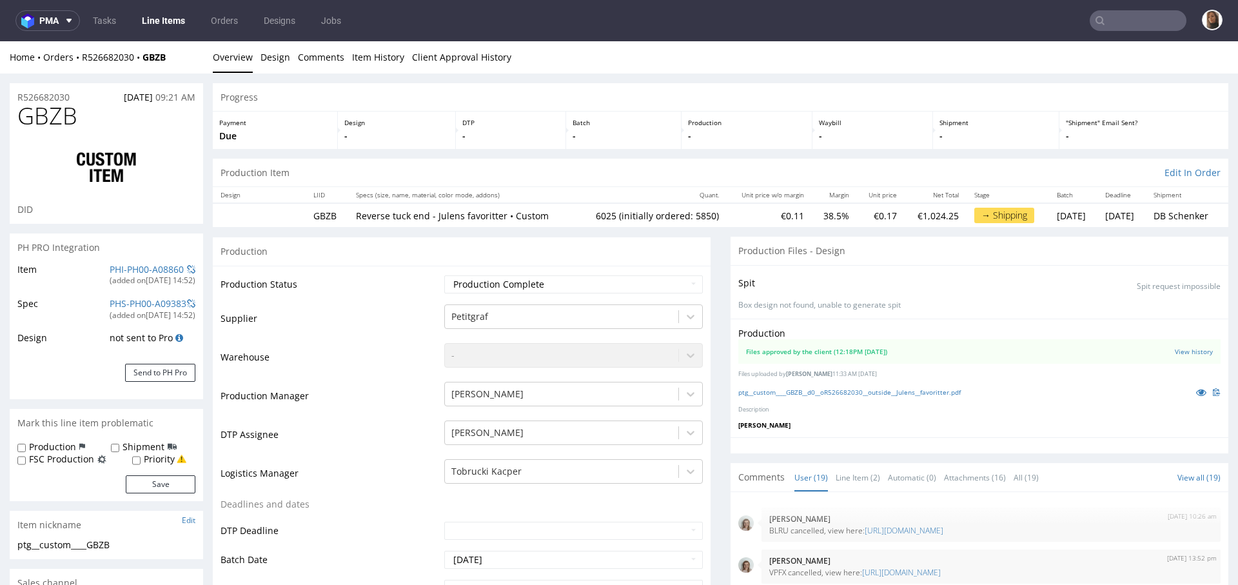
scroll to position [783, 0]
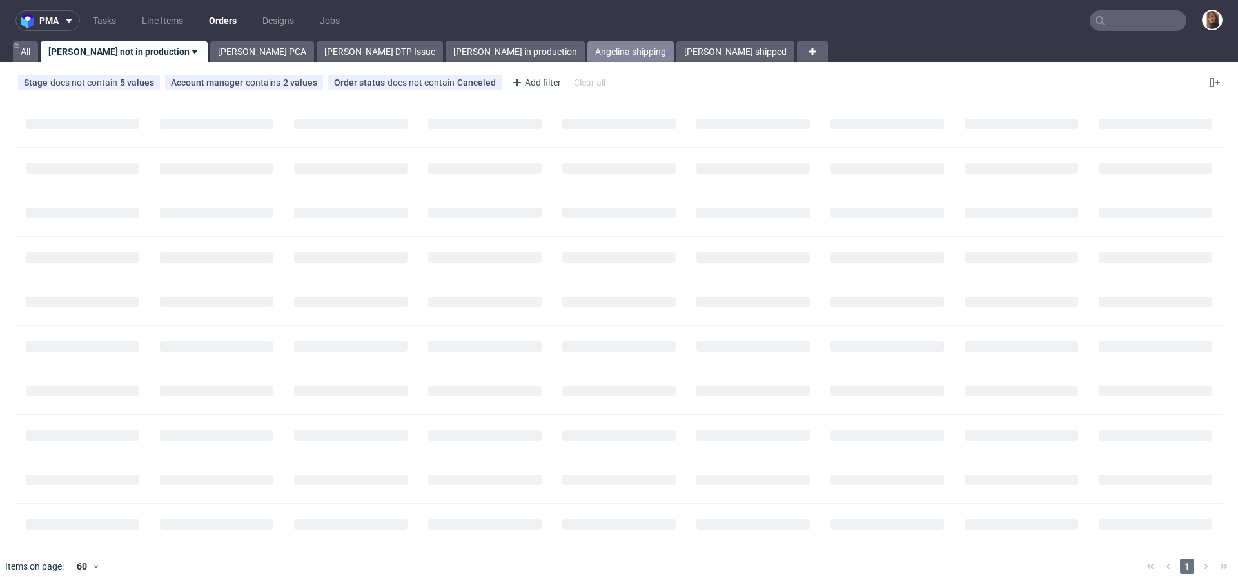
click at [587, 45] on link "Angelina shipping" at bounding box center [630, 51] width 86 height 21
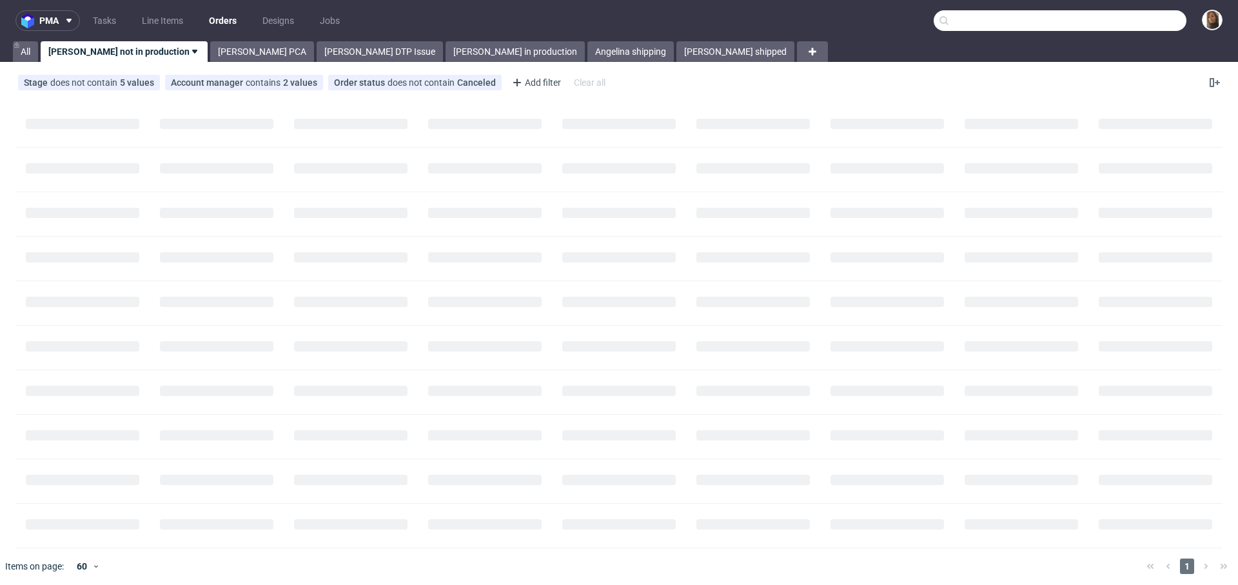
click at [1140, 11] on input "text" at bounding box center [1059, 20] width 253 height 21
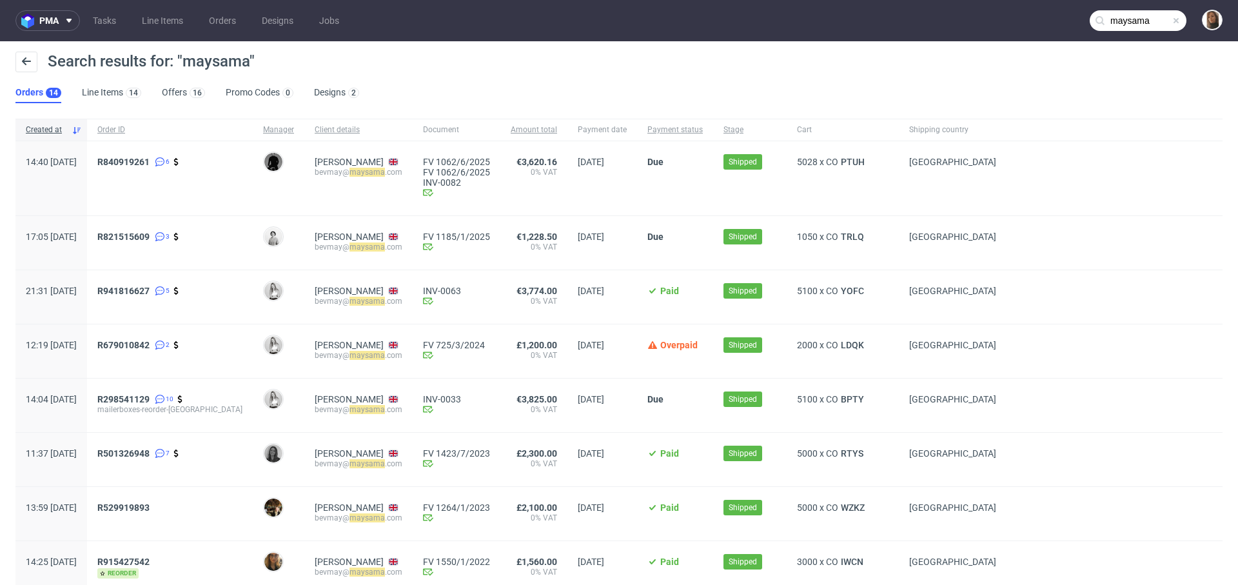
click at [1124, 20] on input "maysama" at bounding box center [1137, 20] width 97 height 21
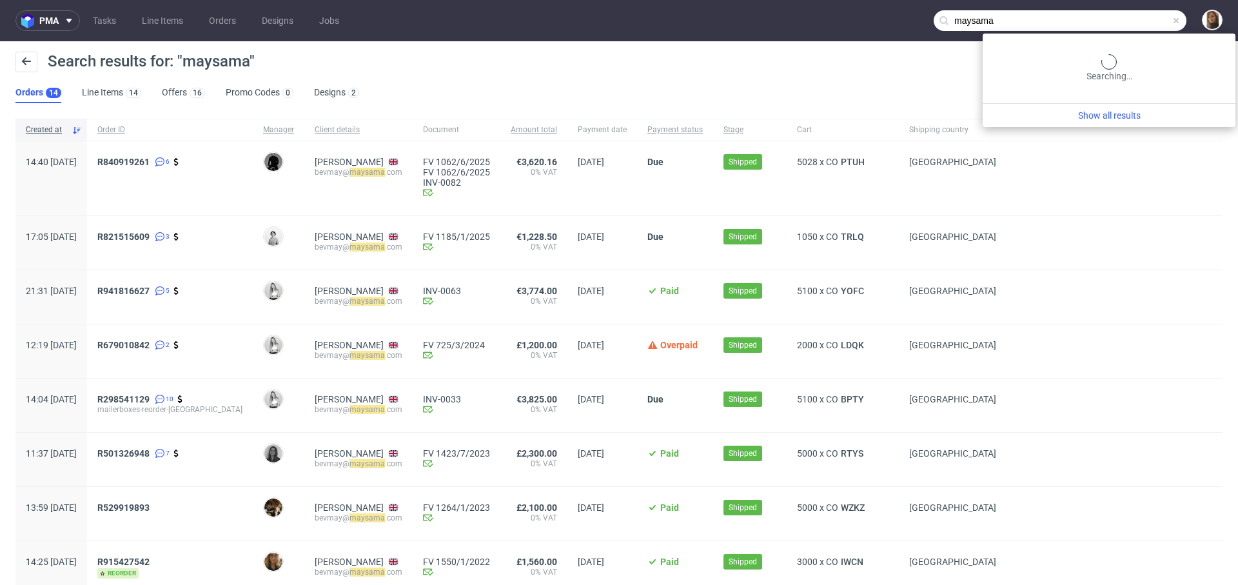
click at [1124, 20] on input "maysama" at bounding box center [1059, 20] width 253 height 21
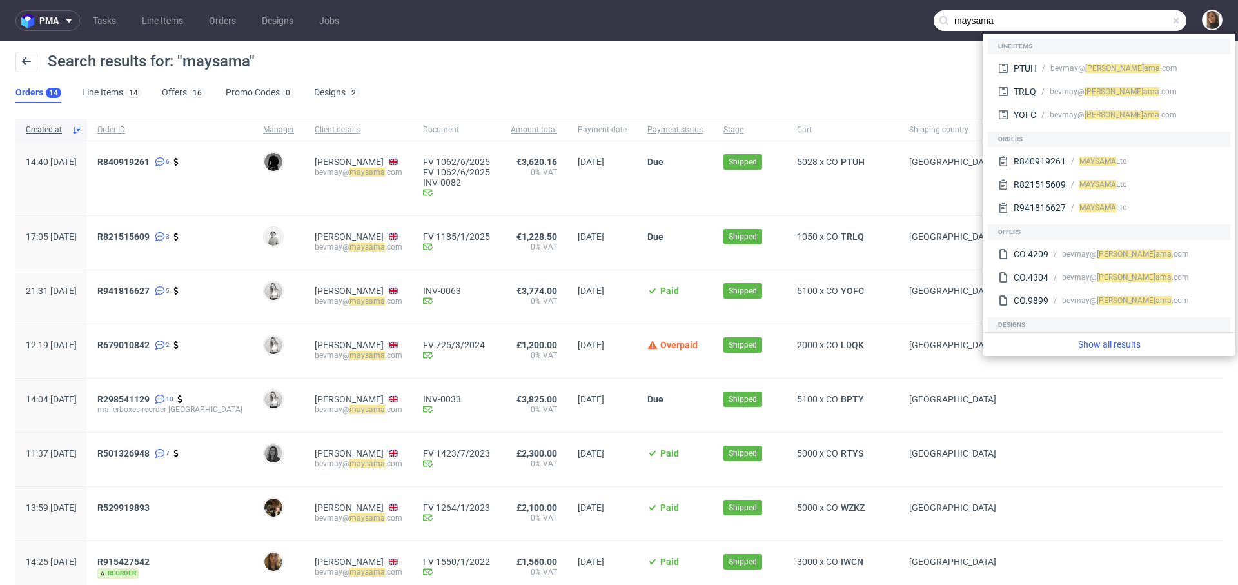
paste input "[EMAIL_ADDRESS][DOMAIN_NAME]"
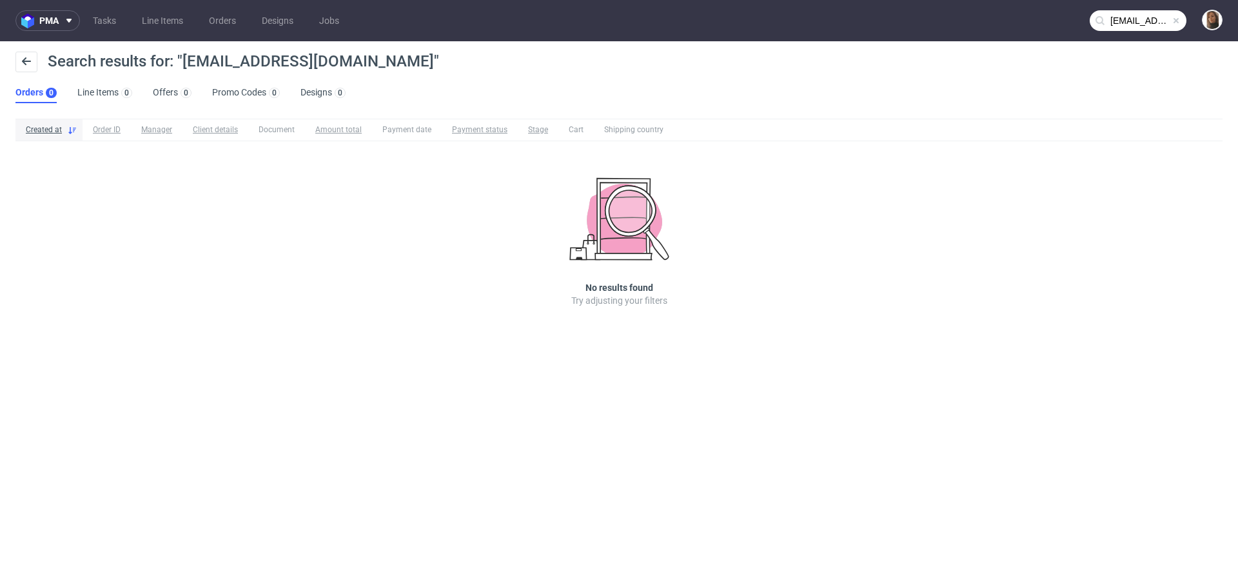
click at [1136, 16] on input "[EMAIL_ADDRESS][DOMAIN_NAME]" at bounding box center [1137, 20] width 97 height 21
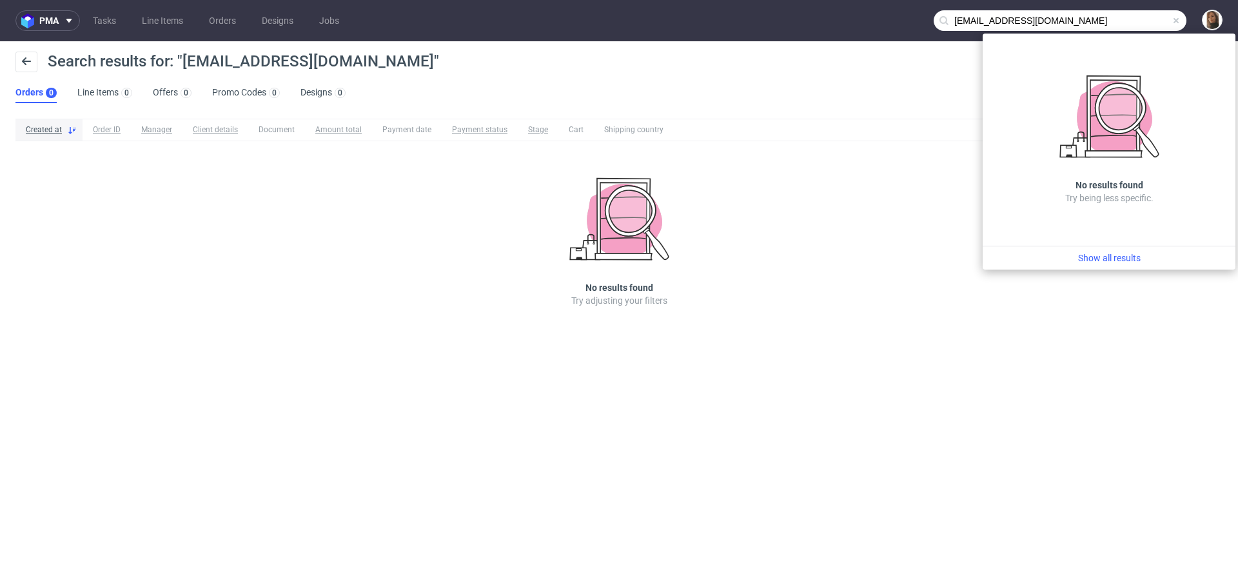
drag, startPoint x: 991, startPoint y: 19, endPoint x: 902, endPoint y: 17, distance: 89.6
click at [902, 18] on nav "pma Tasks Line Items Orders Designs Jobs [EMAIL_ADDRESS][DOMAIN_NAME]" at bounding box center [619, 20] width 1238 height 41
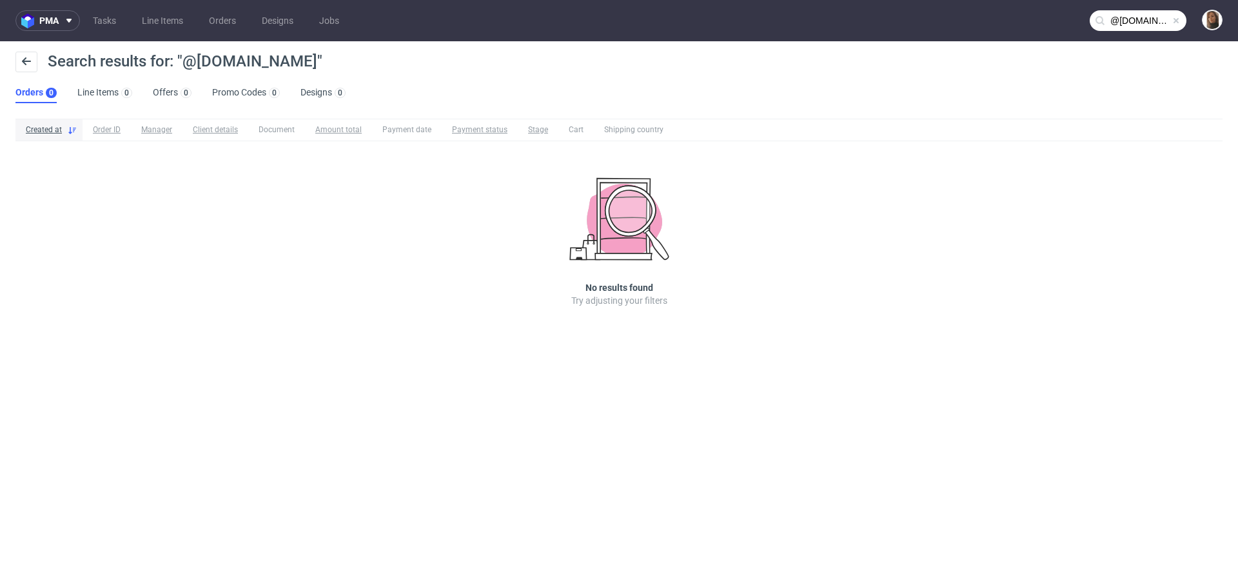
click at [1149, 14] on input "@[DOMAIN_NAME]" at bounding box center [1137, 20] width 97 height 21
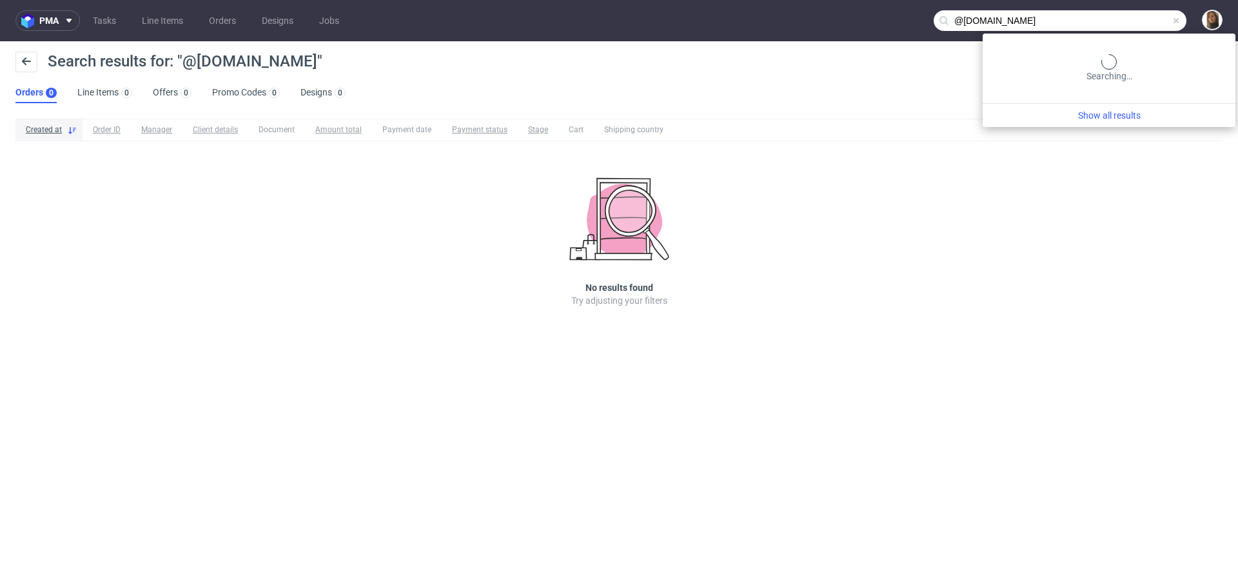
click at [1149, 14] on input "@[DOMAIN_NAME]" at bounding box center [1059, 20] width 253 height 21
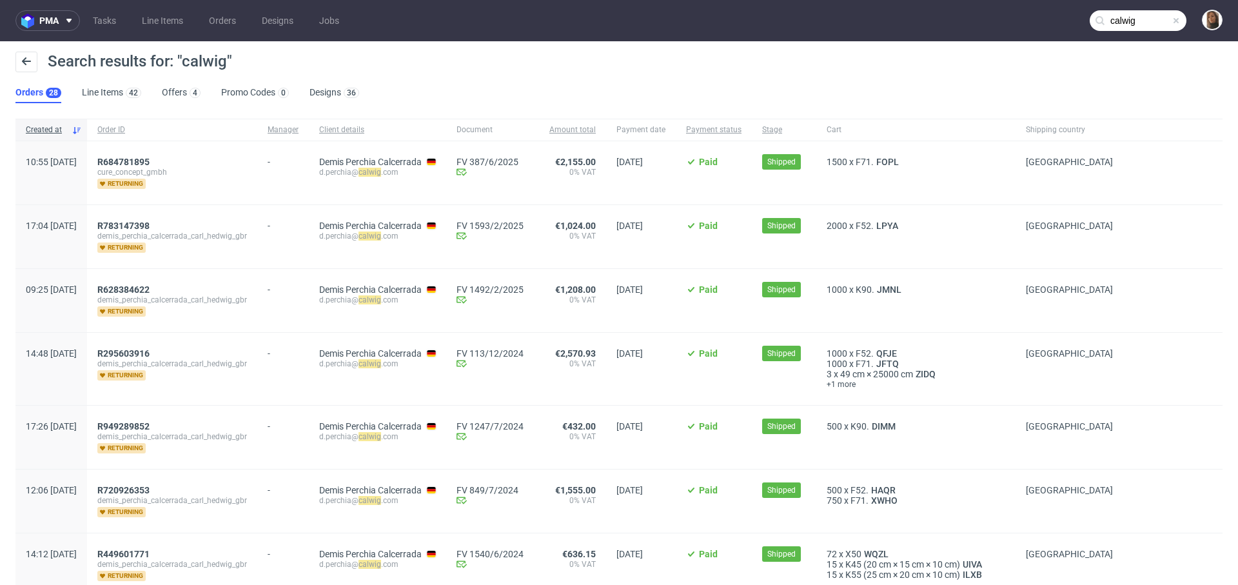
click at [1150, 19] on input "calwig" at bounding box center [1137, 20] width 97 height 21
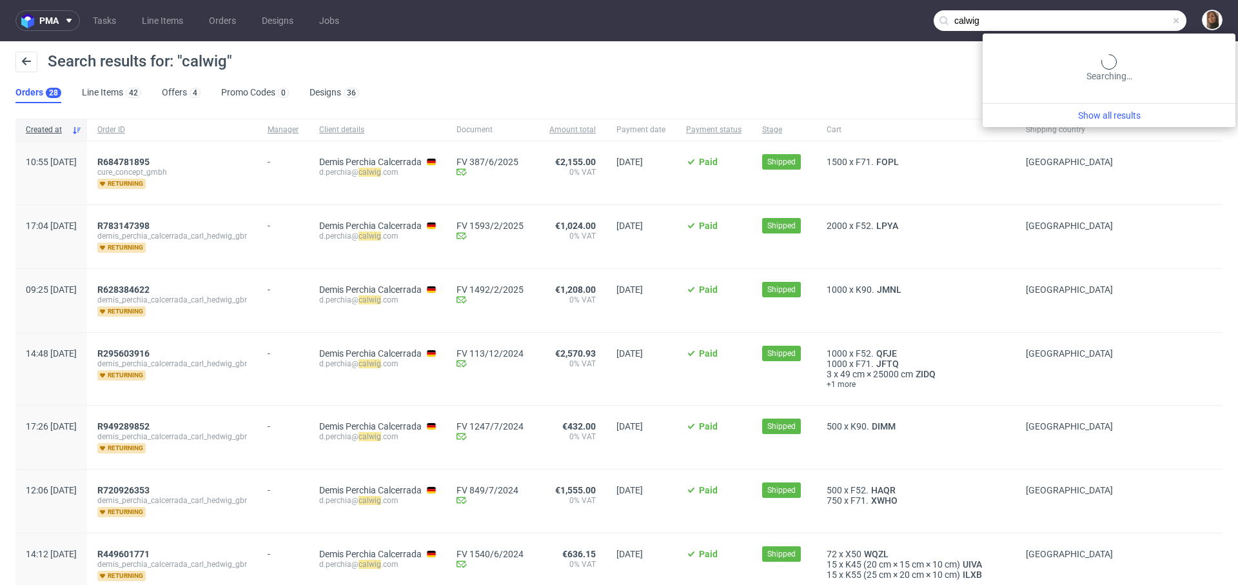
click at [1150, 19] on input "calwig" at bounding box center [1059, 20] width 253 height 21
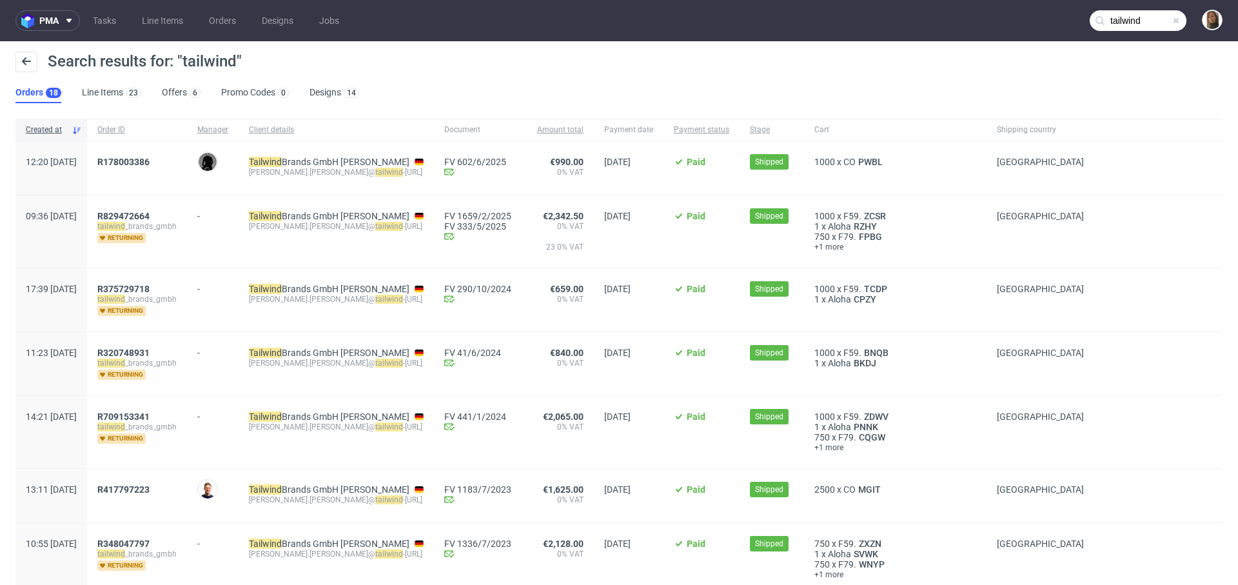
click at [1126, 21] on input "tailwind" at bounding box center [1137, 20] width 97 height 21
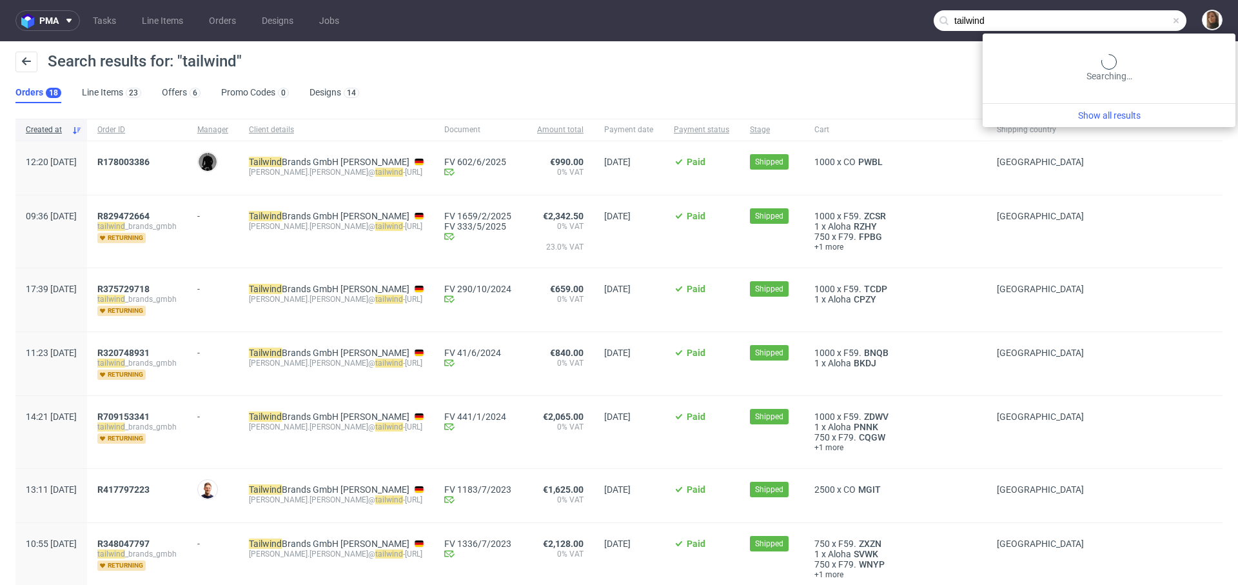
click at [1126, 21] on input "tailwind" at bounding box center [1059, 20] width 253 height 21
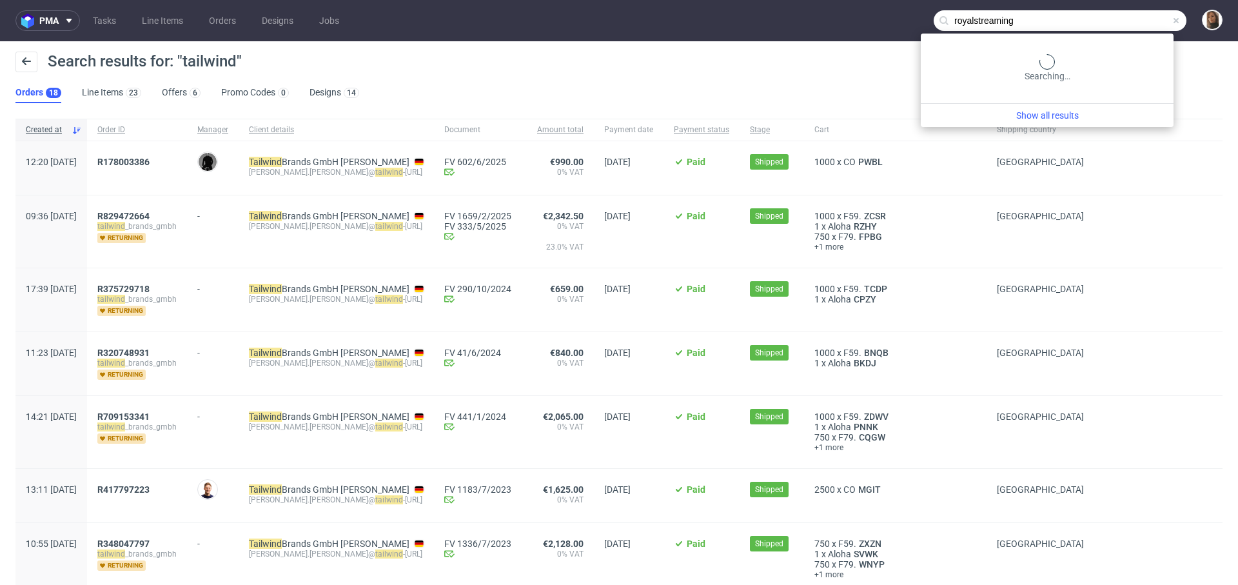
type input "royalstreaming"
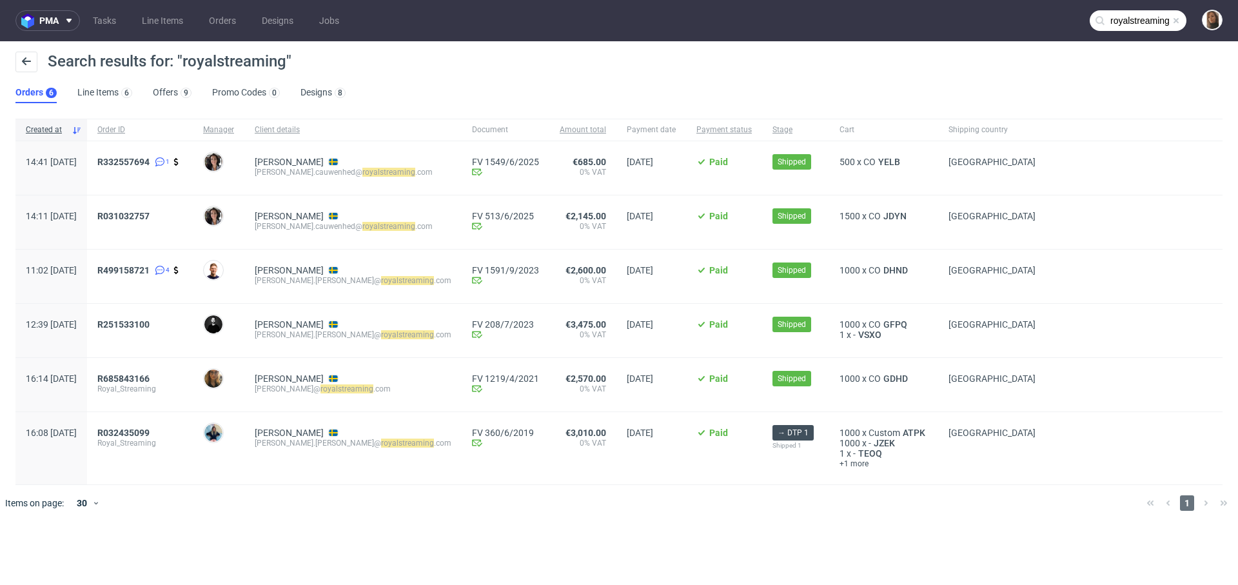
click at [342, 175] on div "[PERSON_NAME].cauwenhed@ royalstreaming .com" at bounding box center [353, 172] width 197 height 10
copy div "[PERSON_NAME].cauwenhed@ royalstreaming .com"
